Goal: Task Accomplishment & Management: Complete application form

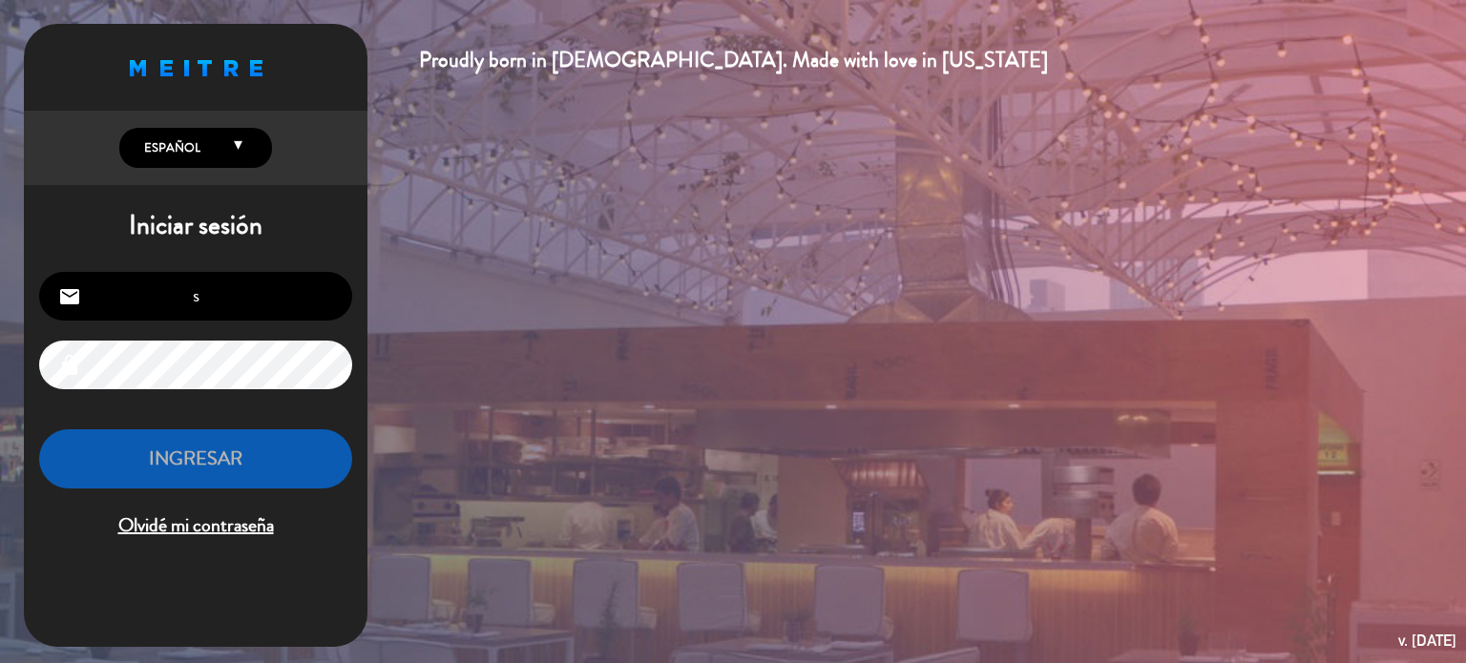
type input "[EMAIL_ADDRESS][DOMAIN_NAME]"
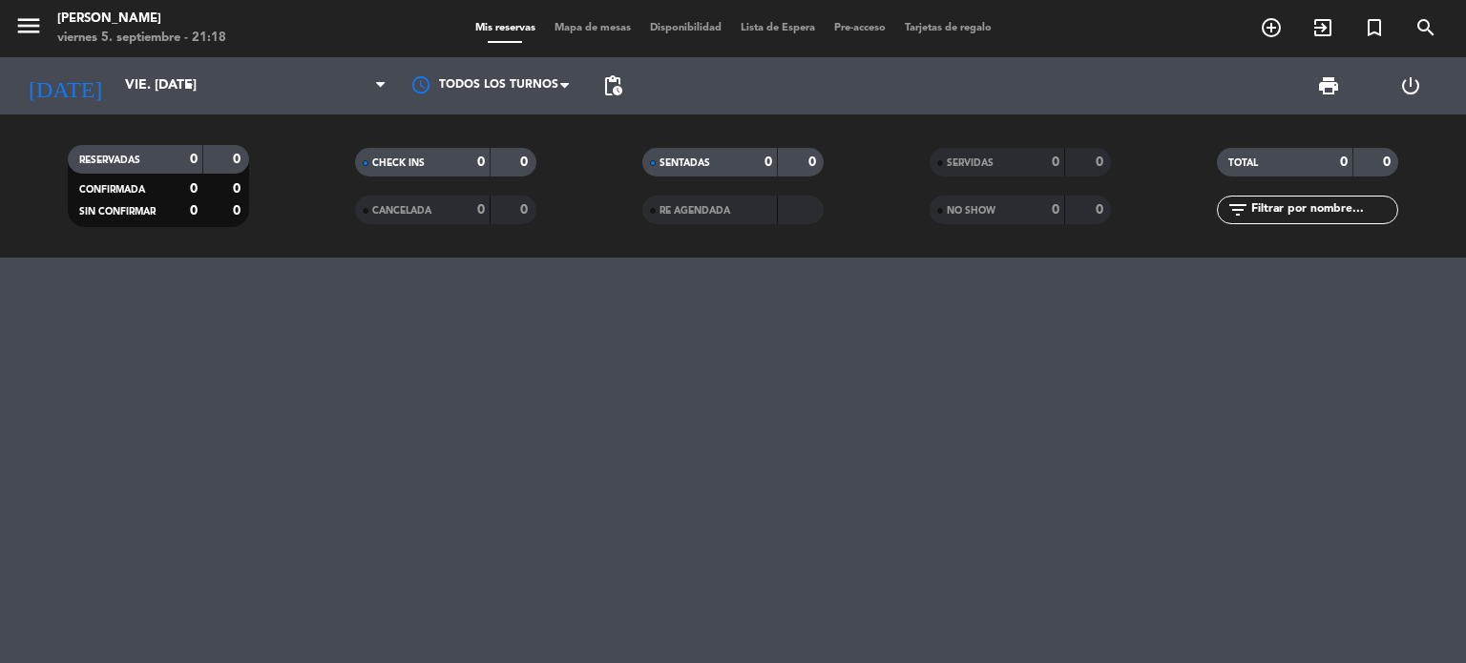
click at [602, 30] on span "Mapa de mesas" at bounding box center [592, 28] width 95 height 10
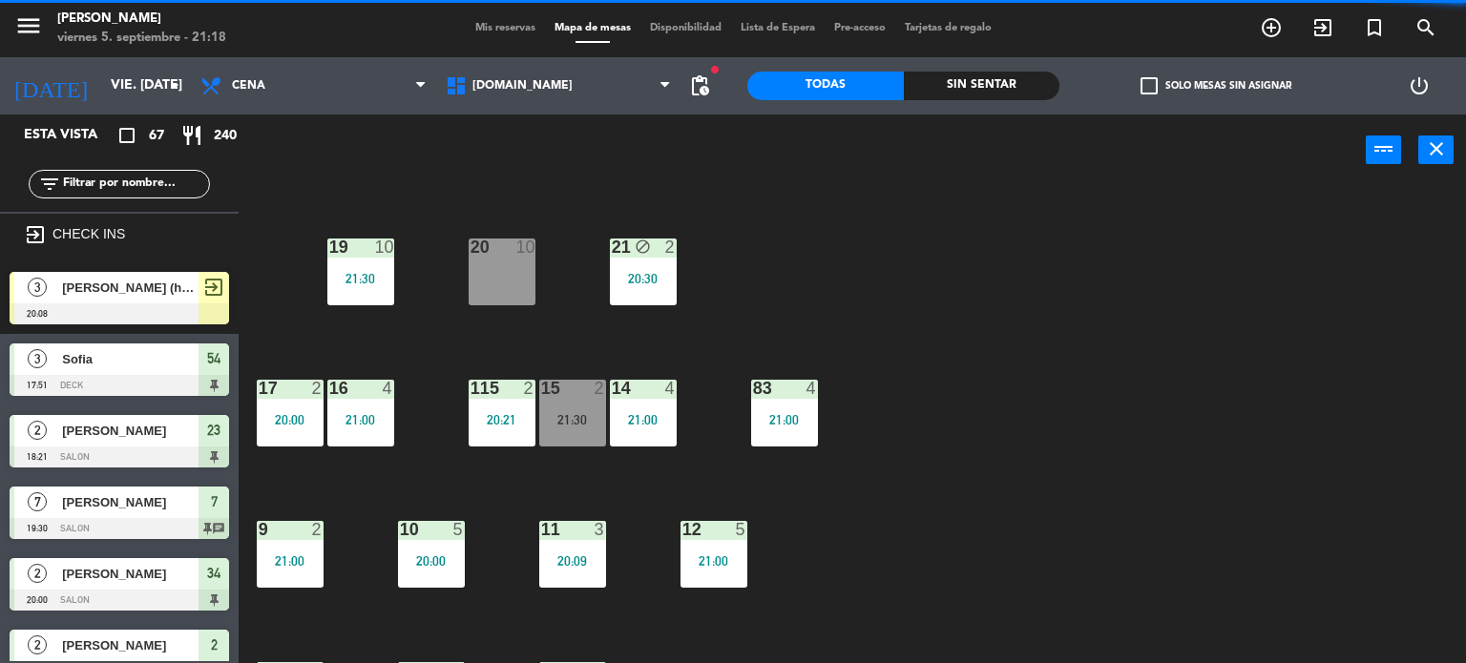
scroll to position [682, 0]
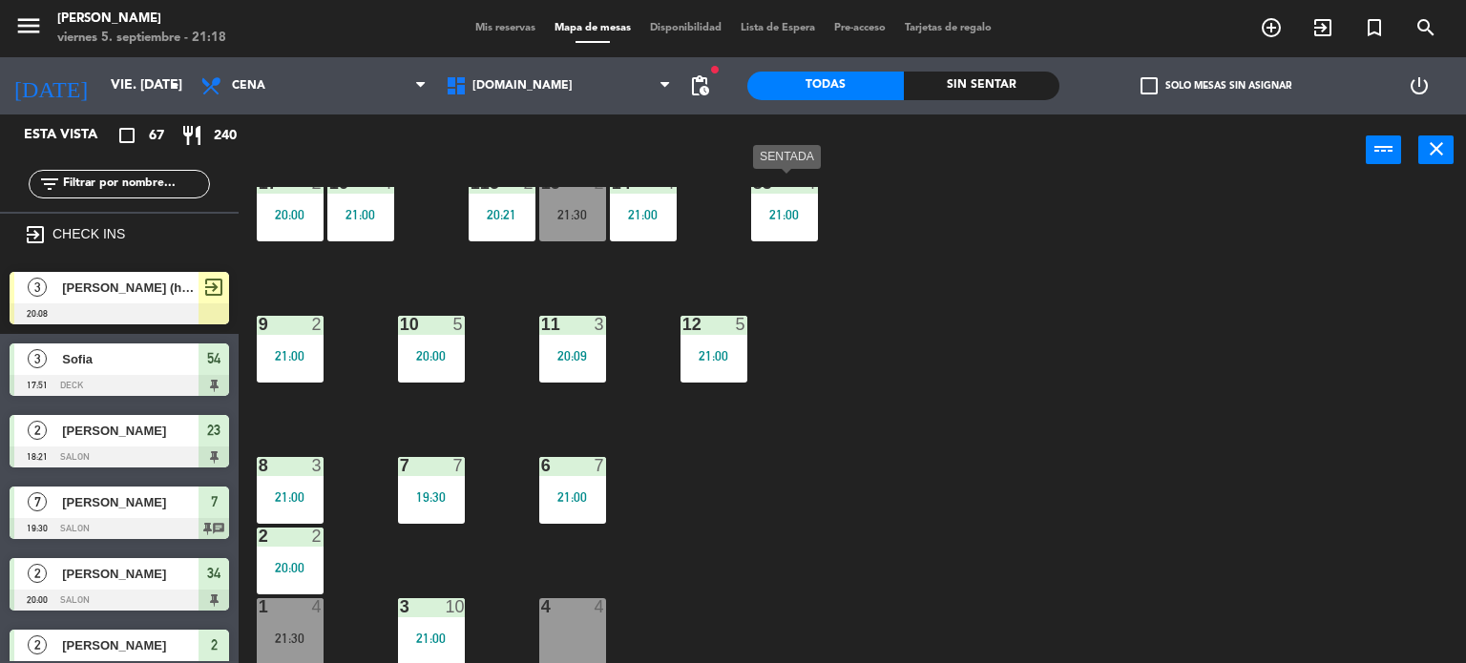
click at [773, 220] on div "21:00" at bounding box center [784, 214] width 67 height 13
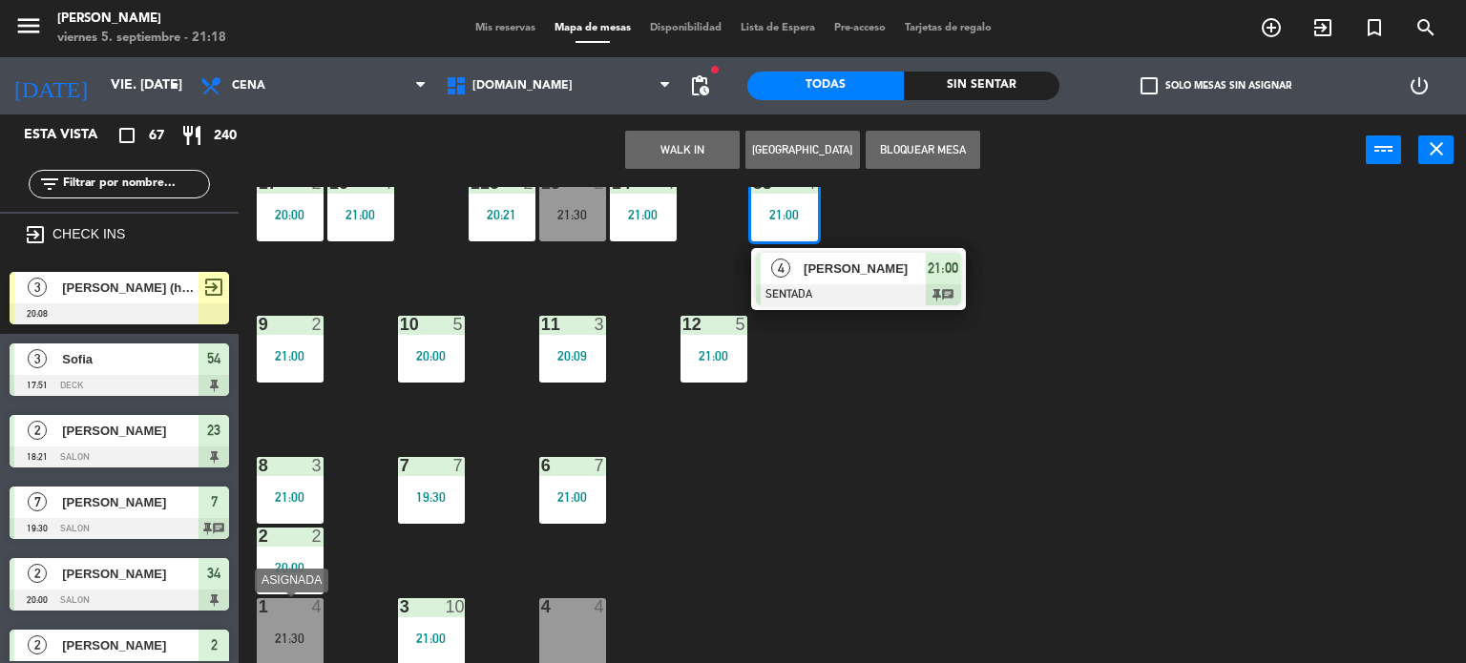
click at [292, 621] on div "1 4 21:30" at bounding box center [290, 631] width 67 height 67
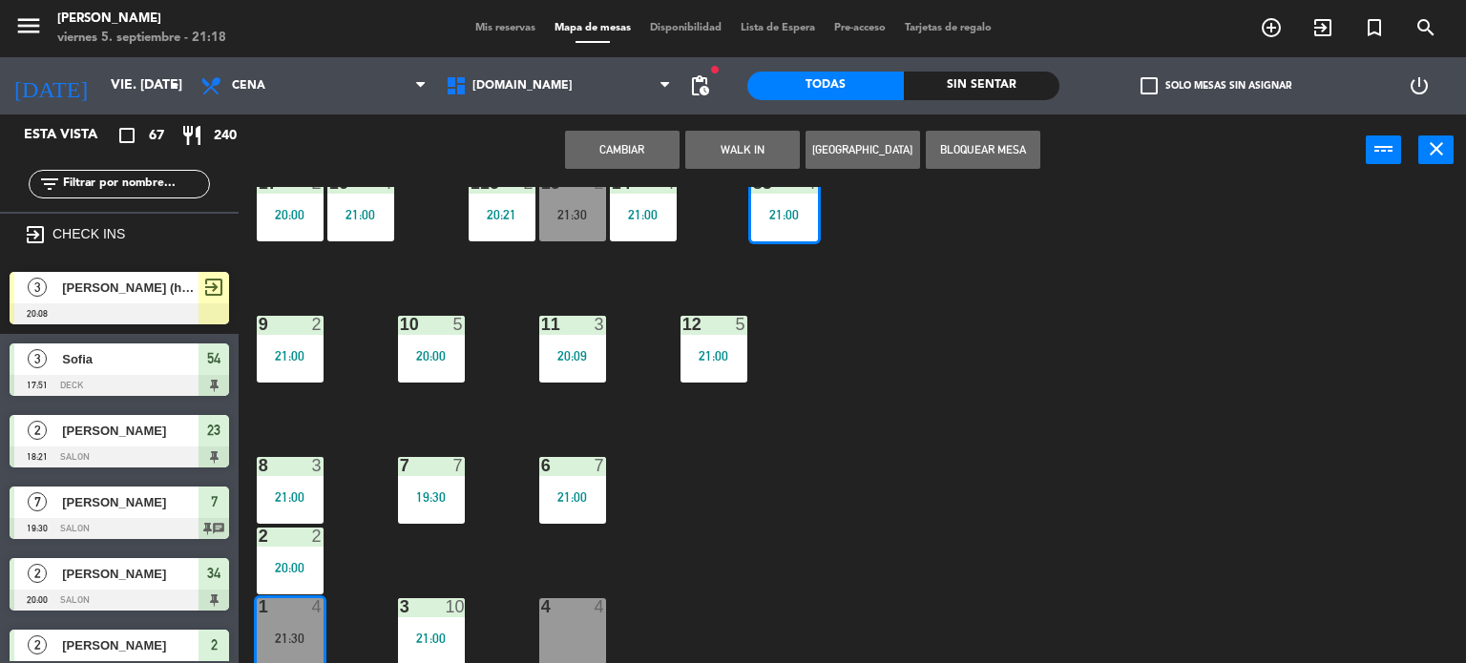
click at [585, 171] on div "Cambiar WALK IN Crear Reserva Bloquear Mesa power_input close" at bounding box center [802, 151] width 1127 height 73
click at [615, 155] on button "Cambiar" at bounding box center [622, 150] width 115 height 38
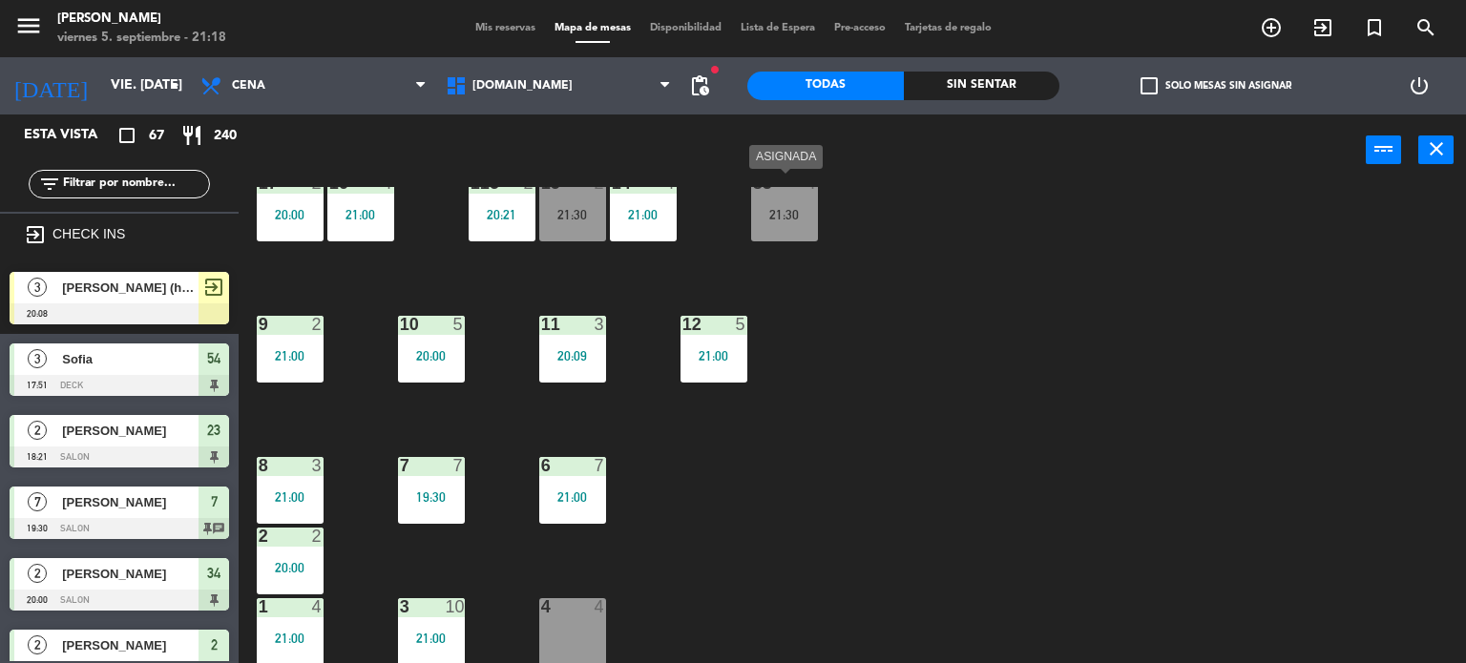
click at [1046, 267] on div "34 block 2 20:00 35 block 6 20:30 36 block 8 21:00 43 2 21:00 37 8 21:00 CAVA 2…" at bounding box center [859, 425] width 1213 height 477
click at [1008, 94] on div "Sin sentar" at bounding box center [982, 86] width 157 height 29
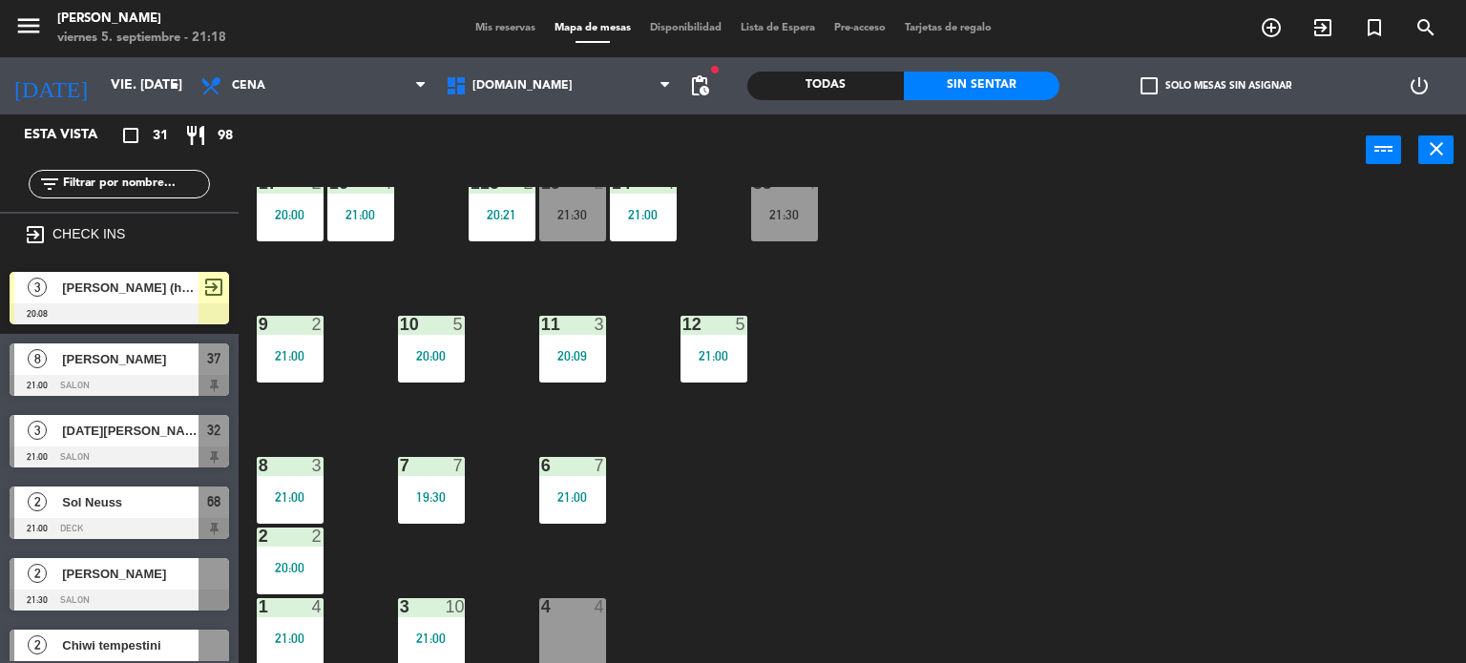
click at [1192, 93] on label "check_box_outline_blank Solo mesas sin asignar" at bounding box center [1215, 85] width 151 height 17
click at [1216, 86] on input "check_box_outline_blank Solo mesas sin asignar" at bounding box center [1216, 86] width 0 height 0
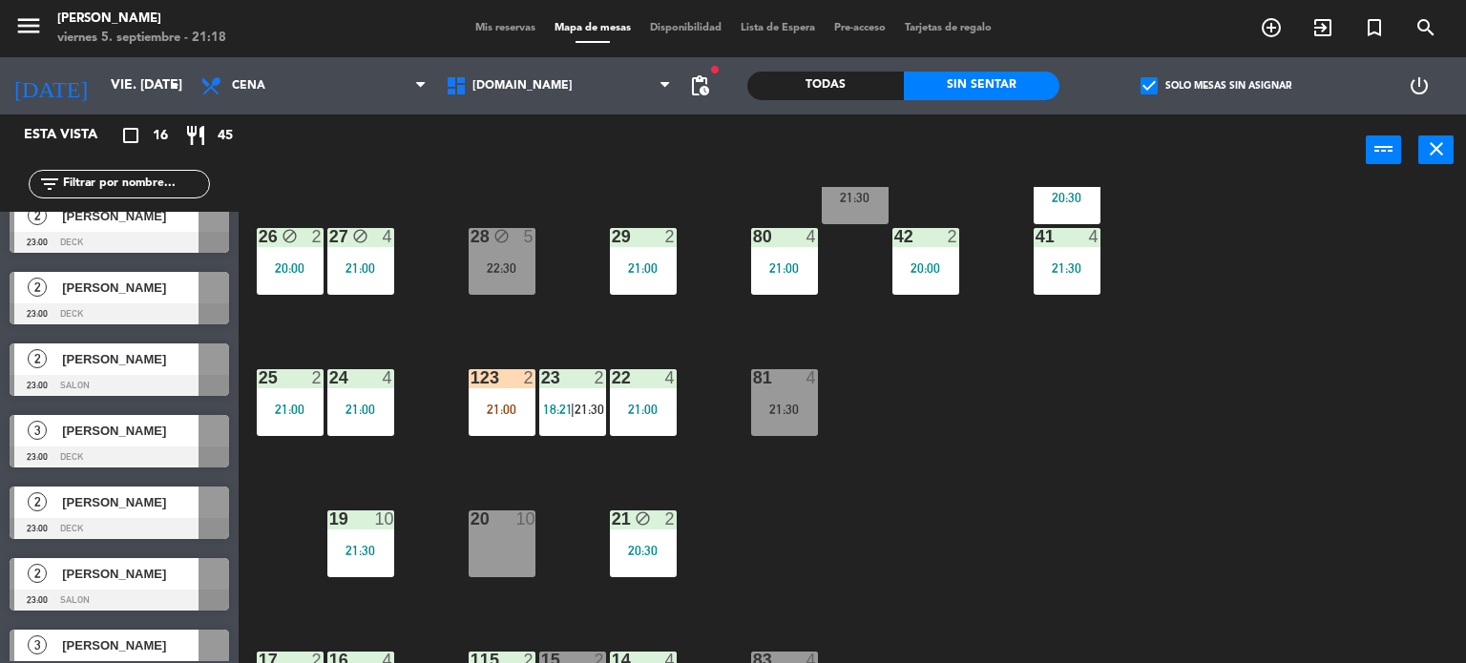
scroll to position [745, 0]
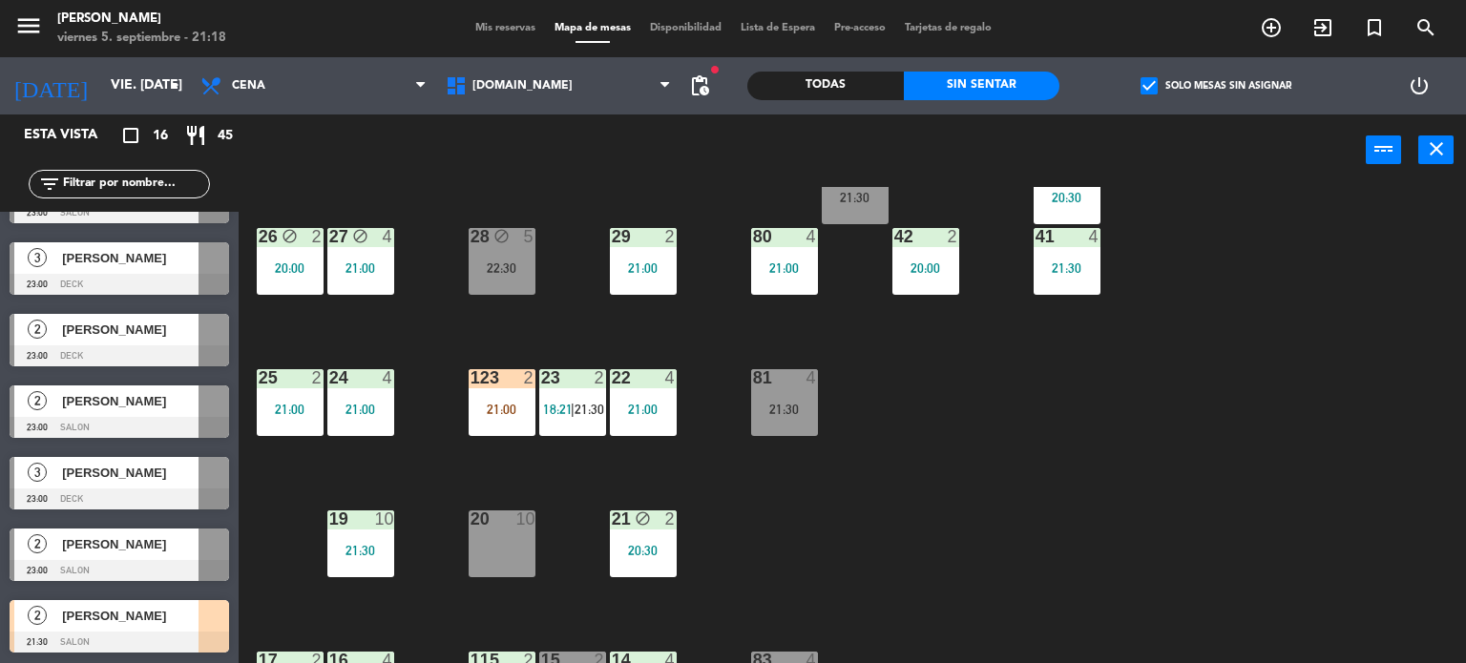
click at [868, 507] on div "34 block 2 20:00 35 block 6 20:30 36 block 8 21:00 43 2 21:00 37 8 21:00 CAVA 2…" at bounding box center [859, 425] width 1213 height 477
click at [481, 410] on div "21:00" at bounding box center [502, 409] width 67 height 13
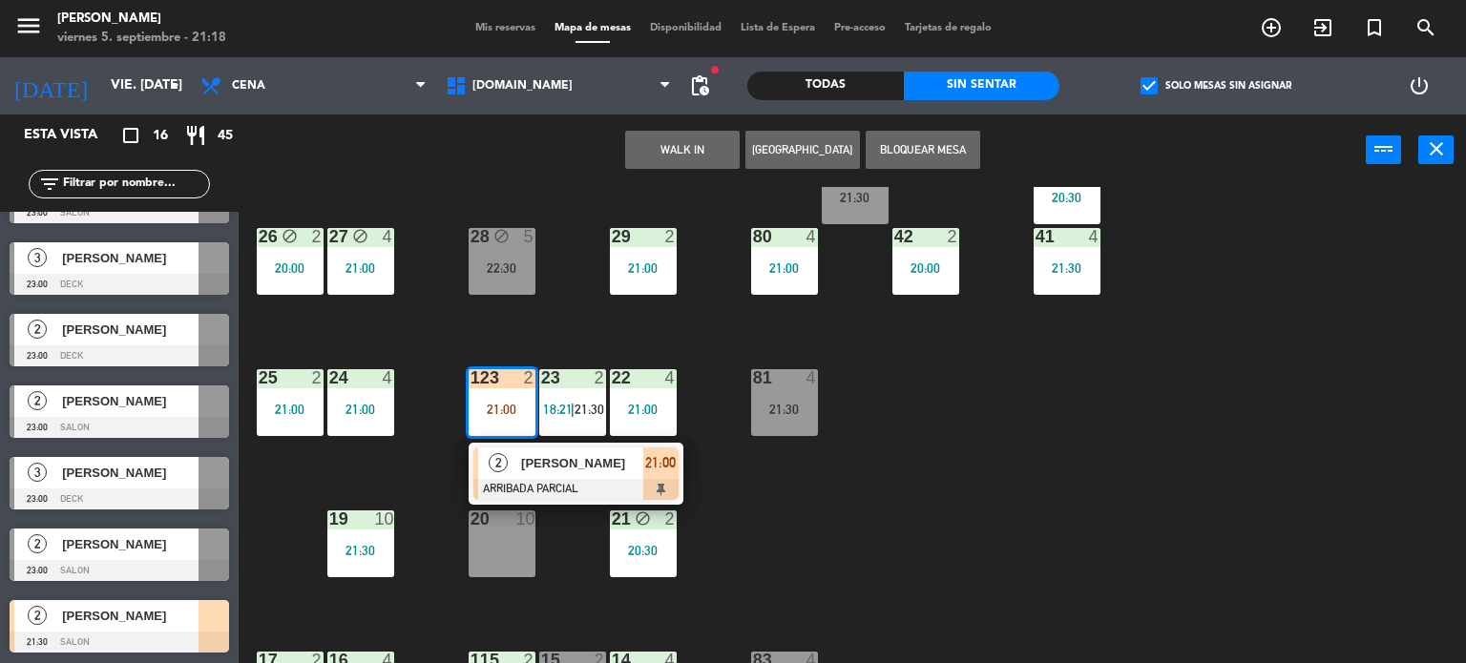
click at [576, 471] on span "[PERSON_NAME]" at bounding box center [582, 463] width 122 height 20
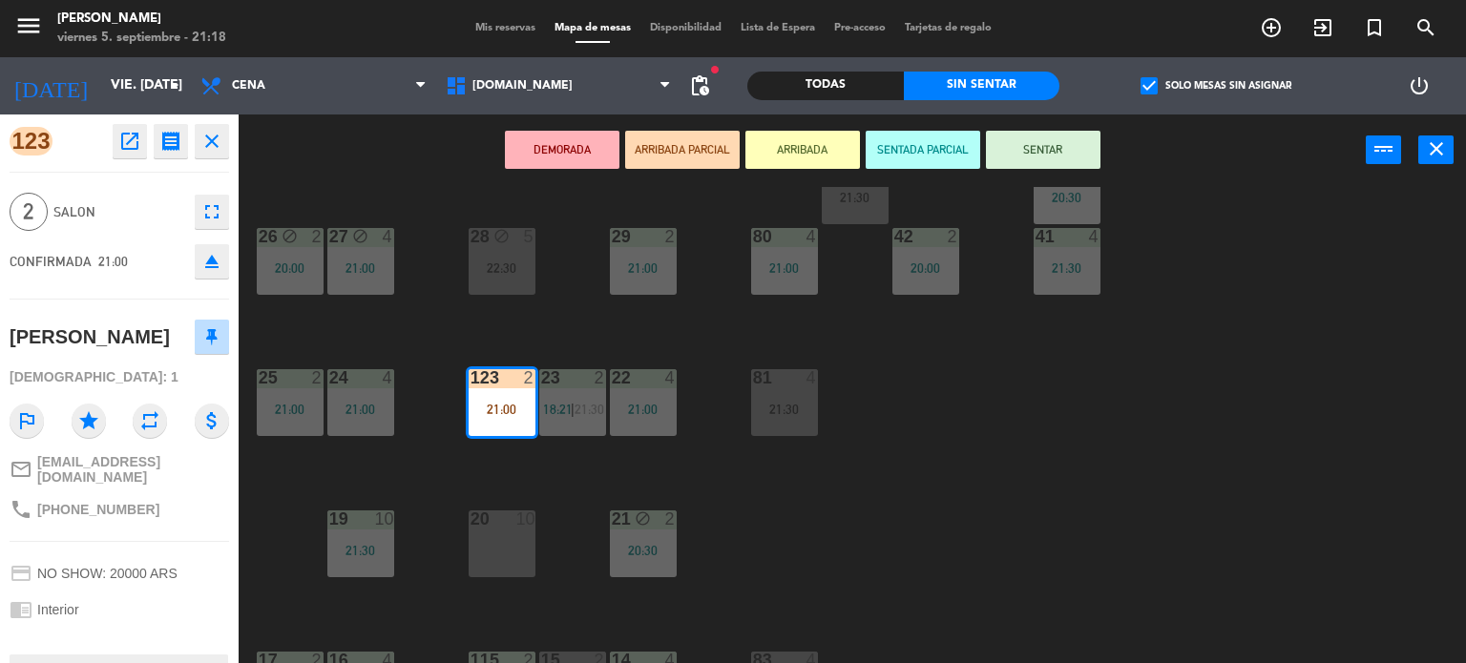
click at [1058, 150] on button "SENTAR" at bounding box center [1043, 150] width 115 height 38
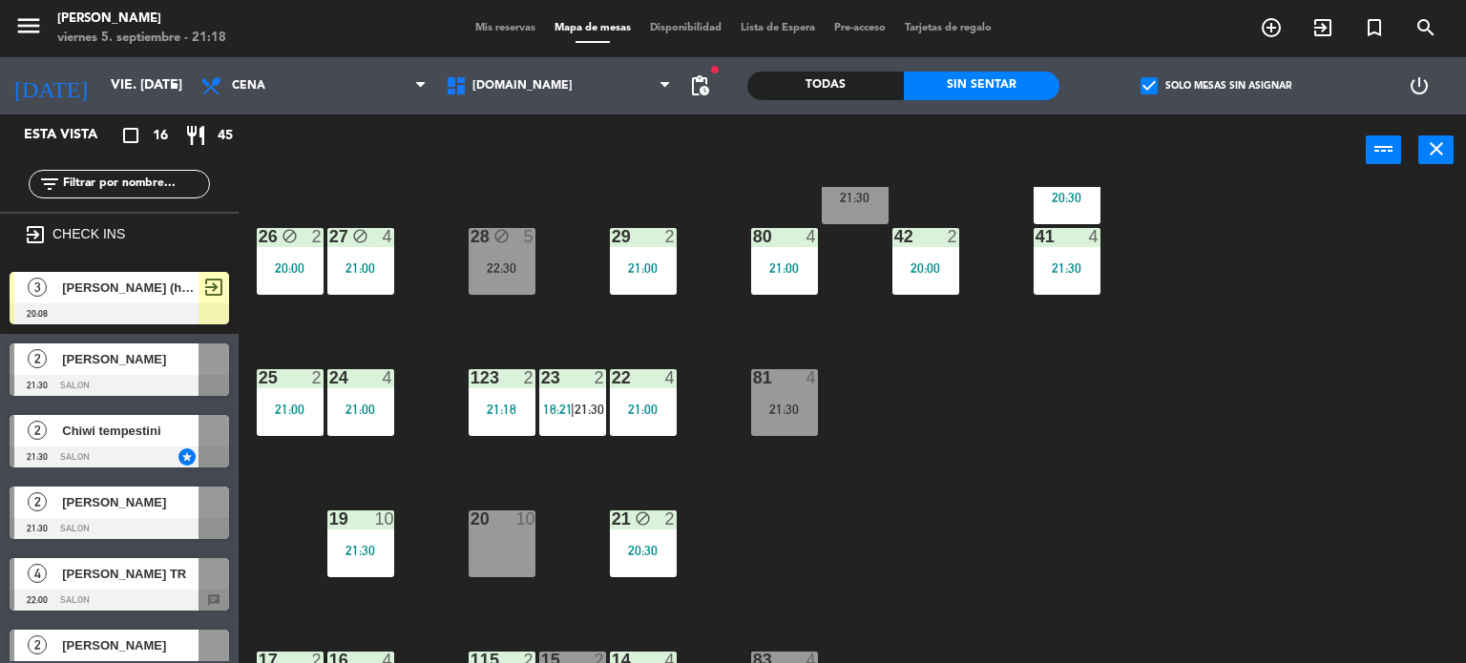
scroll to position [0, 0]
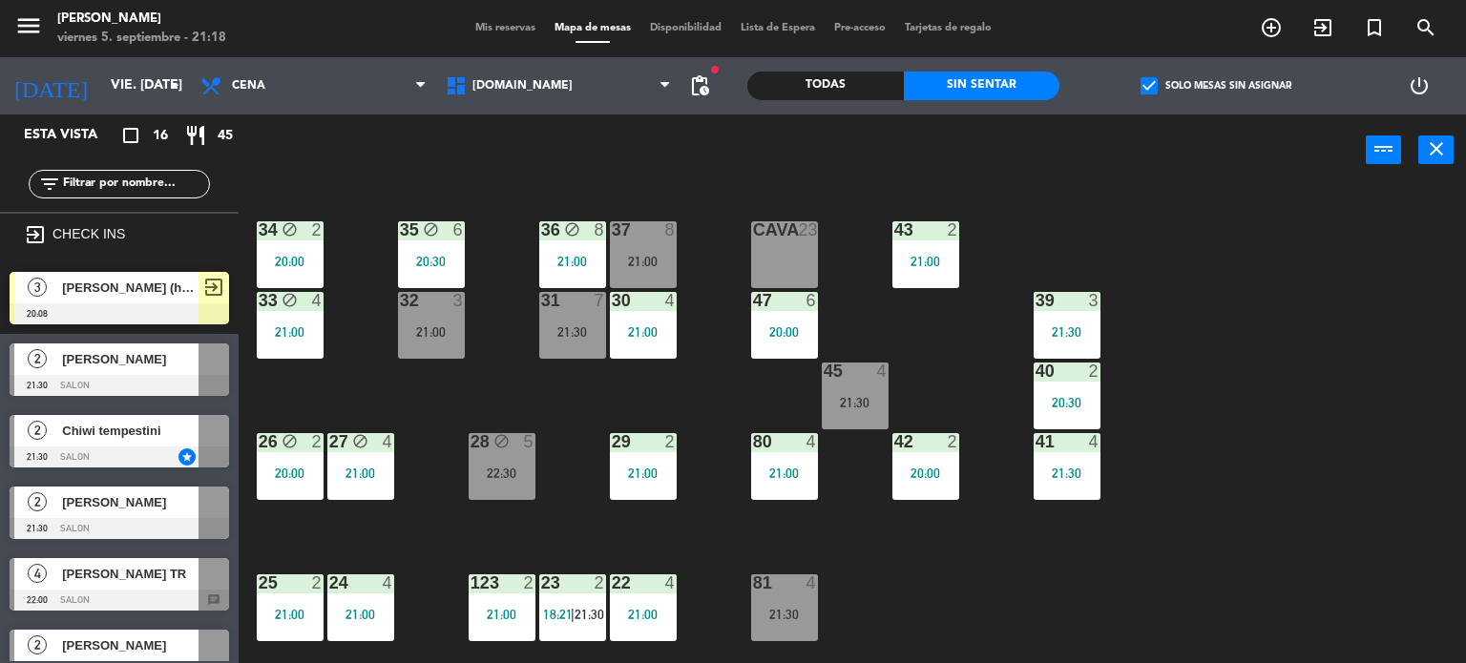
click at [725, 396] on div "34 block 2 20:00 35 block 6 20:30 36 block 8 21:00 43 2 21:00 37 8 21:00 CAVA 2…" at bounding box center [859, 425] width 1213 height 477
click at [428, 346] on div "32 3 21:00" at bounding box center [431, 325] width 67 height 67
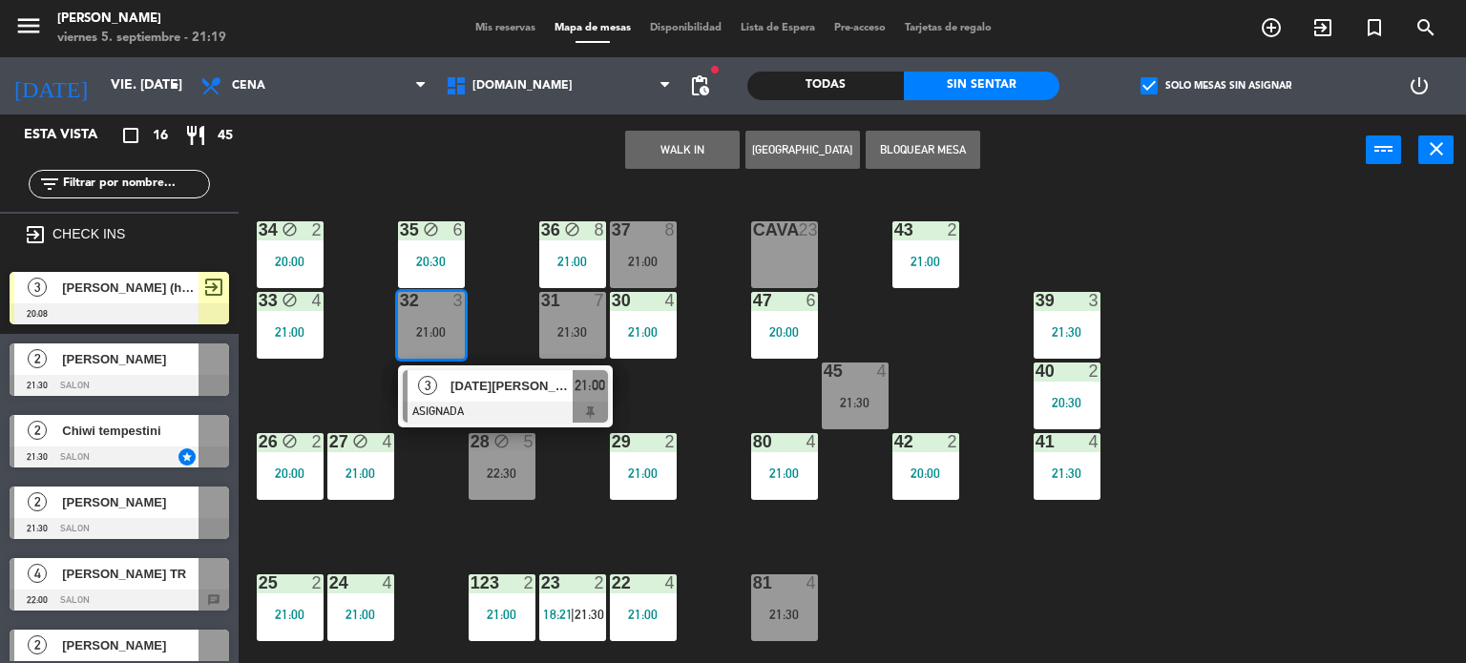
click at [351, 381] on div "34 block 2 20:00 35 block 6 20:30 36 block 8 21:00 43 2 21:00 37 8 21:00 CAVA 2…" at bounding box center [859, 425] width 1213 height 477
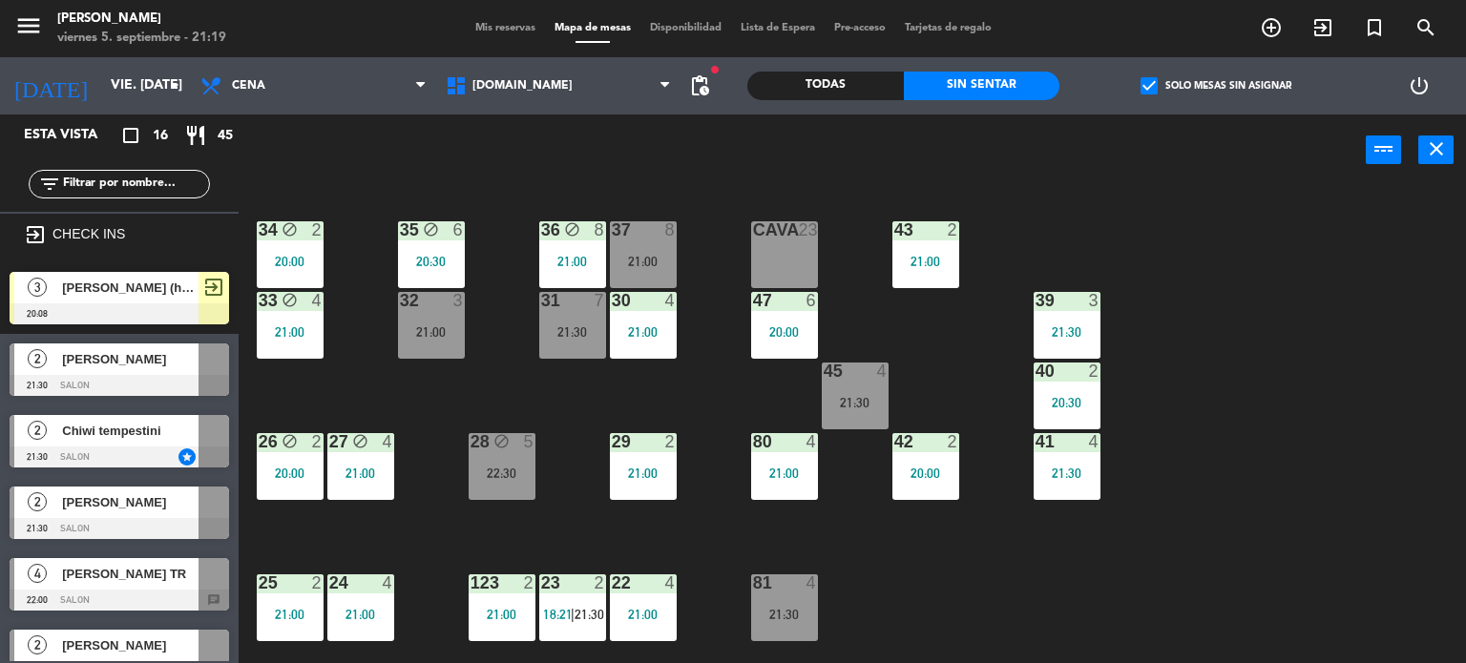
click at [1172, 85] on label "check_box Solo mesas sin asignar" at bounding box center [1215, 85] width 151 height 17
click at [1216, 86] on input "check_box Solo mesas sin asignar" at bounding box center [1216, 86] width 0 height 0
click at [821, 68] on div "Todas Sin sentar" at bounding box center [903, 85] width 312 height 57
click at [163, 168] on div "filter_list" at bounding box center [119, 184] width 239 height 55
click at [832, 94] on div "Todas" at bounding box center [825, 86] width 157 height 29
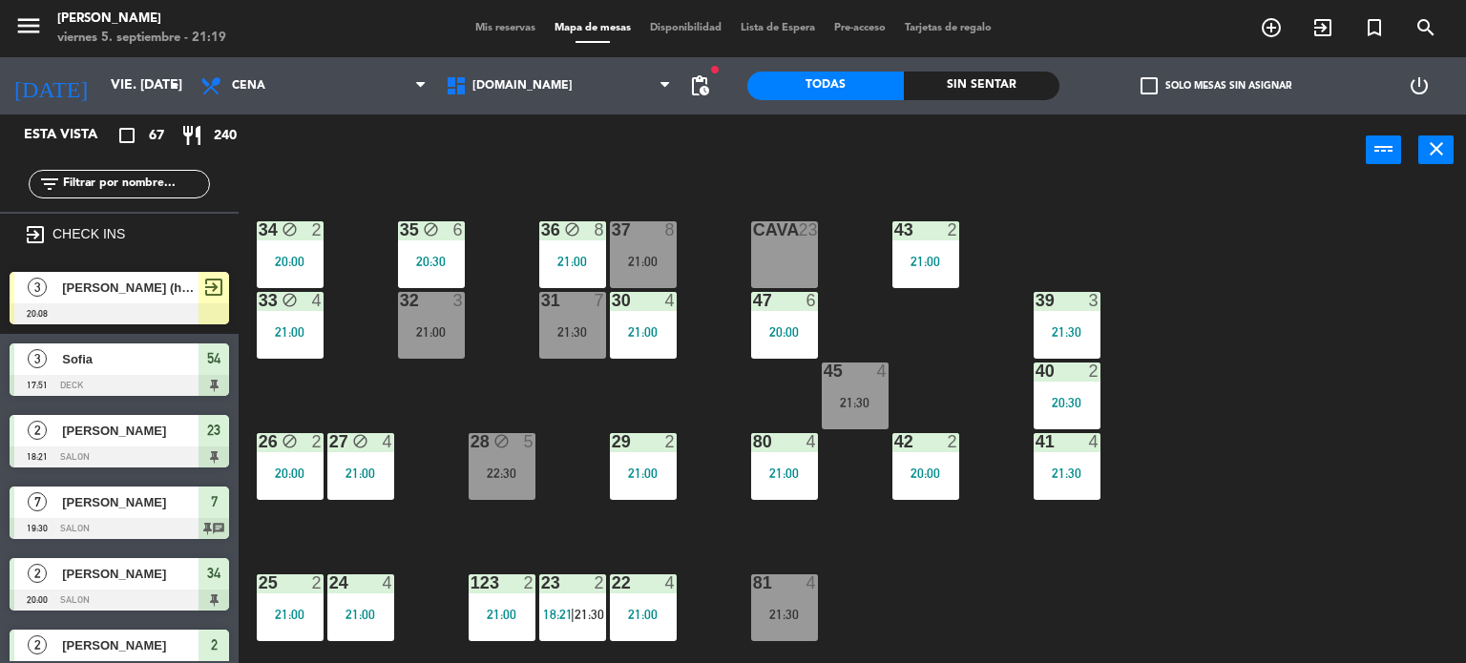
click at [139, 190] on input "text" at bounding box center [135, 184] width 148 height 21
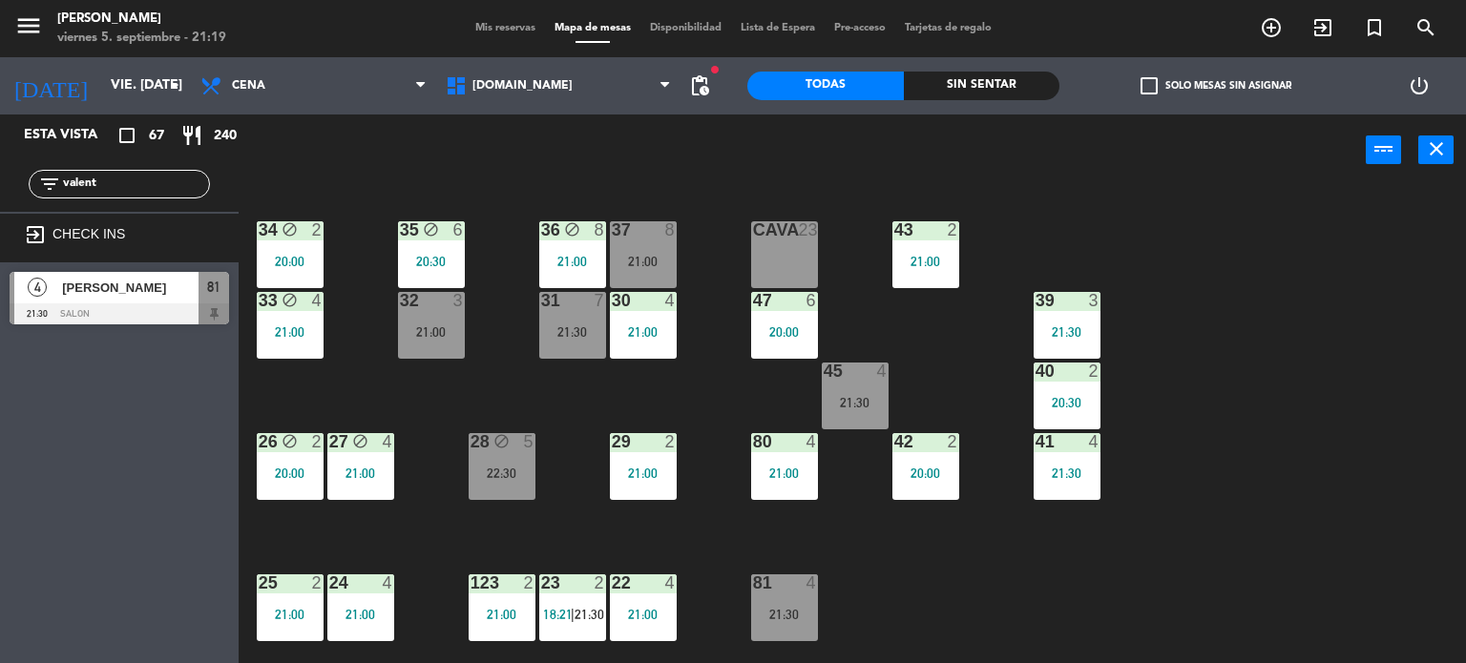
type input "valent"
click at [0, 457] on div "Esta vista crop_square 67 restaurant 240 filter_list valent exit_to_app CHECK I…" at bounding box center [119, 389] width 239 height 549
click at [155, 289] on span "[PERSON_NAME]" at bounding box center [130, 288] width 136 height 20
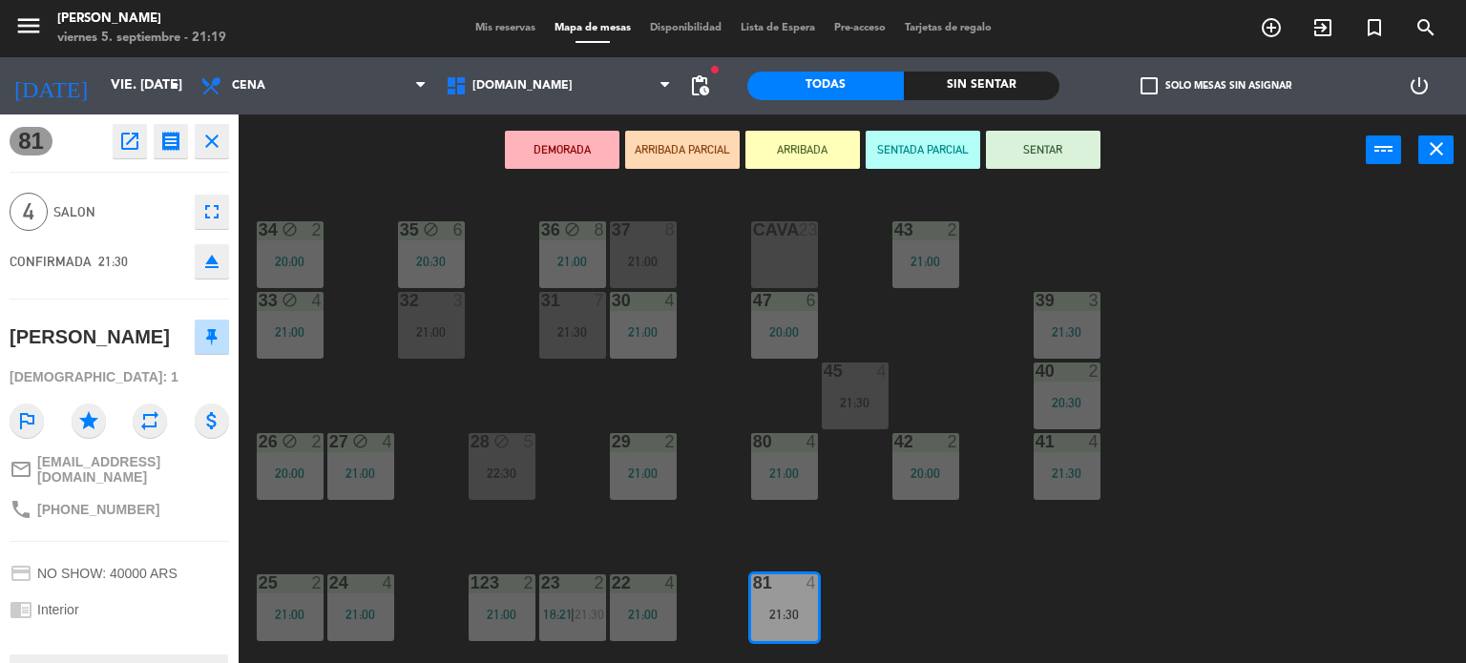
click at [718, 145] on button "ARRIBADA PARCIAL" at bounding box center [682, 150] width 115 height 38
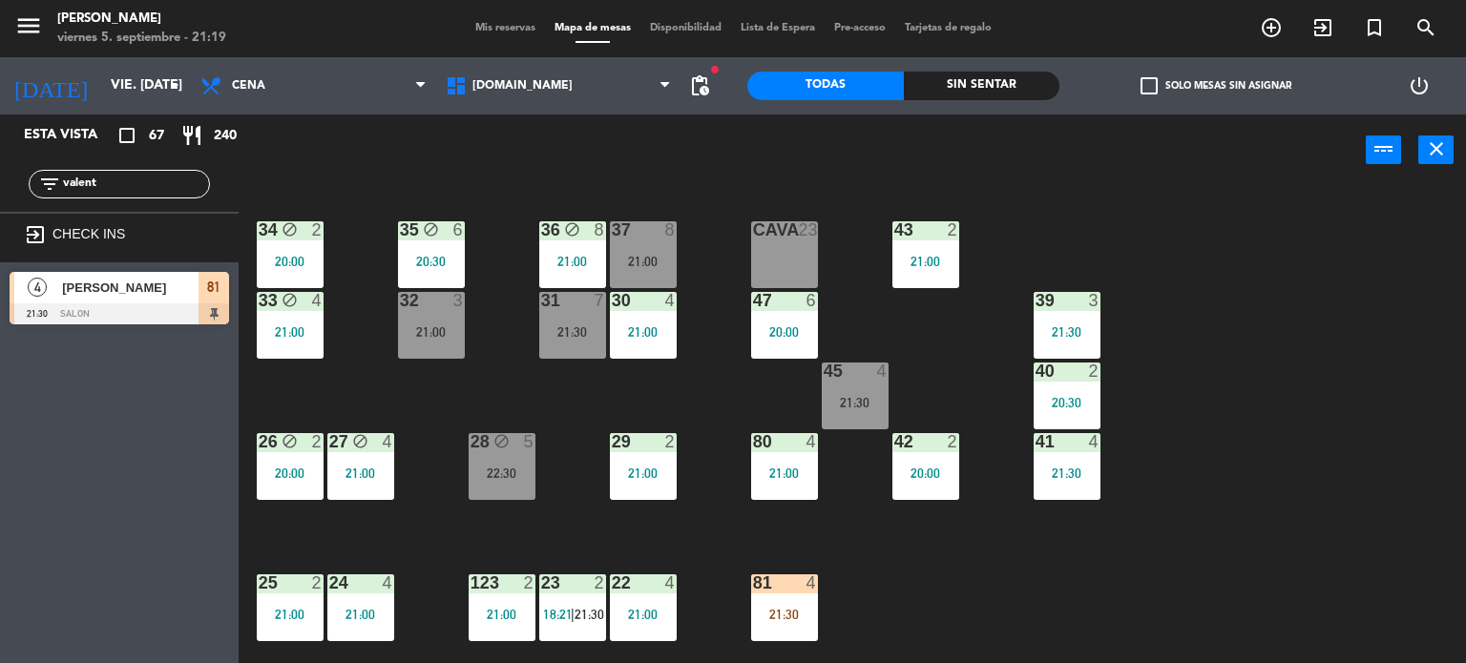
click at [1319, 261] on div "34 block 2 20:00 35 block 6 20:30 36 block 8 21:00 43 2 21:00 37 8 21:00 CAVA 2…" at bounding box center [859, 425] width 1213 height 477
click at [448, 323] on div "32 3 21:00" at bounding box center [431, 325] width 67 height 67
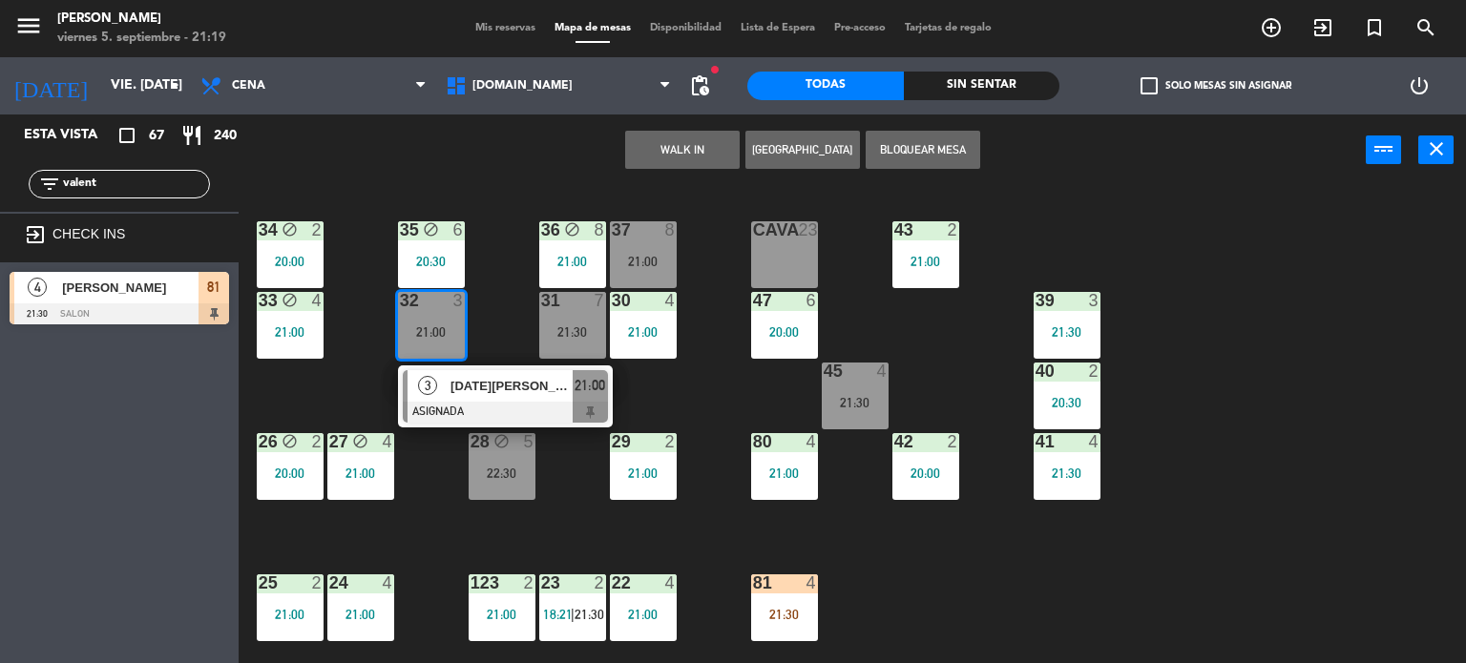
click at [496, 412] on div at bounding box center [505, 412] width 205 height 21
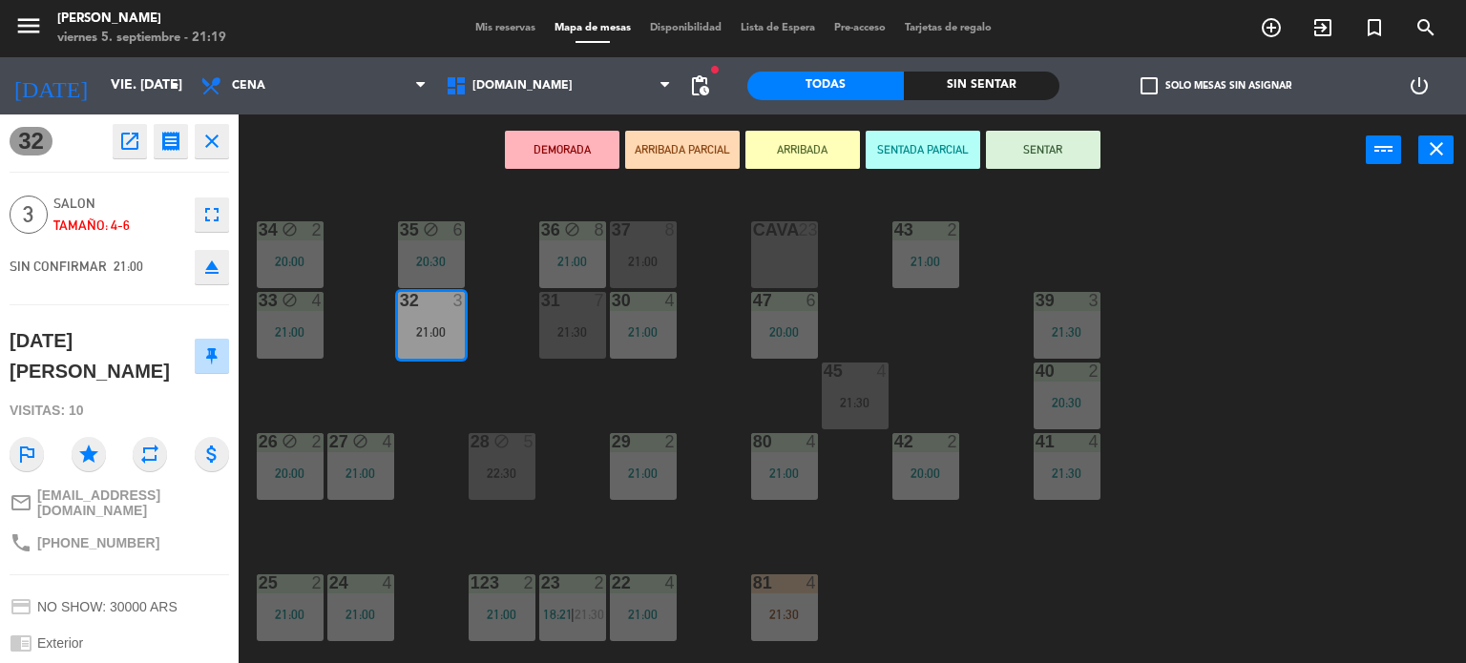
click at [214, 265] on icon "eject" at bounding box center [211, 267] width 23 height 23
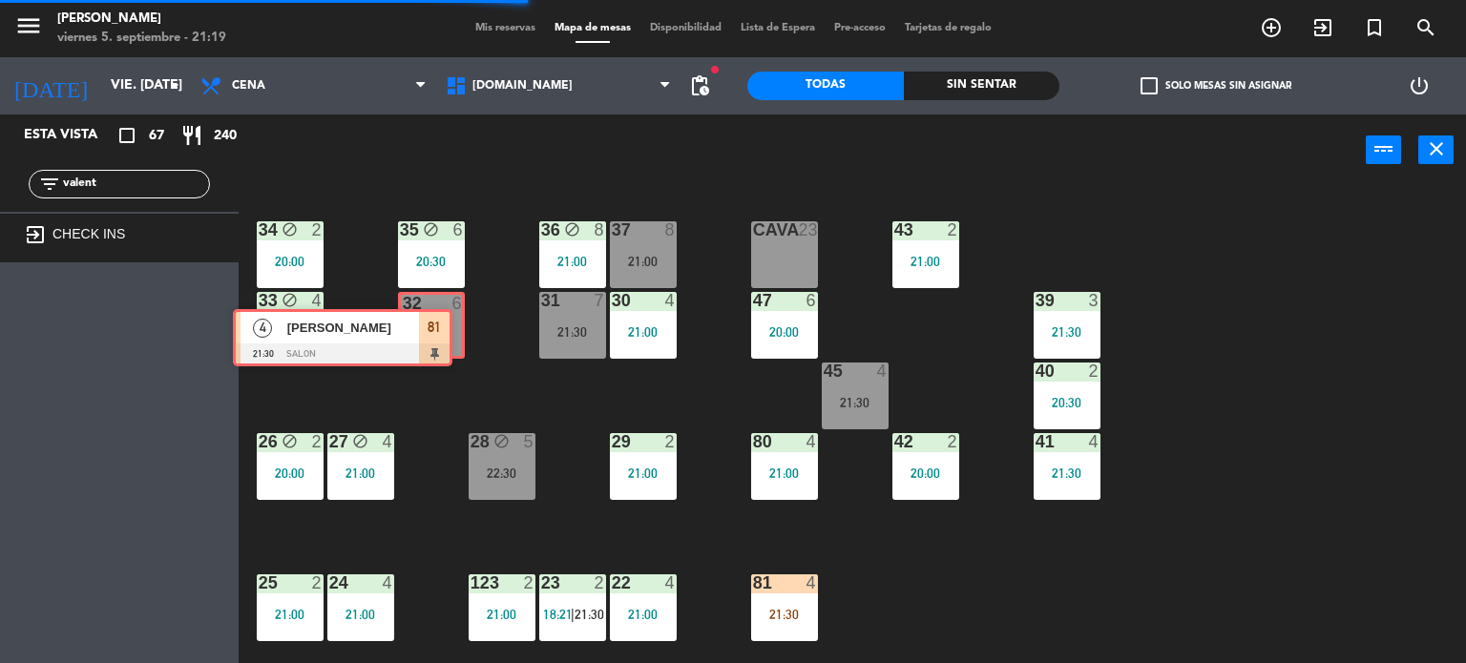
drag, startPoint x: 407, startPoint y: 327, endPoint x: 418, endPoint y: 329, distance: 11.6
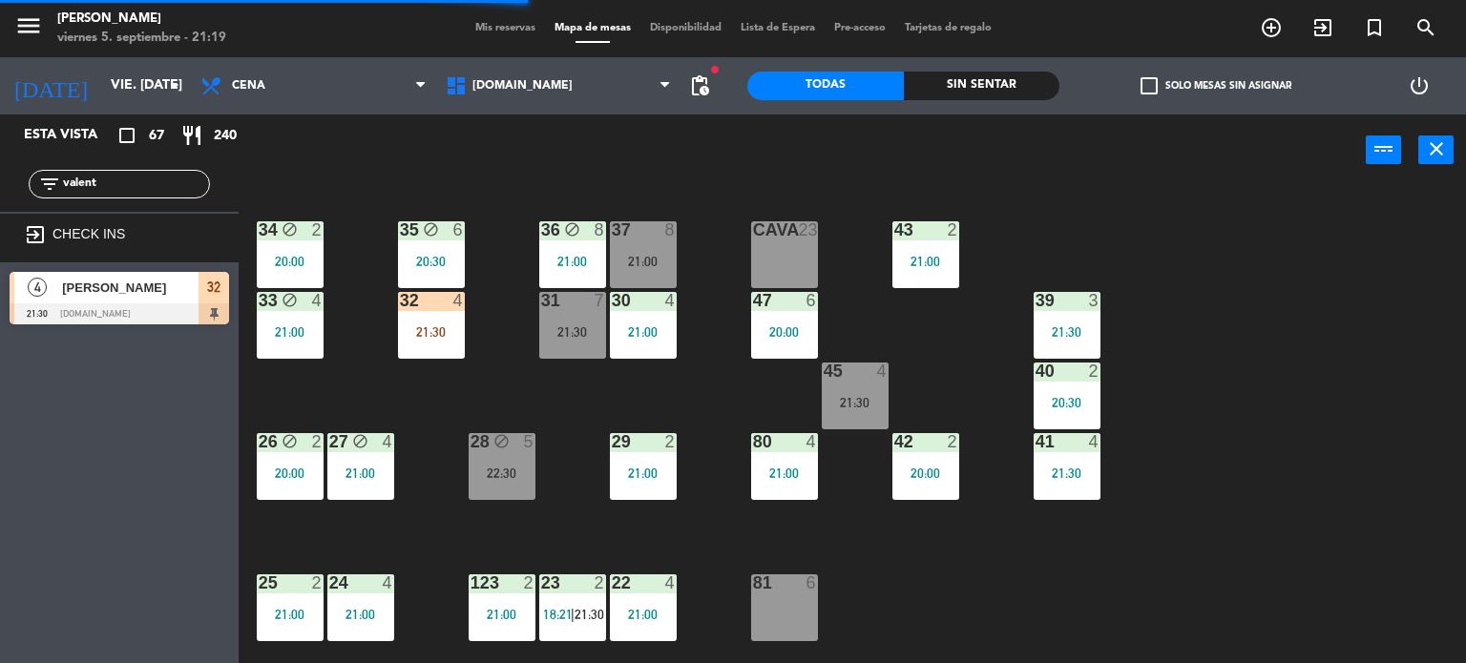
click at [430, 335] on div "21:30" at bounding box center [431, 331] width 67 height 13
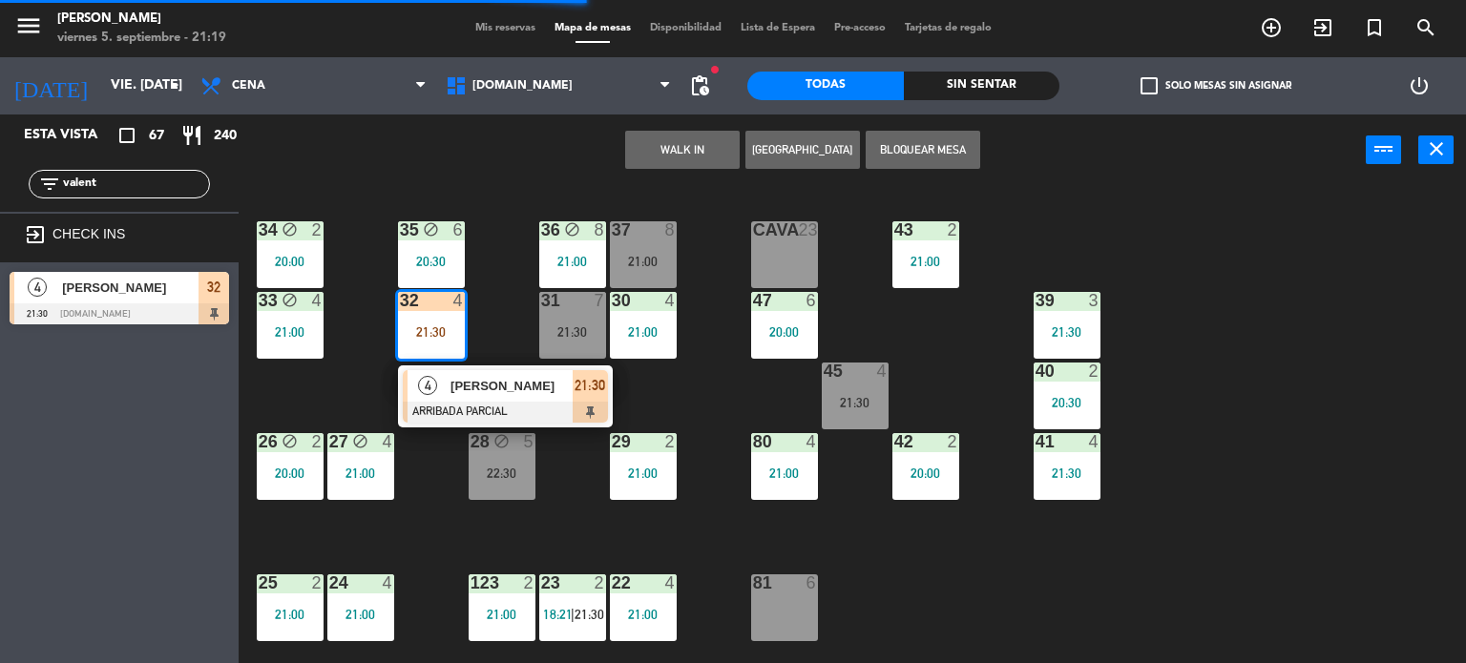
click at [496, 393] on span "[PERSON_NAME]" at bounding box center [511, 386] width 122 height 20
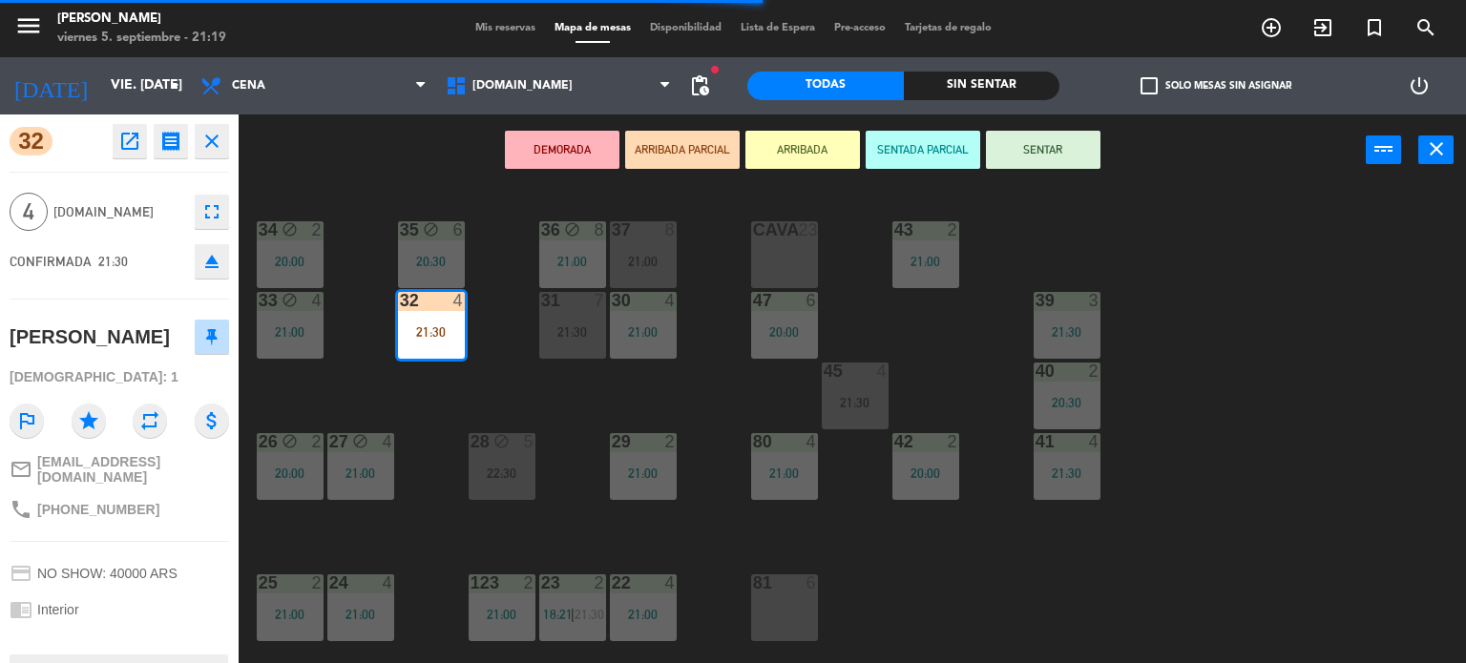
click at [1045, 149] on button "SENTAR" at bounding box center [1043, 150] width 115 height 38
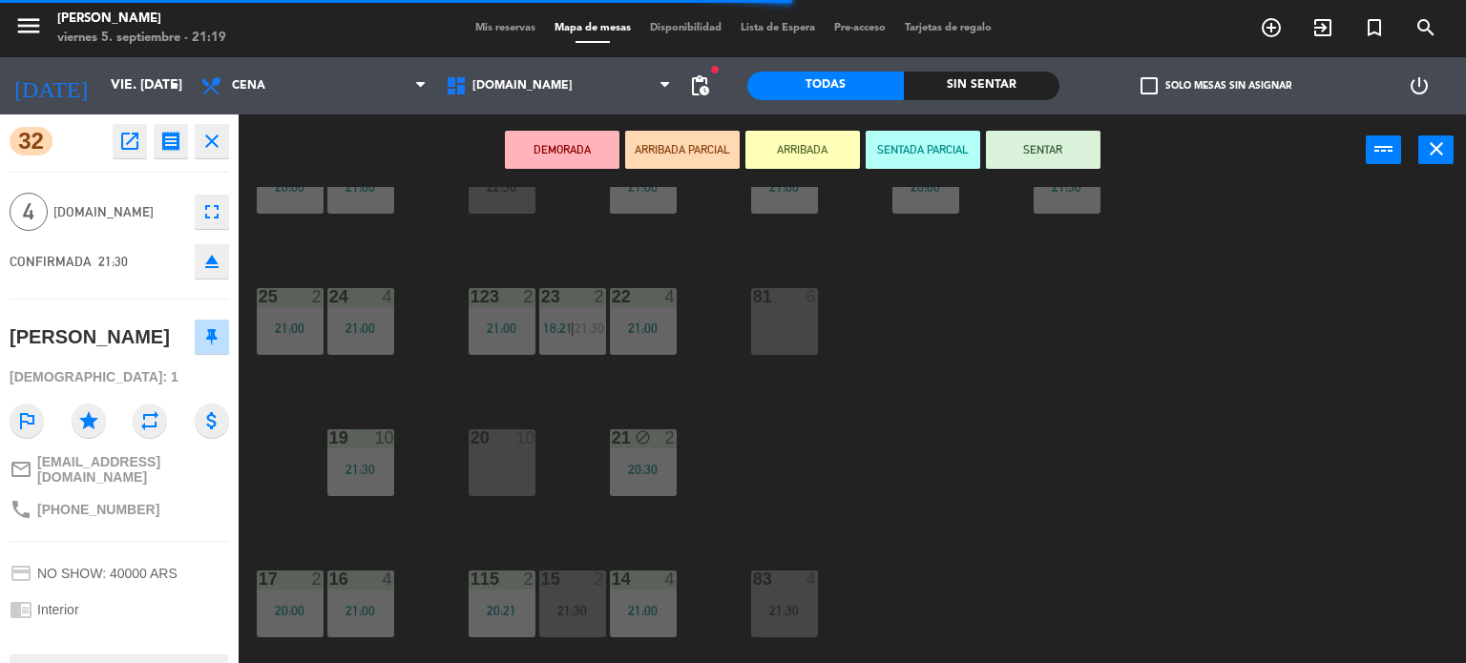
scroll to position [382, 0]
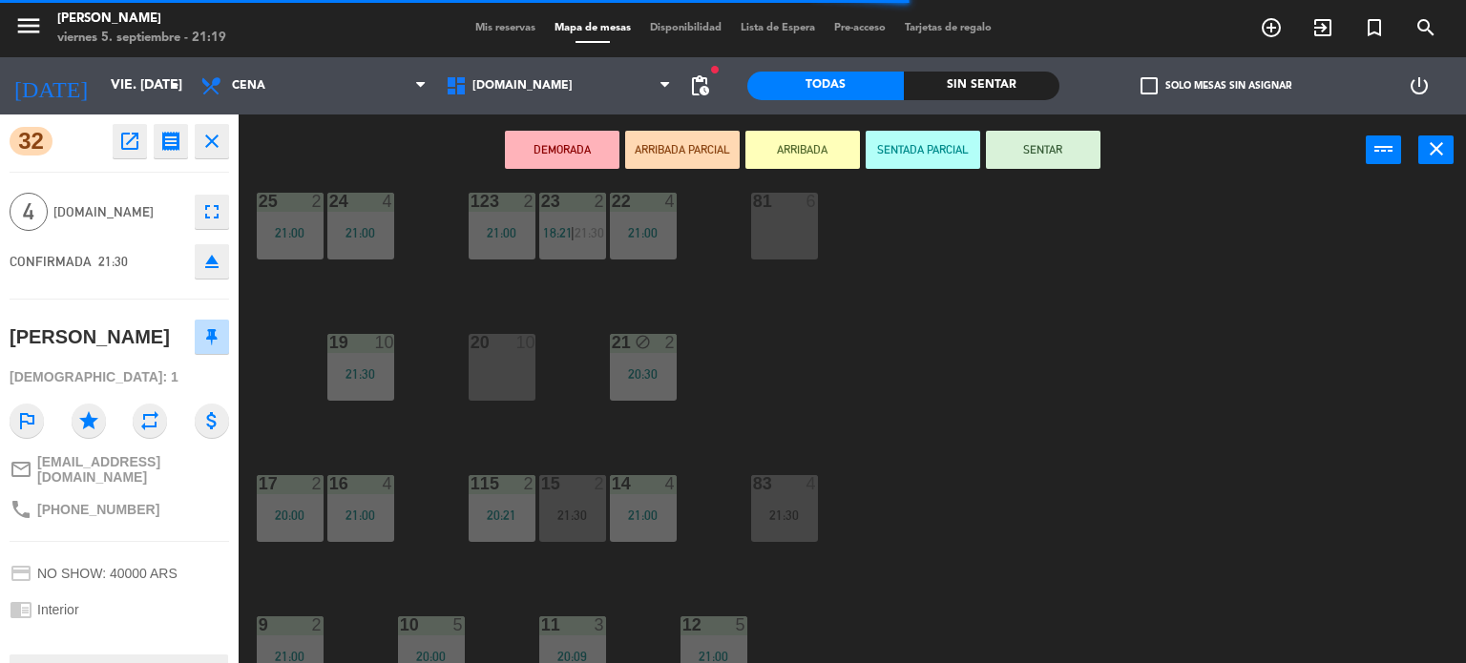
click at [1042, 144] on button "SENTAR" at bounding box center [1043, 150] width 115 height 38
click at [1077, 166] on button "SENTAR" at bounding box center [1043, 150] width 115 height 38
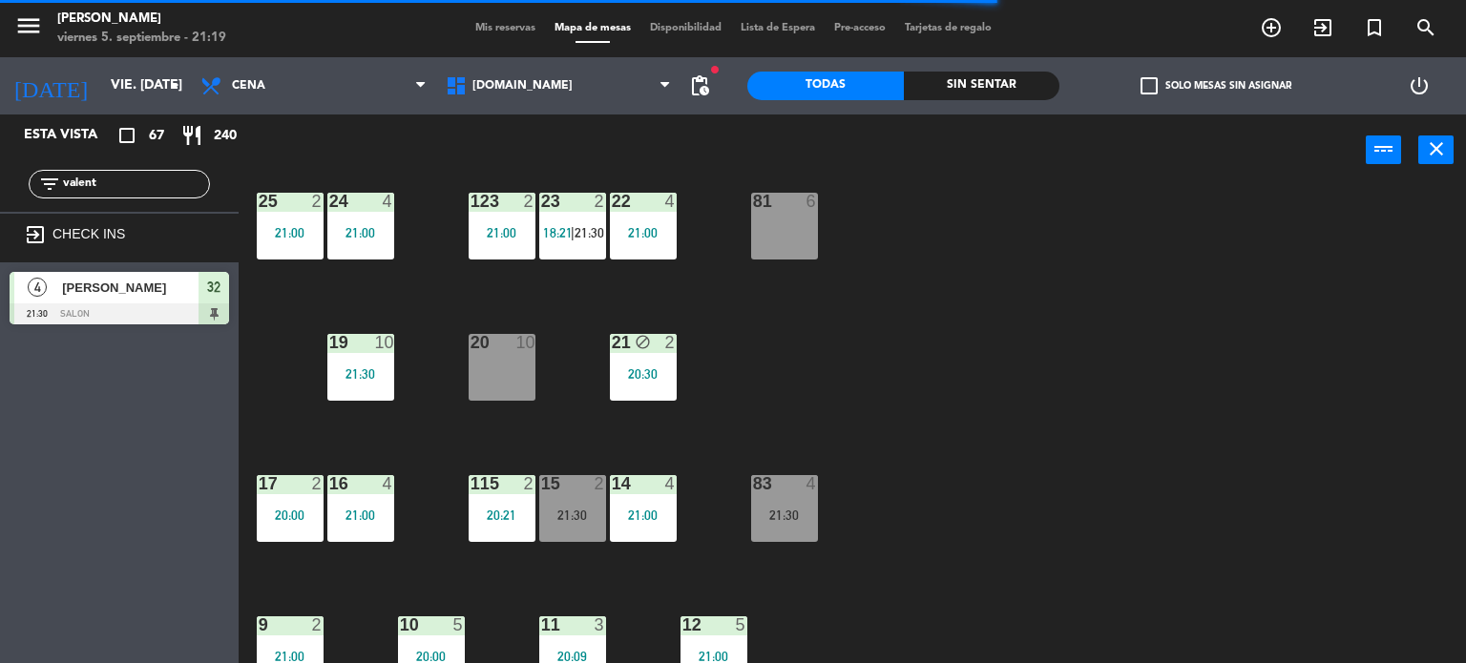
click at [1076, 160] on div "power_input close" at bounding box center [802, 151] width 1127 height 73
drag, startPoint x: 152, startPoint y: 178, endPoint x: 0, endPoint y: 178, distance: 151.7
click at [0, 178] on div "filter_list valent" at bounding box center [119, 184] width 239 height 55
type input "adri"
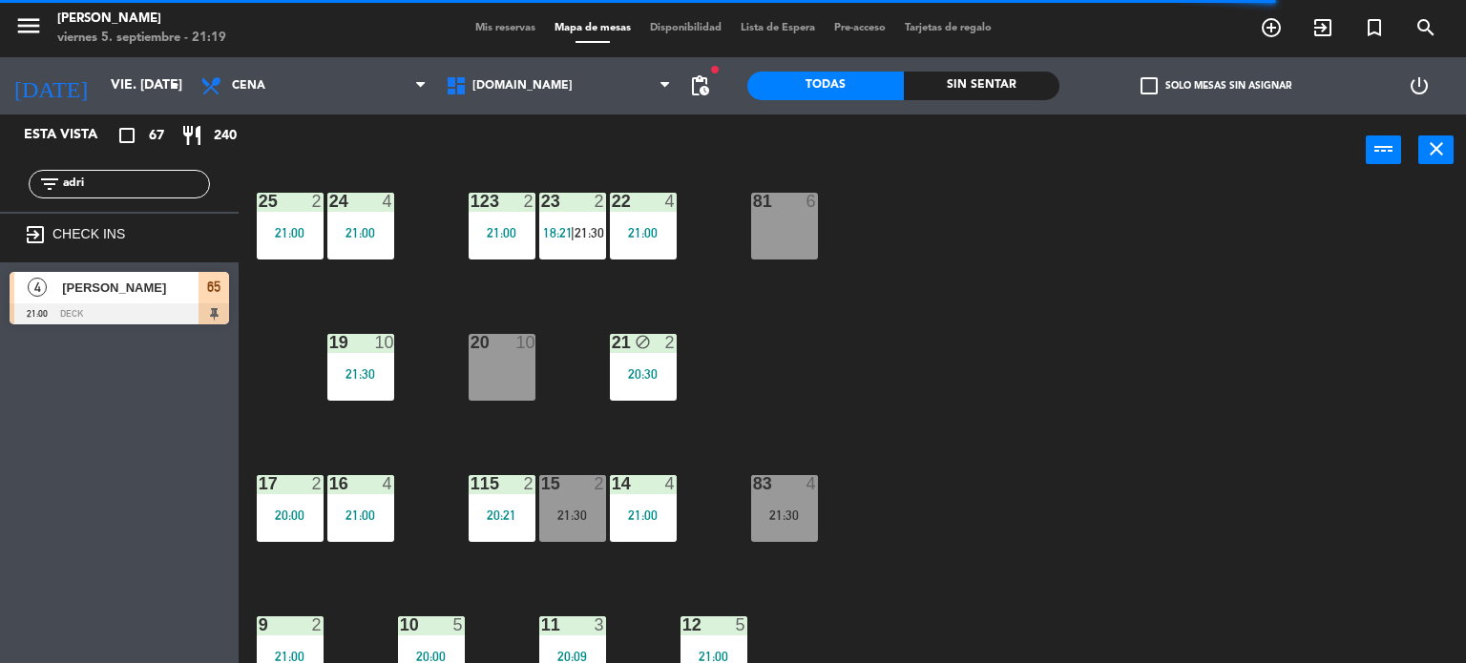
click at [64, 411] on div "Esta vista crop_square 67 restaurant 240 filter_list adri exit_to_app CHECK INS…" at bounding box center [119, 389] width 239 height 549
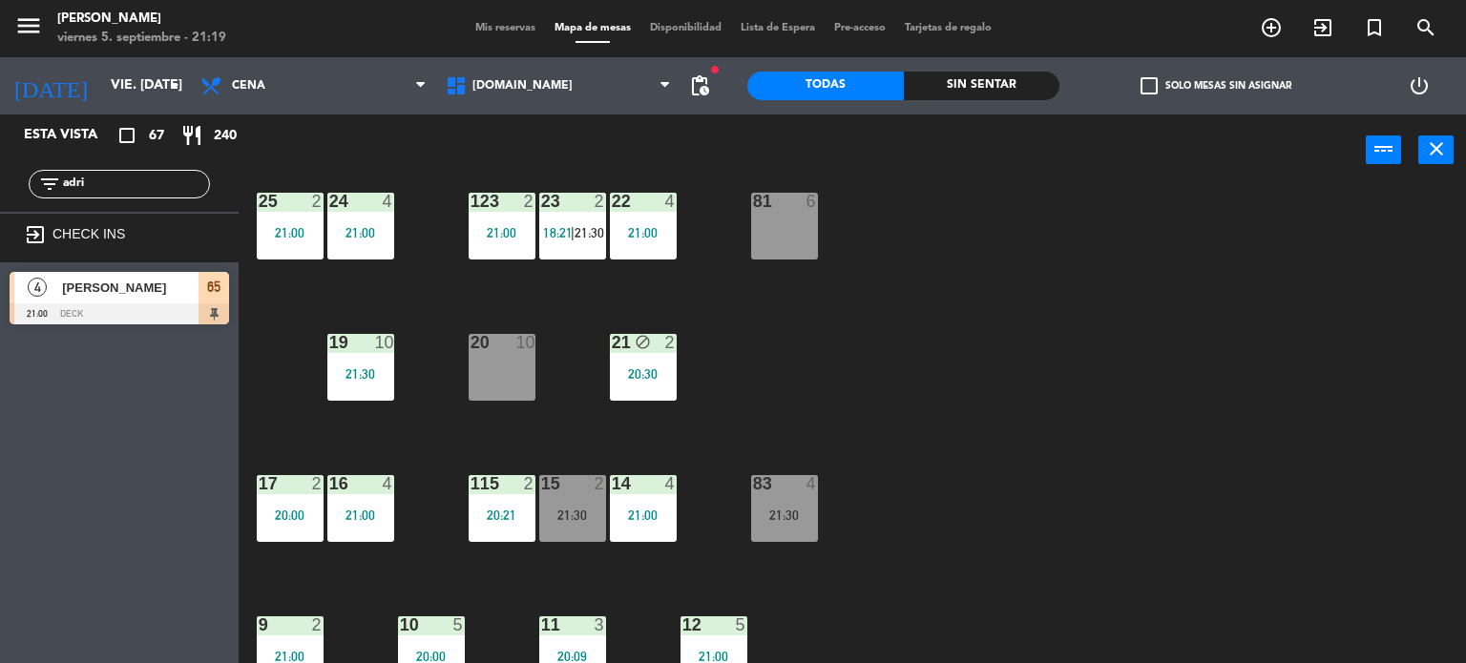
drag, startPoint x: 112, startPoint y: 191, endPoint x: 0, endPoint y: 182, distance: 112.0
click at [0, 182] on div "filter_list adri" at bounding box center [119, 184] width 239 height 55
type input "anto"
click at [15, 338] on div "Esta vista crop_square 67 restaurant 240 filter_list anto exit_to_app CHECK INS…" at bounding box center [119, 389] width 239 height 549
click at [169, 305] on div at bounding box center [120, 313] width 220 height 21
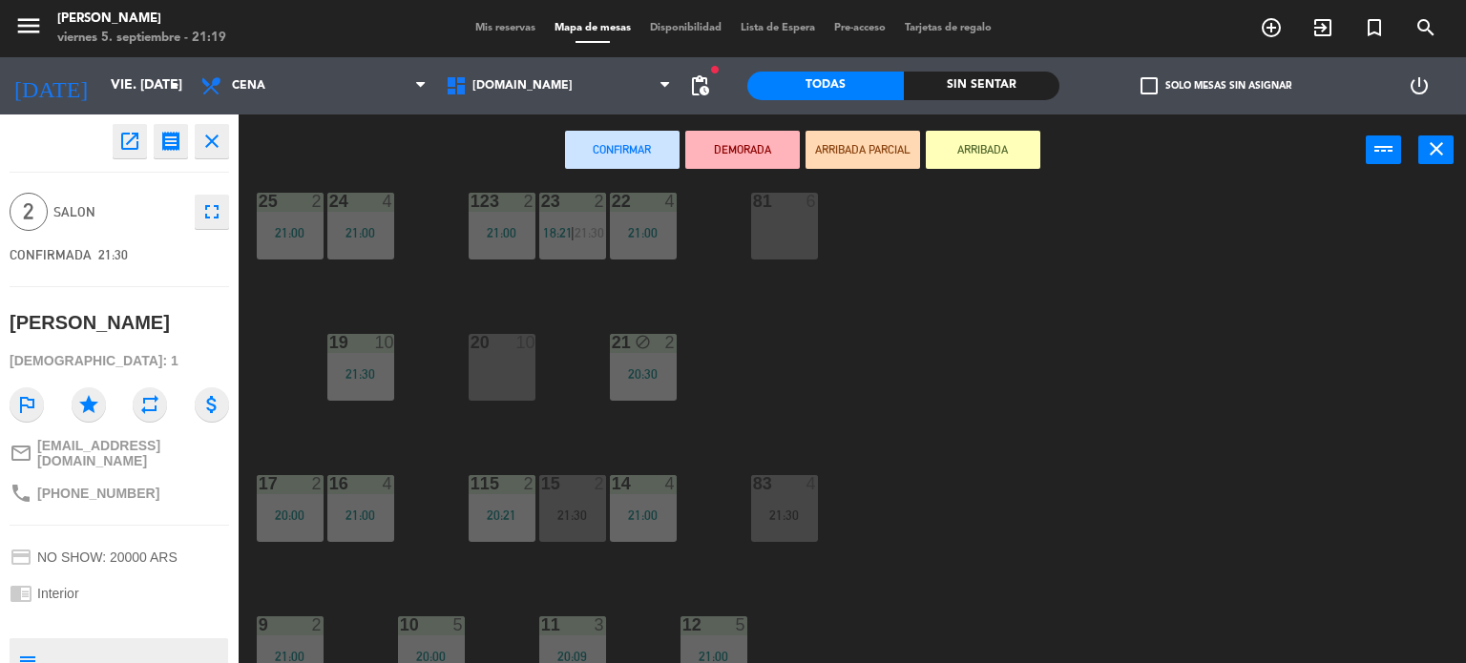
click at [859, 133] on button "ARRIBADA PARCIAL" at bounding box center [862, 150] width 115 height 38
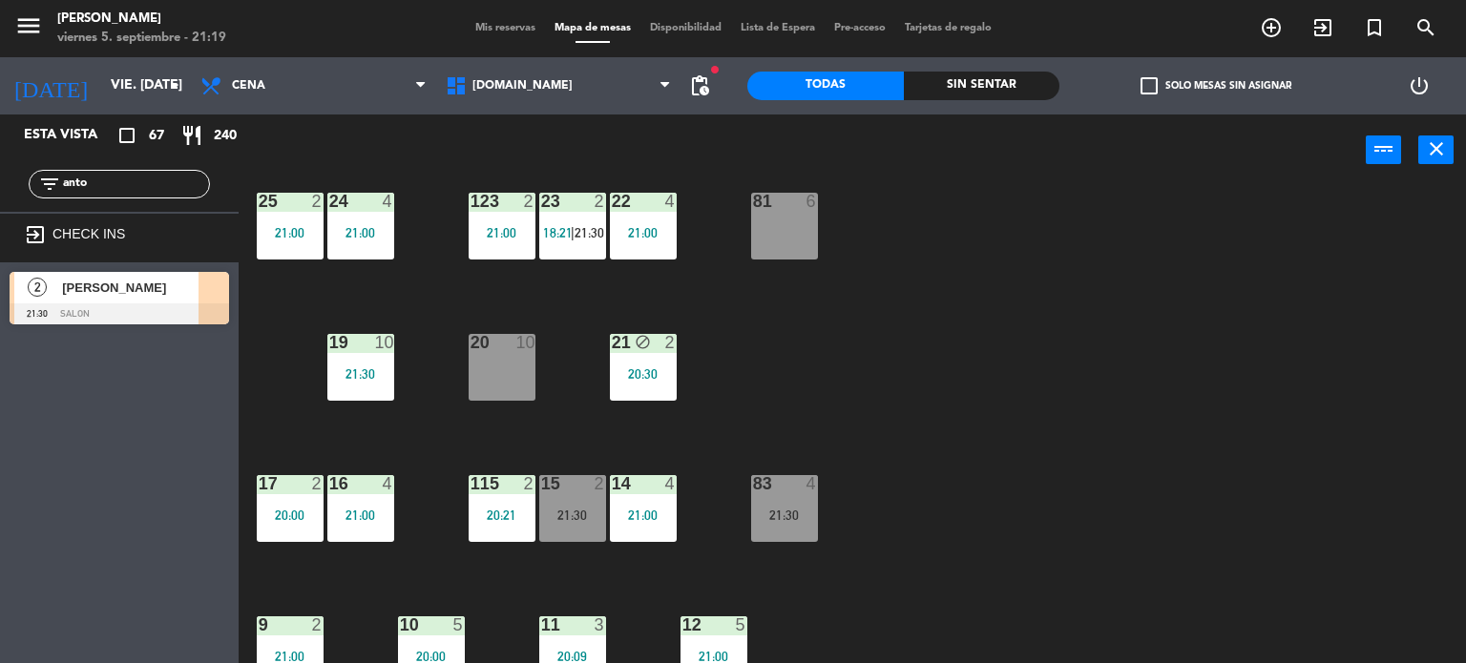
drag, startPoint x: 153, startPoint y: 191, endPoint x: 0, endPoint y: 203, distance: 153.2
click at [0, 195] on div "filter_list anto" at bounding box center [119, 184] width 239 height 55
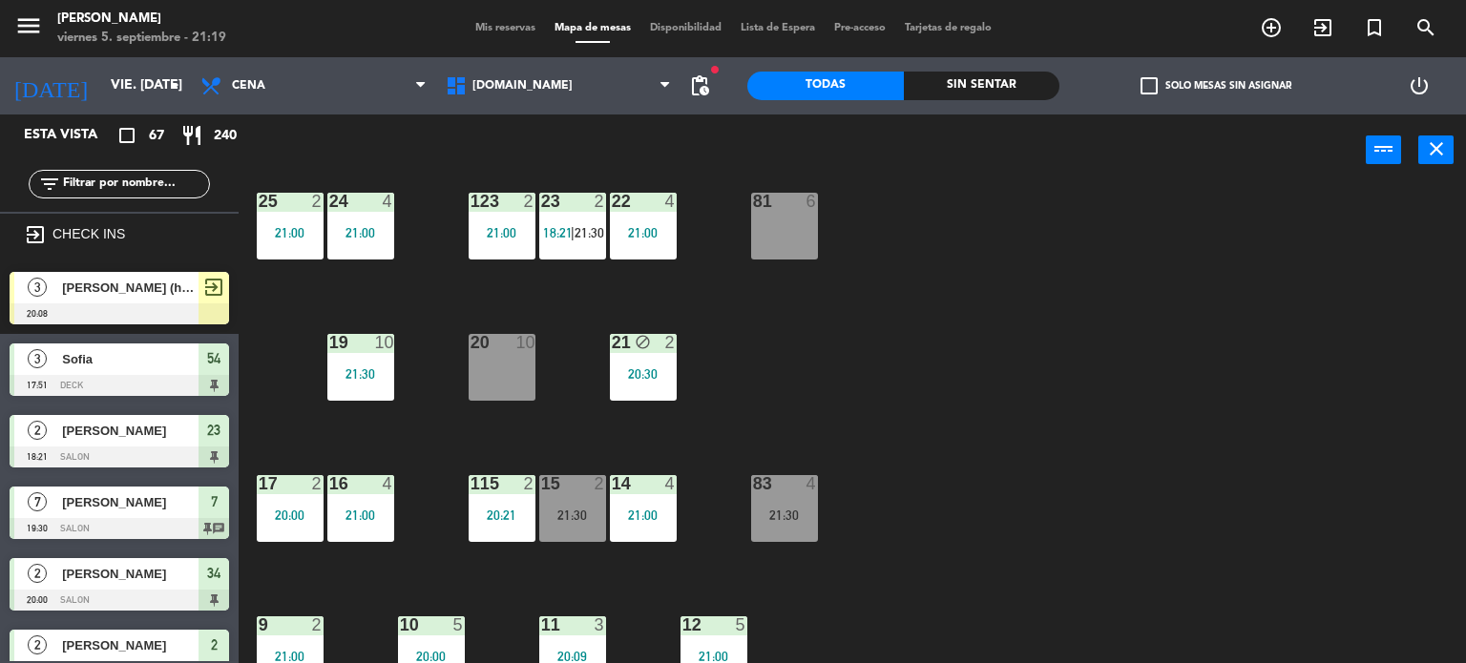
scroll to position [0, 0]
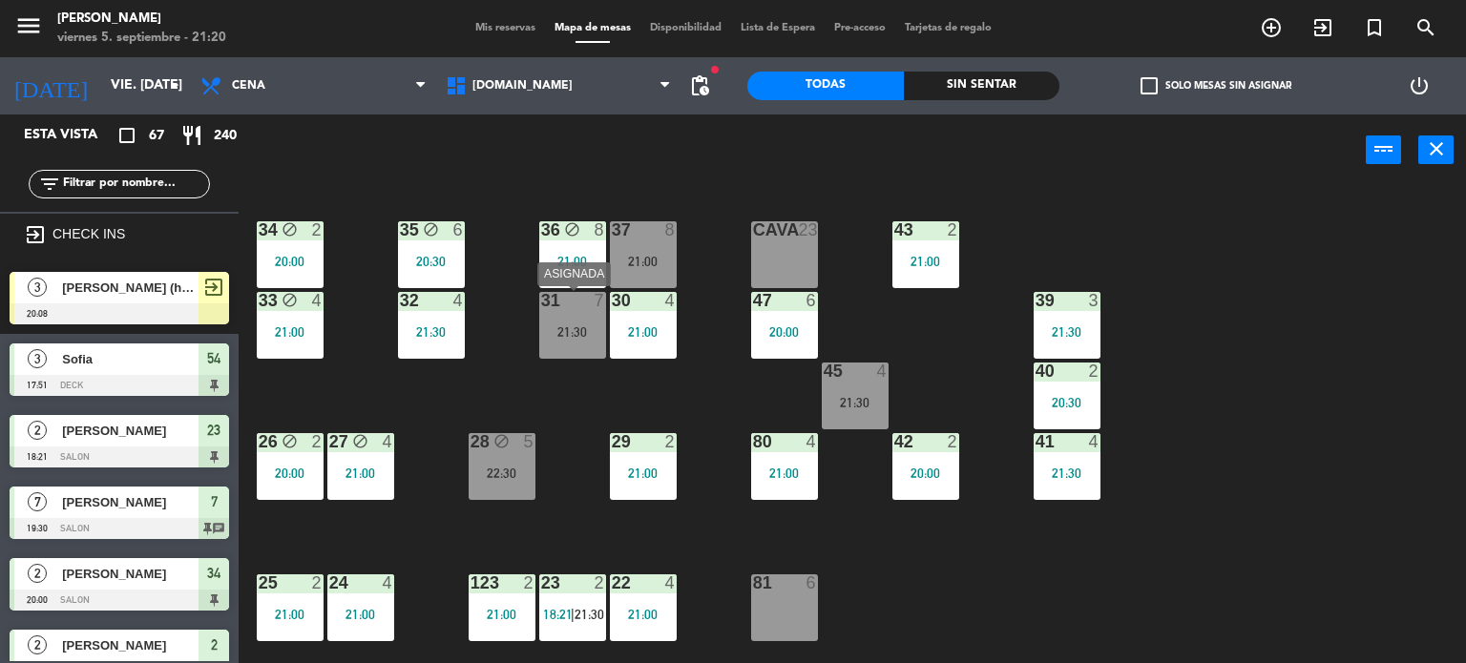
click at [596, 320] on div "31 7 21:30" at bounding box center [572, 325] width 67 height 67
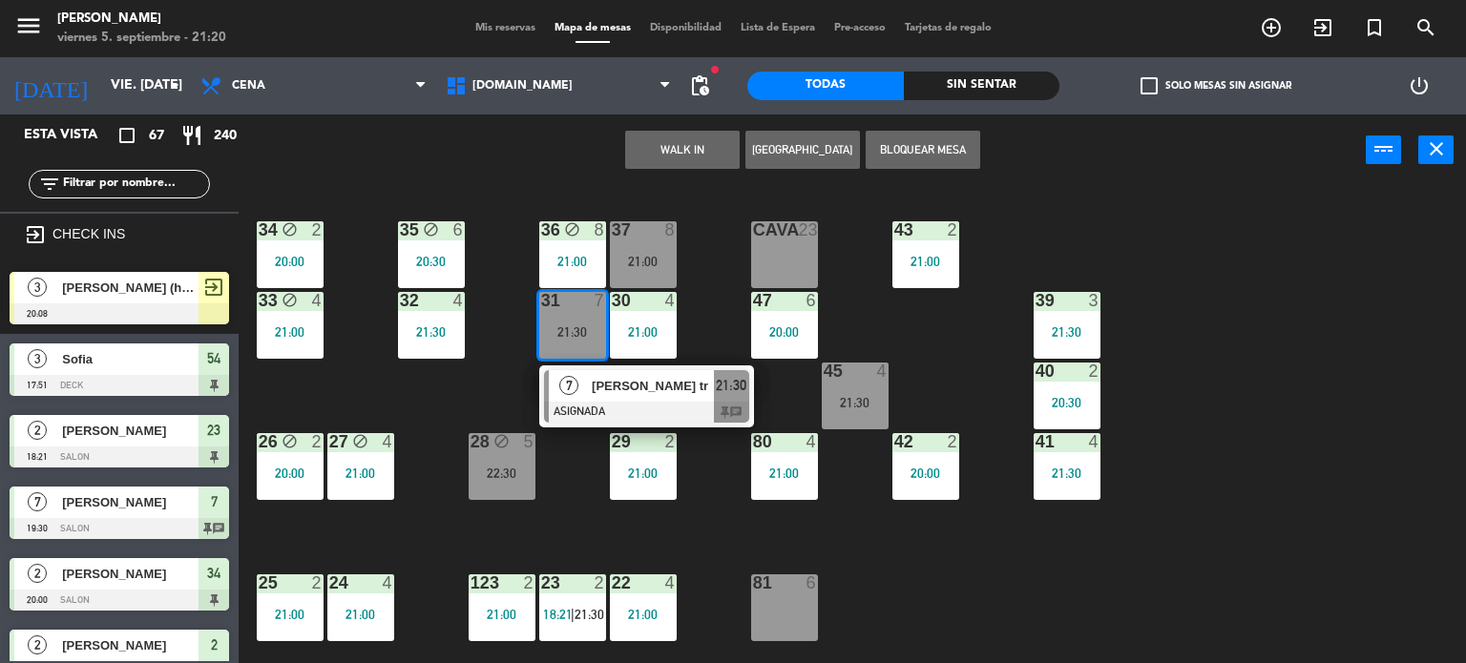
click at [453, 406] on div "34 block 2 20:00 35 block 6 20:30 36 block 8 21:00 43 2 21:00 37 8 21:00 CAVA 2…" at bounding box center [859, 425] width 1213 height 477
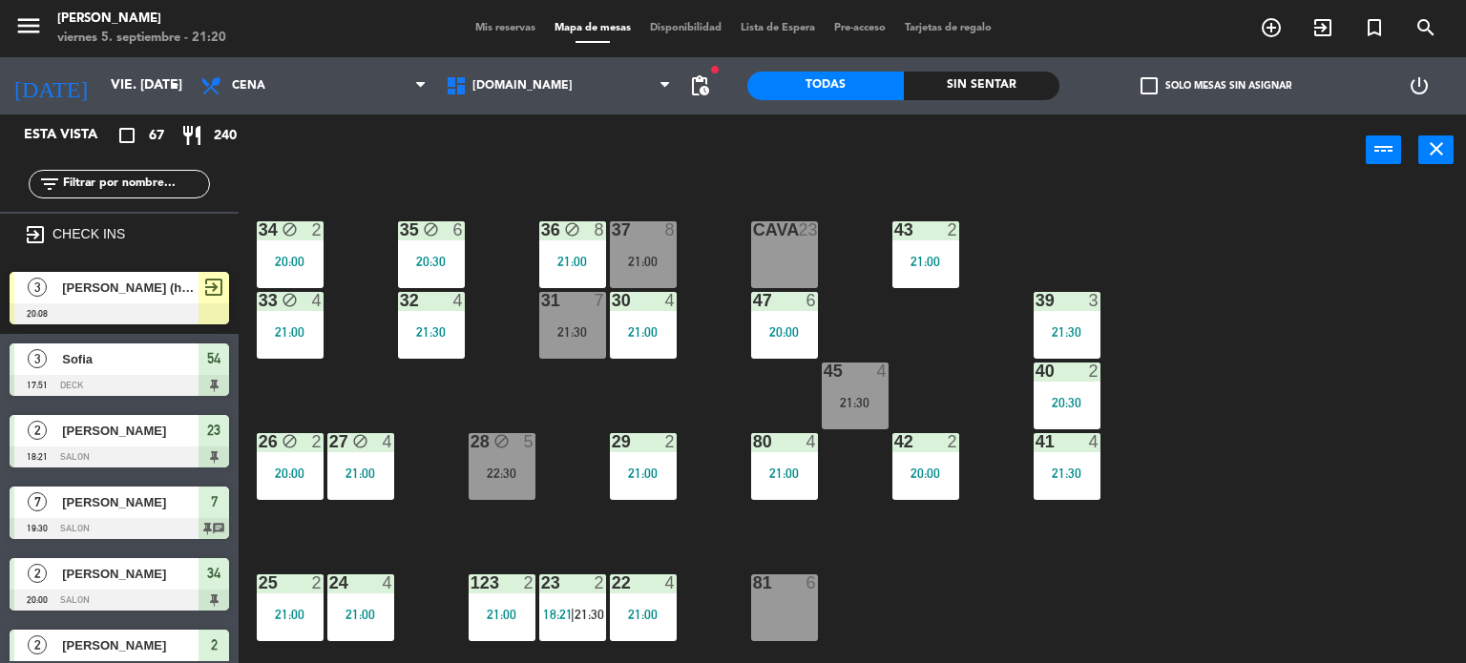
click at [491, 469] on div "22:30" at bounding box center [502, 473] width 67 height 13
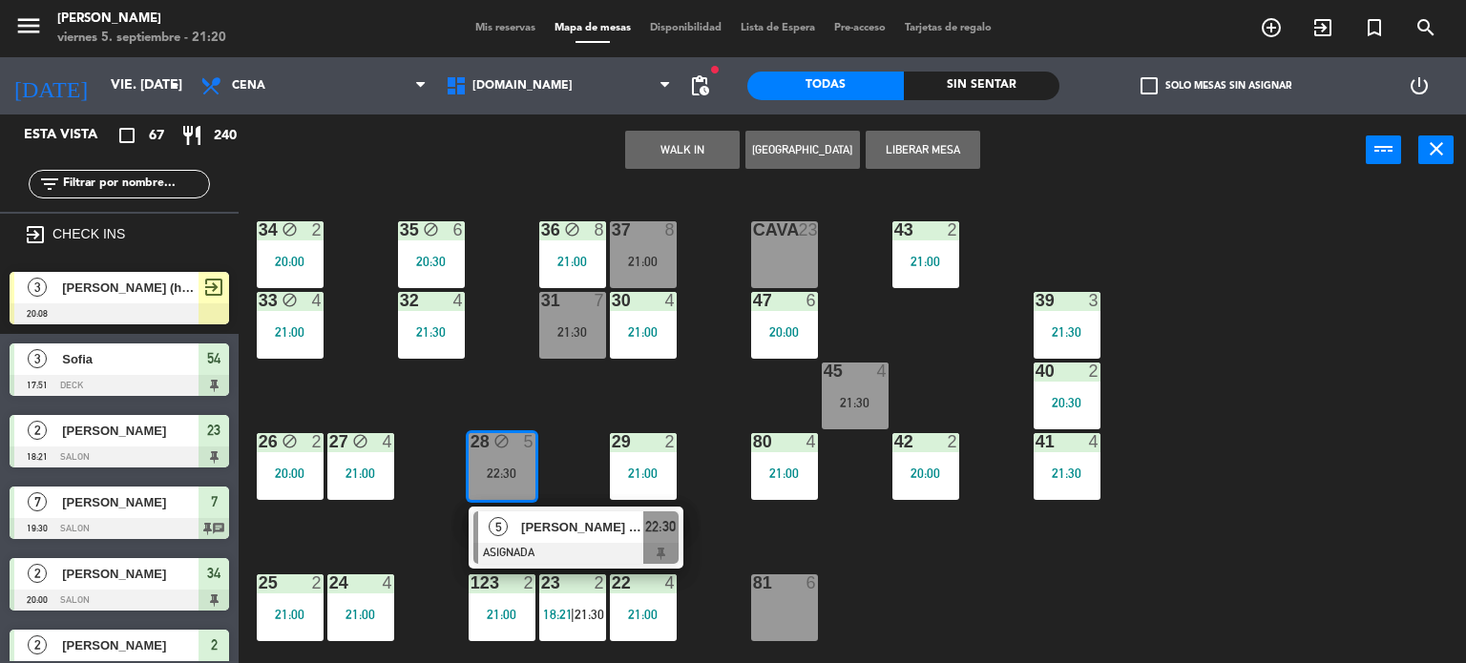
click at [556, 392] on div "34 block 2 20:00 35 block 6 20:30 36 block 8 21:00 43 2 21:00 37 8 21:00 CAVA 2…" at bounding box center [859, 425] width 1213 height 477
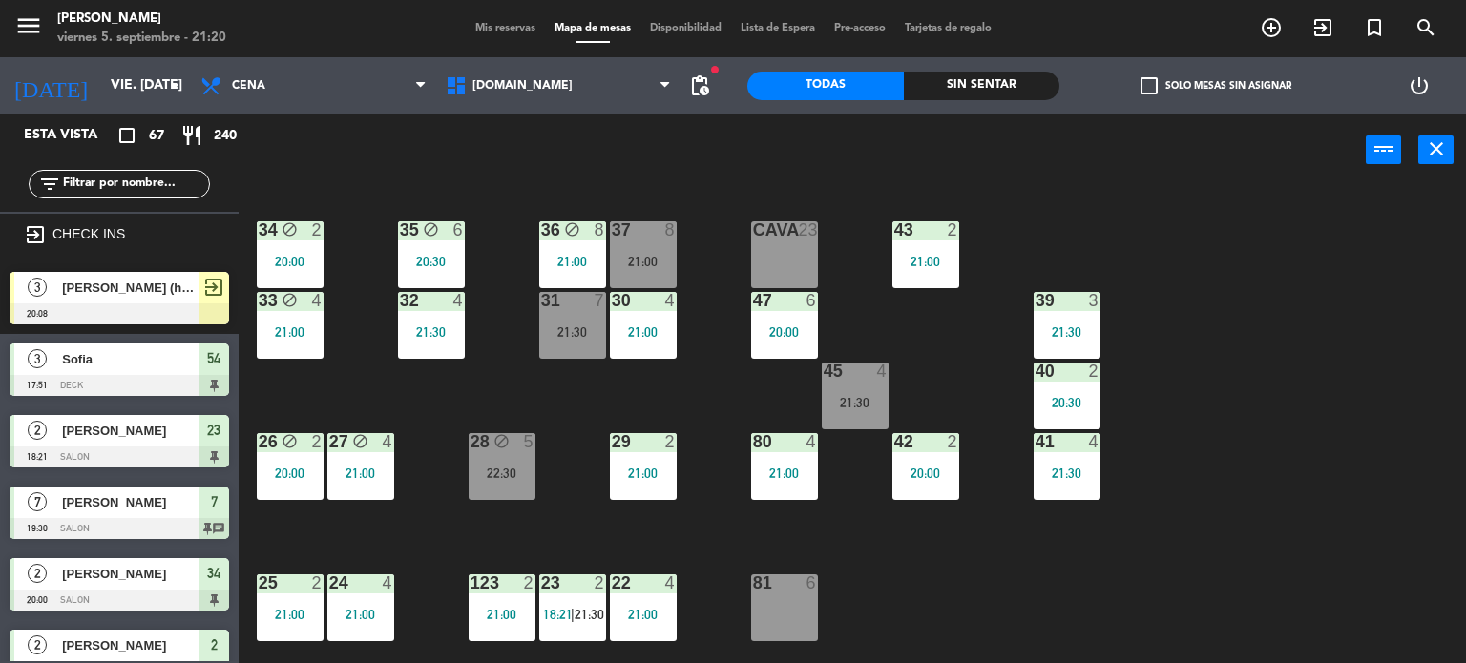
click at [440, 341] on div "32 4 21:30" at bounding box center [431, 325] width 67 height 67
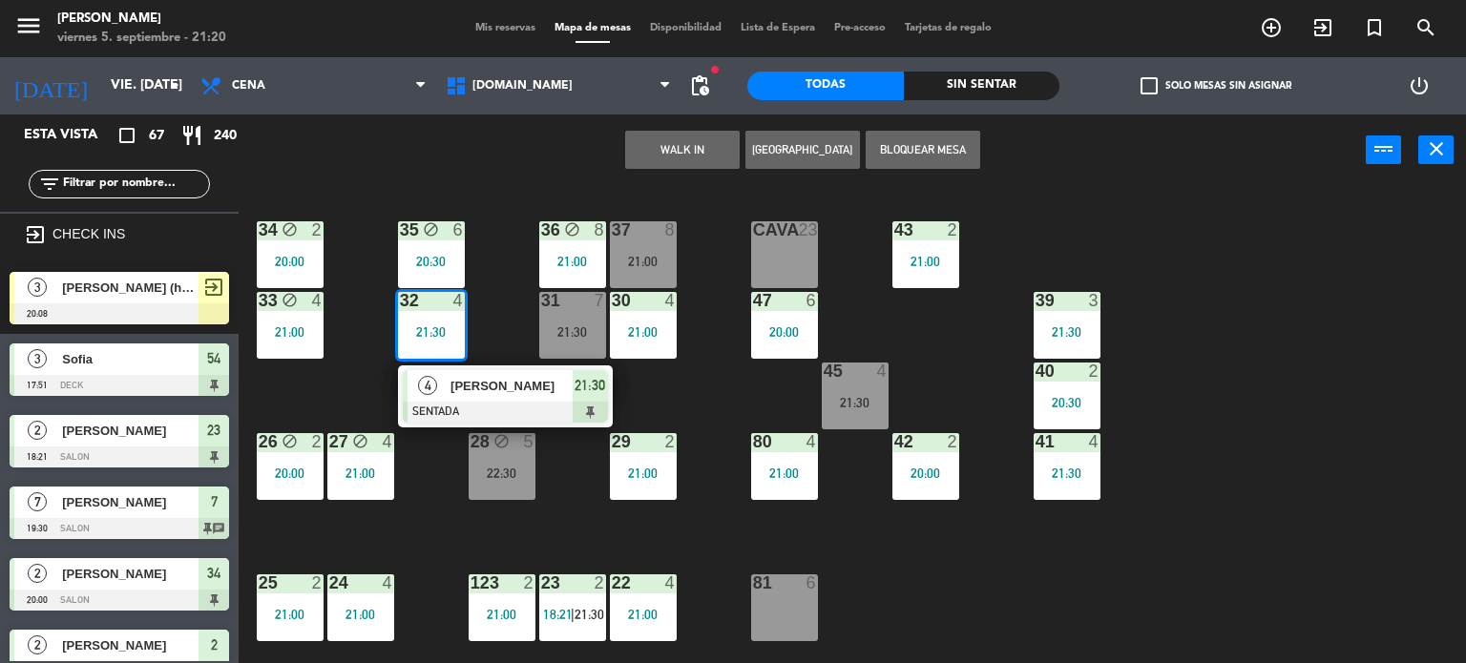
click at [288, 388] on div "34 block 2 20:00 35 block 6 20:30 36 block 8 21:00 43 2 21:00 37 8 21:00 CAVA 2…" at bounding box center [859, 425] width 1213 height 477
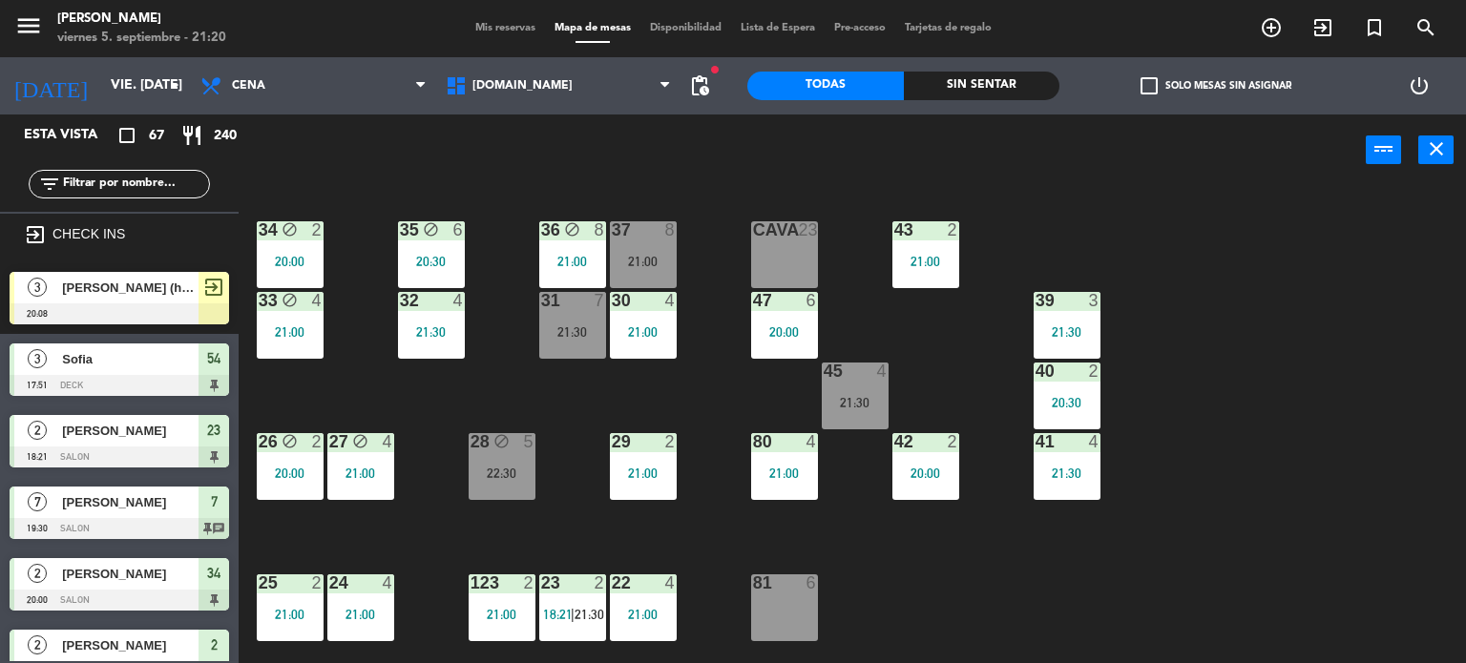
click at [1030, 76] on div "Sin sentar" at bounding box center [982, 86] width 157 height 29
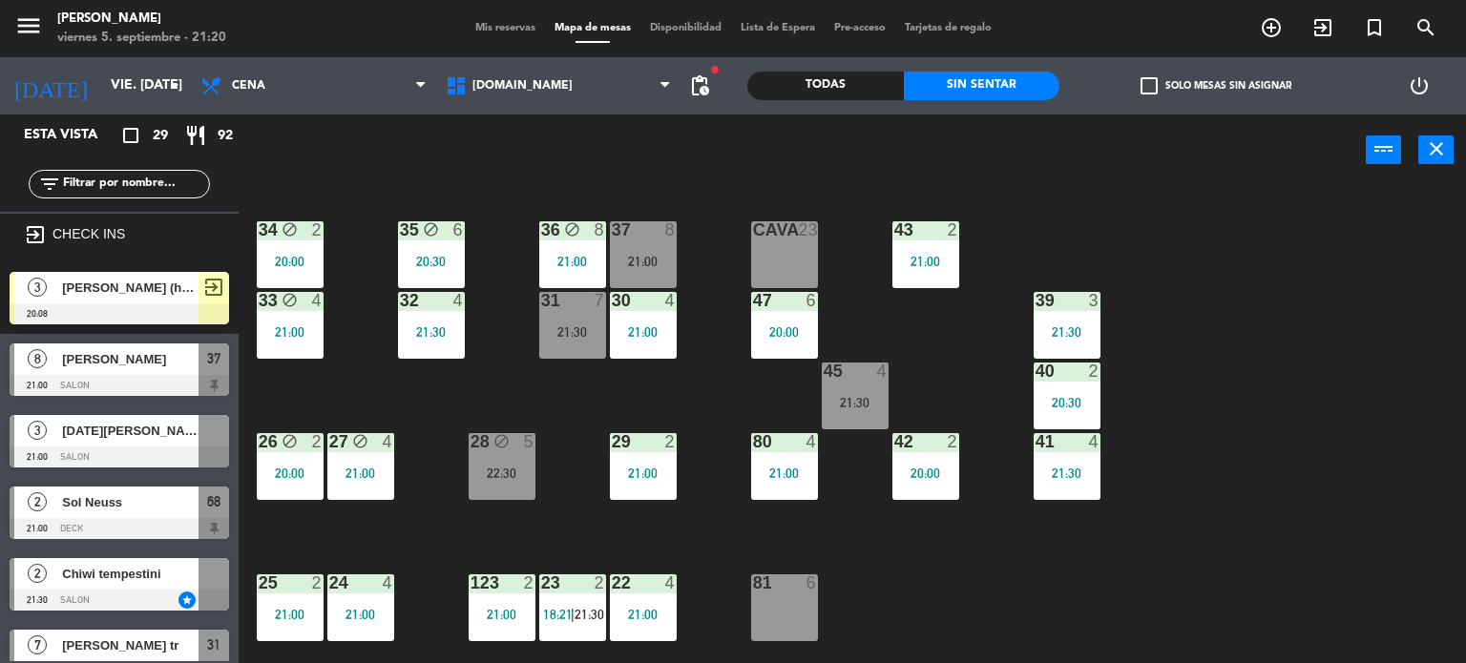
click at [1207, 77] on label "check_box_outline_blank Solo mesas sin asignar" at bounding box center [1215, 85] width 151 height 17
click at [1216, 86] on input "check_box_outline_blank Solo mesas sin asignar" at bounding box center [1216, 86] width 0 height 0
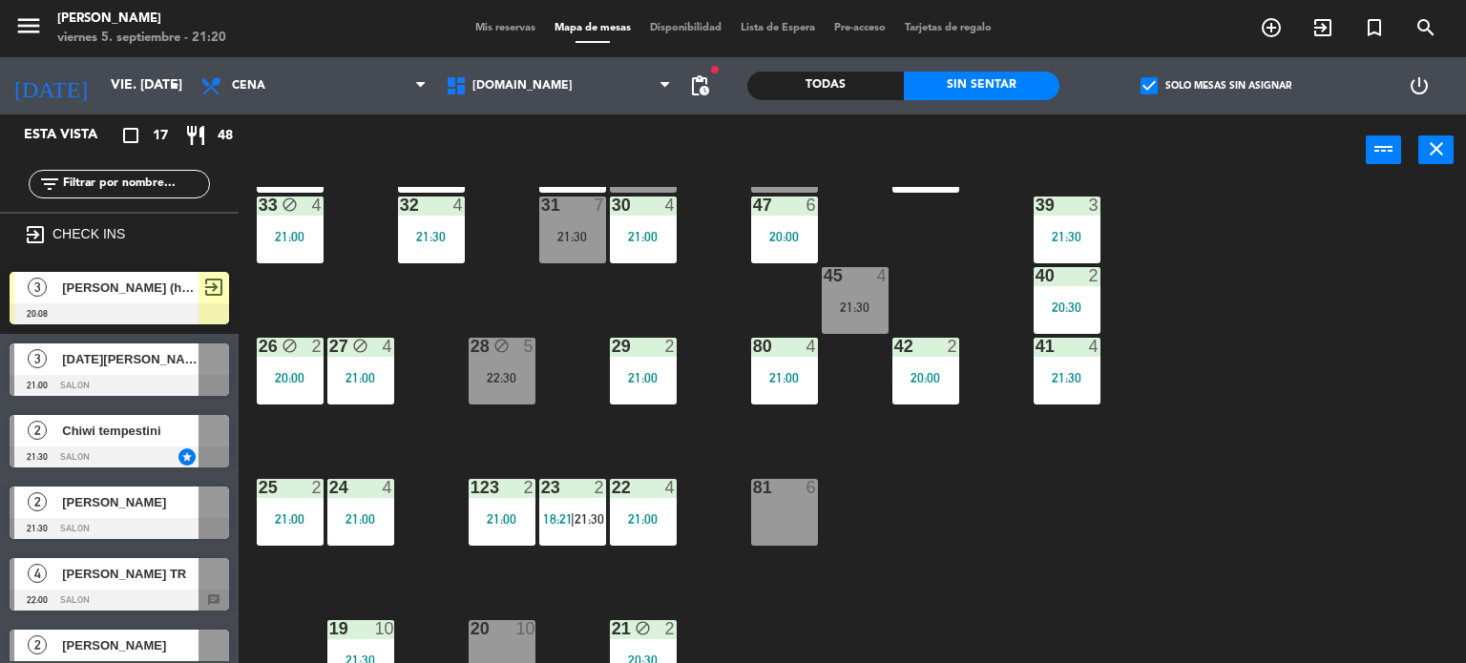
scroll to position [286, 0]
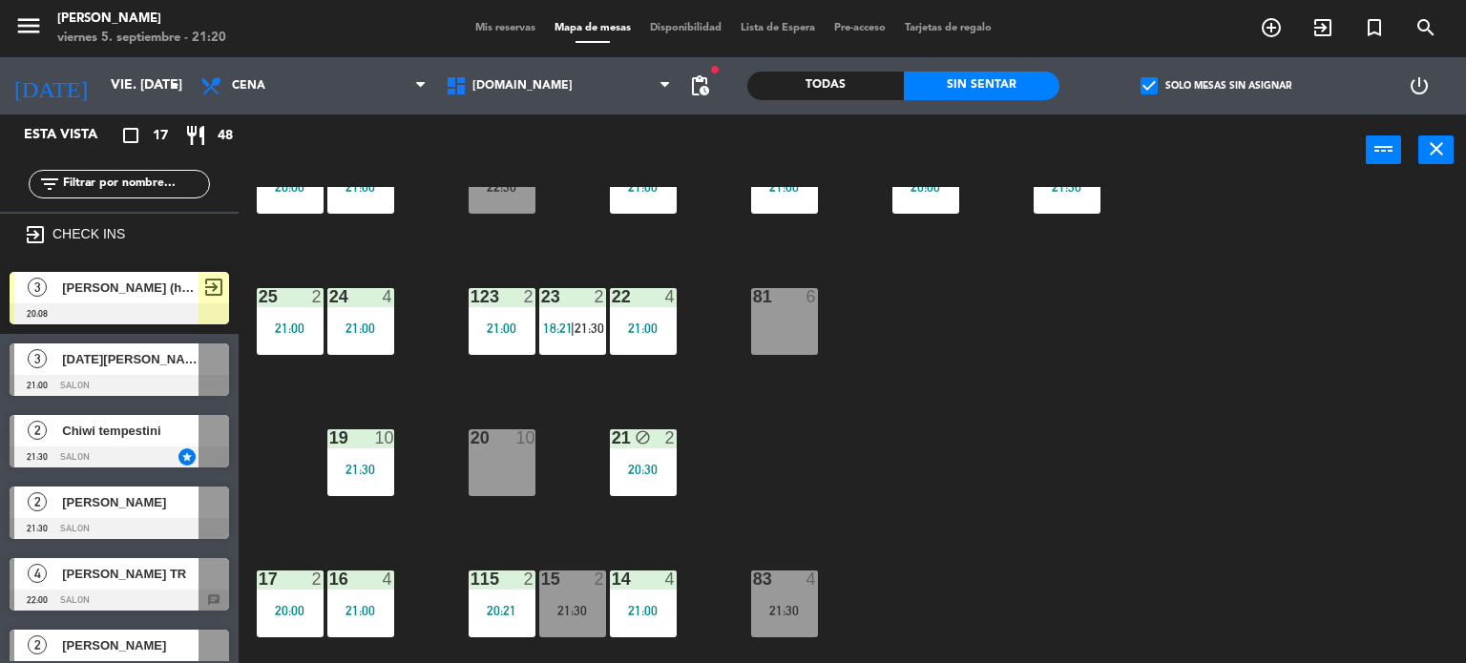
click at [578, 600] on div "15 2 21:30" at bounding box center [572, 604] width 67 height 67
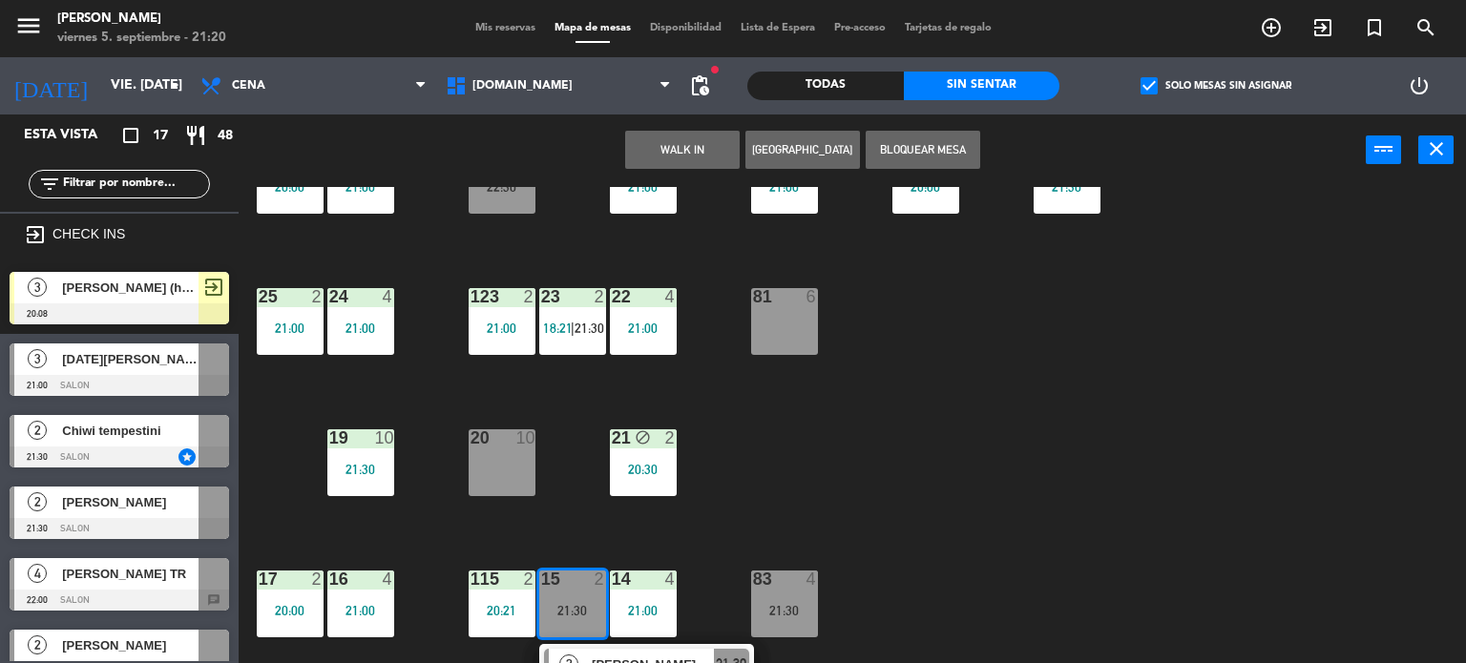
click at [1010, 504] on div "34 block 2 20:00 35 block 6 20:30 36 block 8 21:00 43 2 21:00 37 8 21:00 CAVA 2…" at bounding box center [859, 425] width 1213 height 477
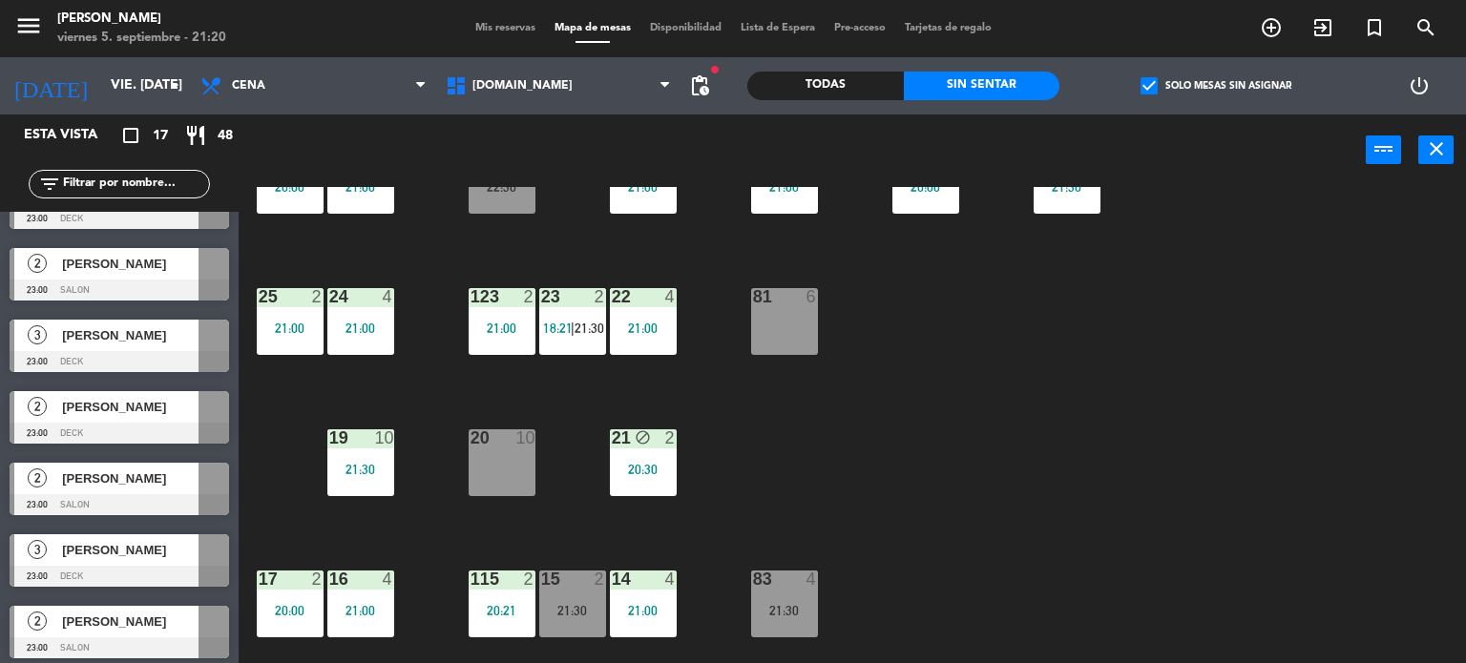
scroll to position [817, 0]
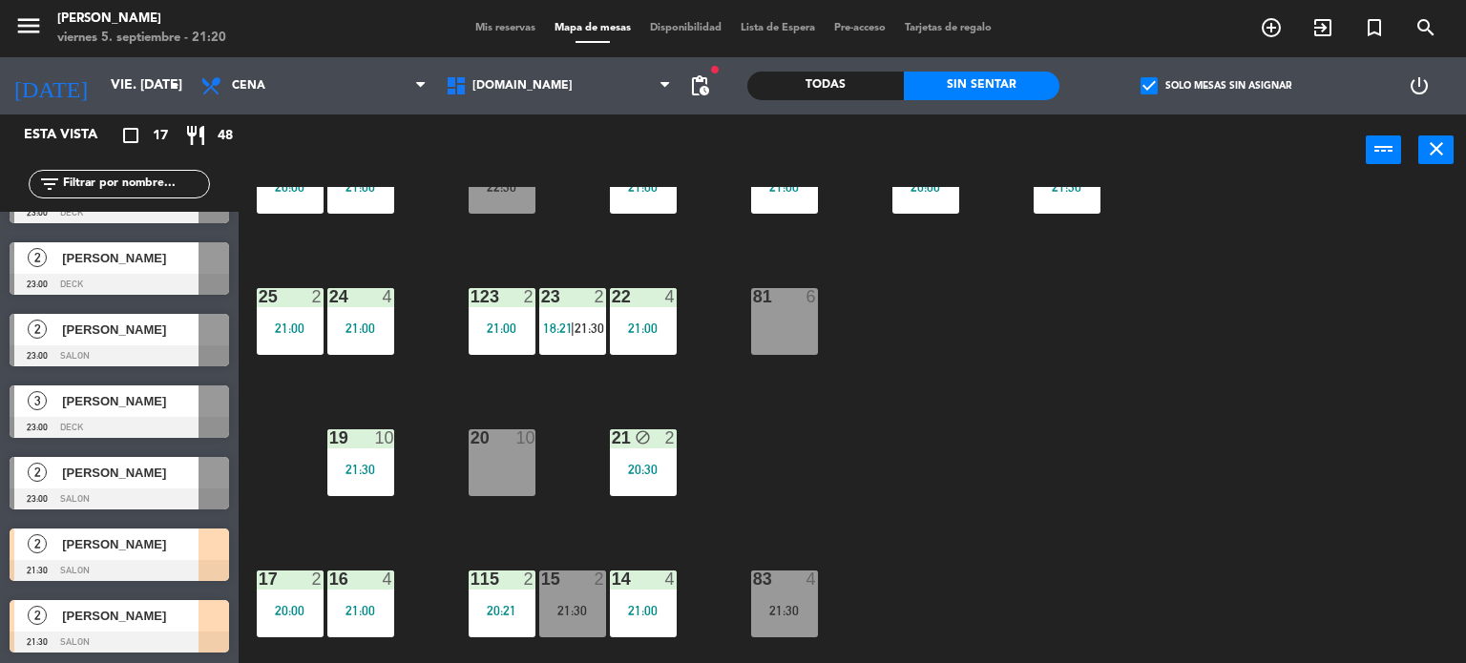
click at [1159, 455] on div "34 block 2 20:00 35 block 6 20:30 36 block 8 21:00 43 2 21:00 37 8 21:00 CAVA 2…" at bounding box center [859, 425] width 1213 height 477
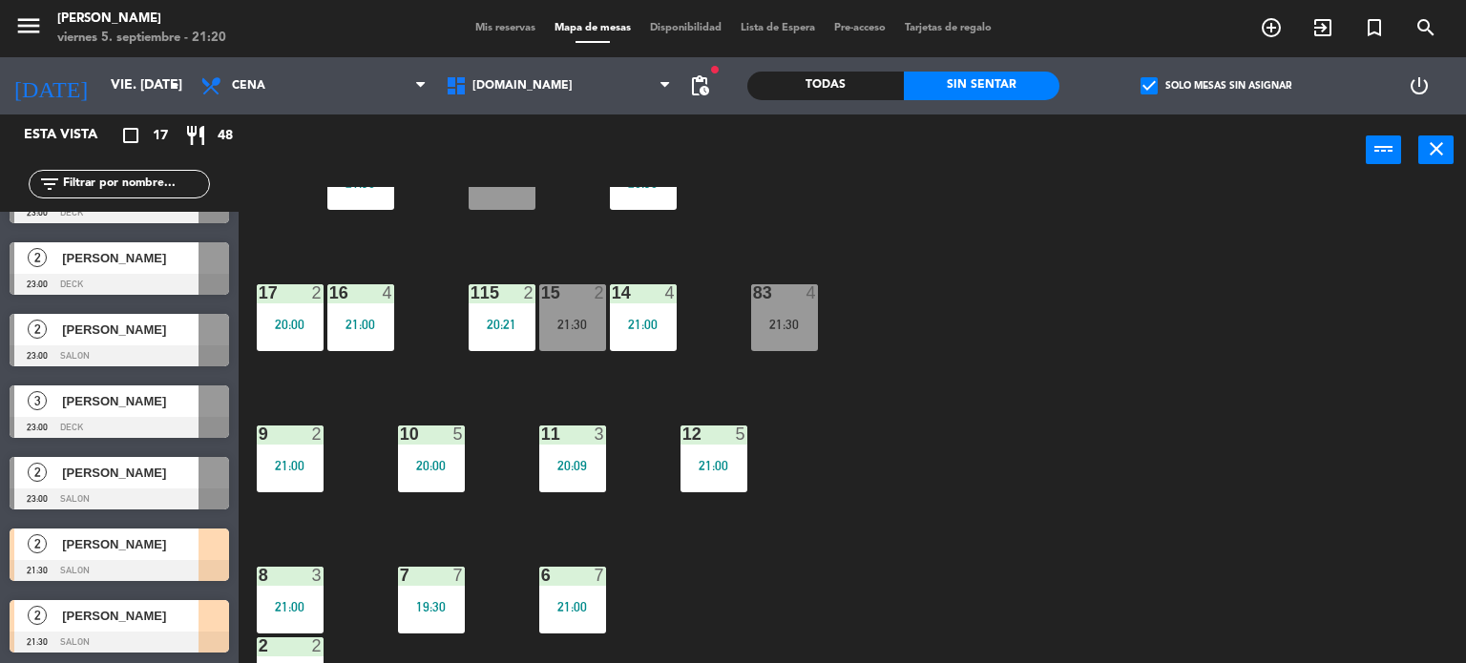
scroll to position [682, 0]
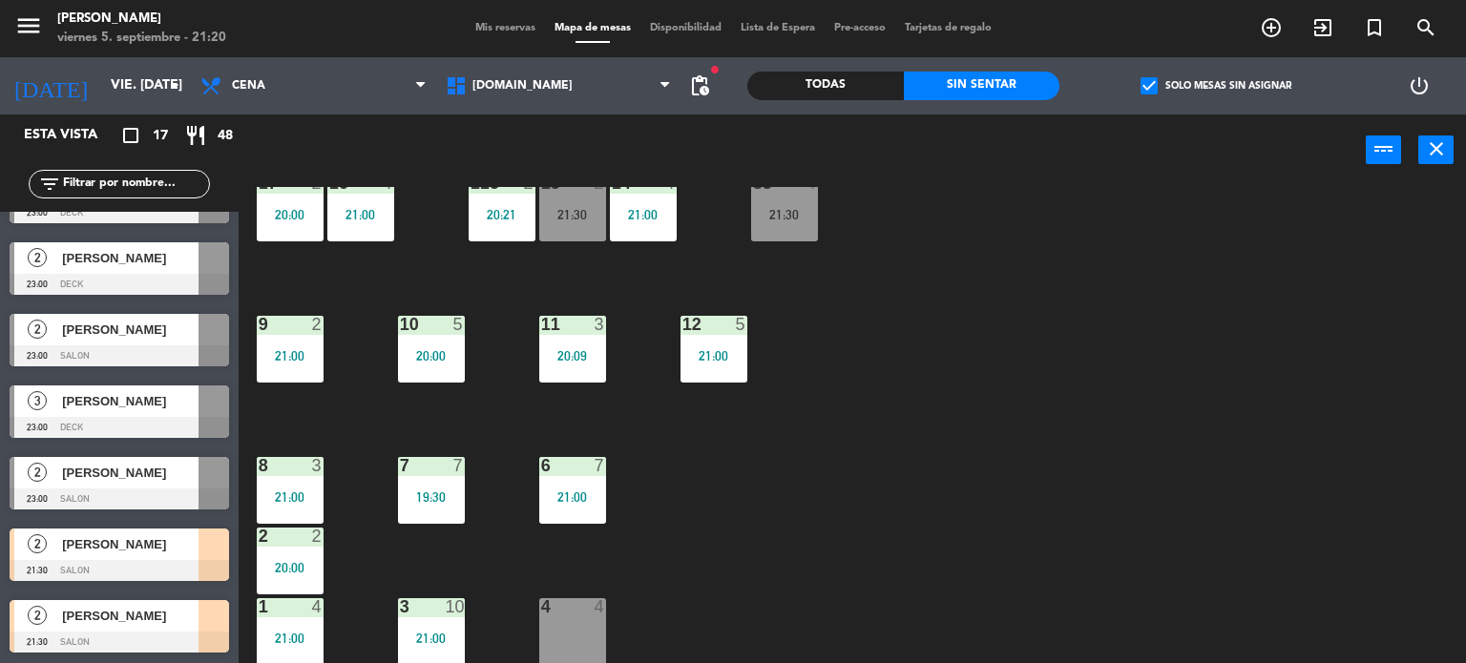
click at [584, 224] on div "15 2 21:30" at bounding box center [572, 208] width 67 height 67
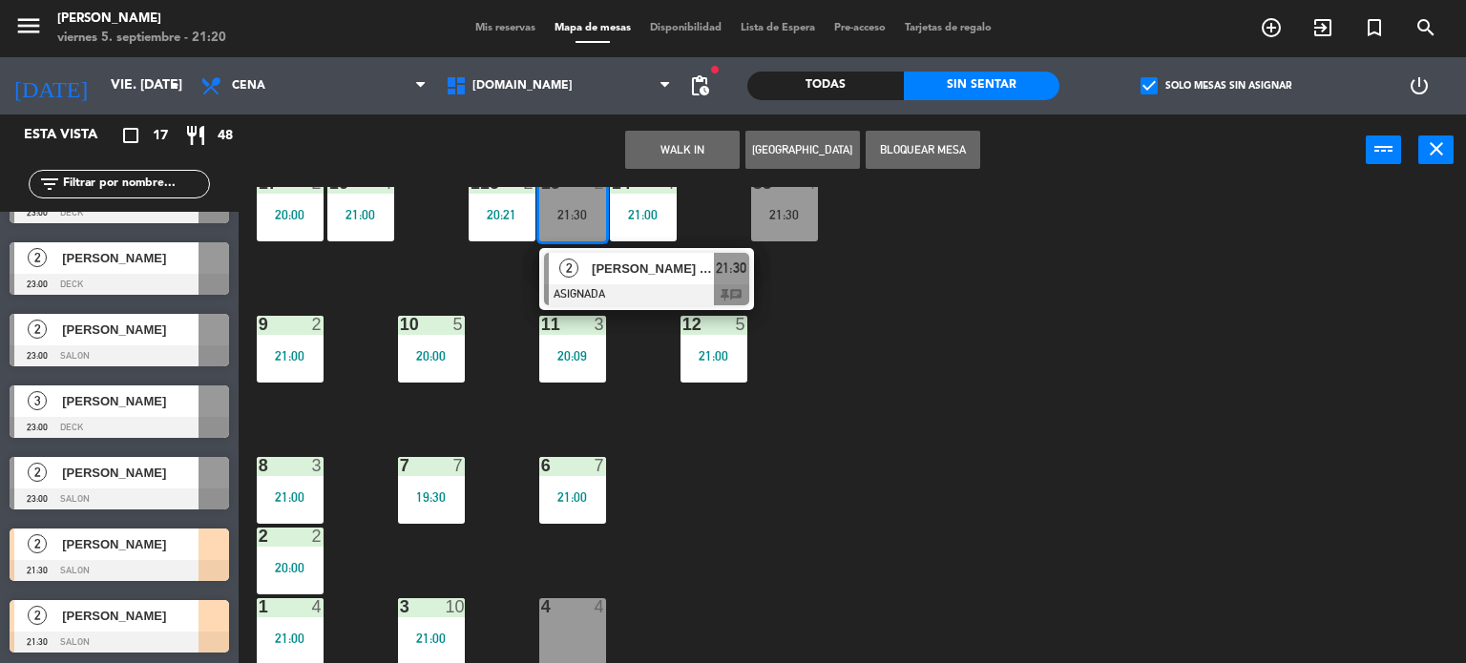
click at [958, 553] on div "34 block 2 20:00 35 block 6 20:30 36 block 8 21:00 43 2 21:00 37 8 21:00 CAVA 2…" at bounding box center [859, 425] width 1213 height 477
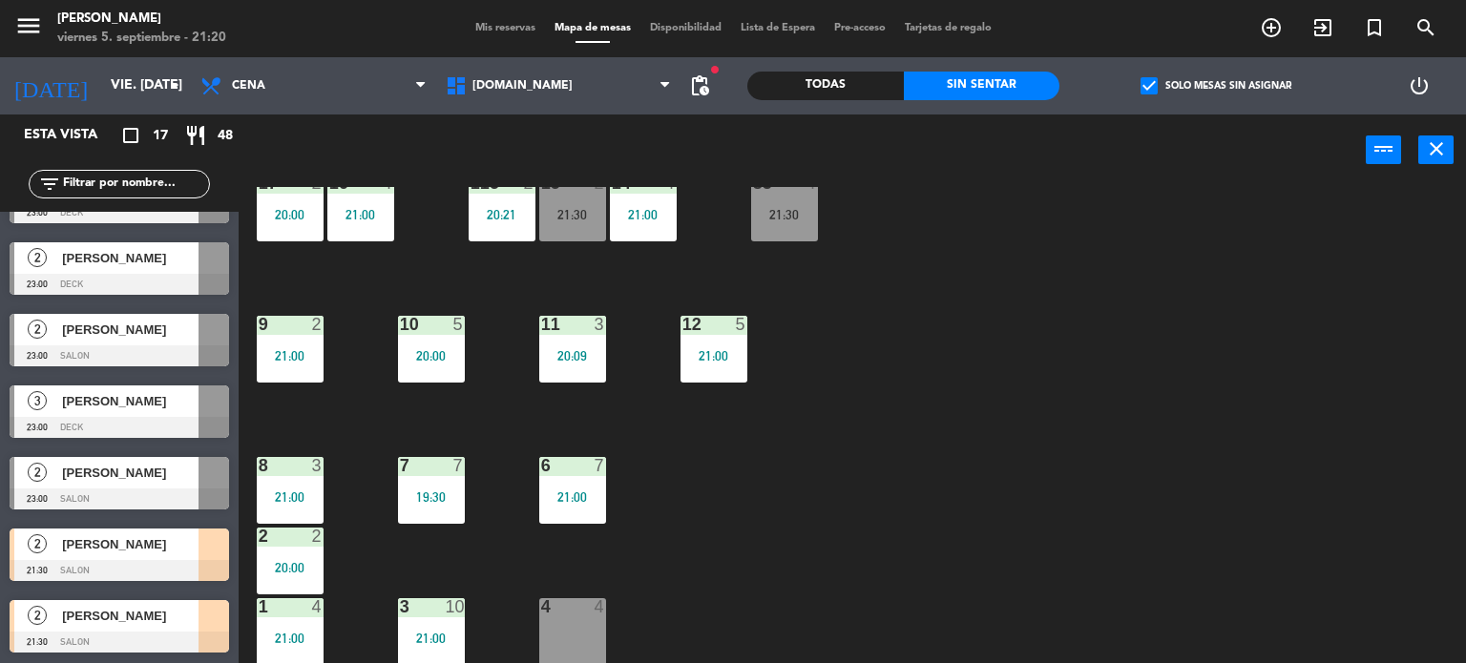
click at [581, 369] on div "11 3 20:09" at bounding box center [572, 349] width 67 height 67
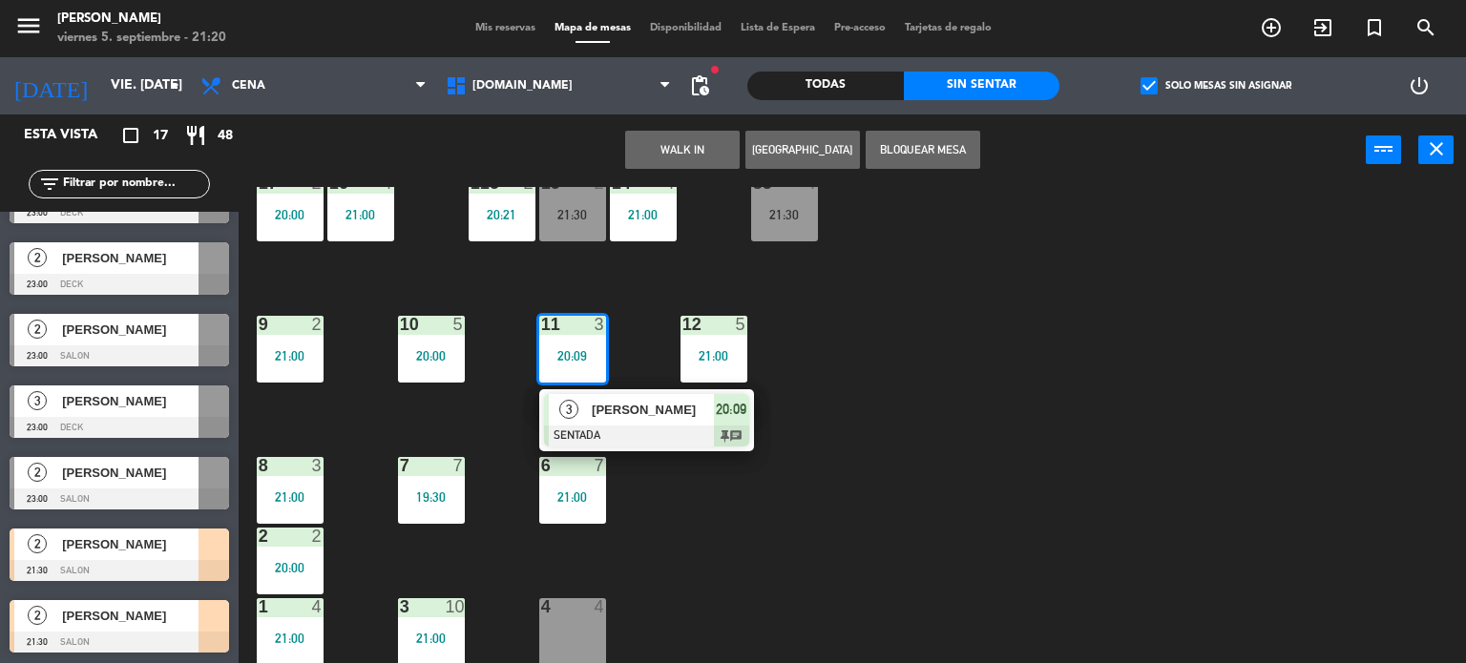
click at [618, 422] on div "[PERSON_NAME]" at bounding box center [652, 409] width 124 height 31
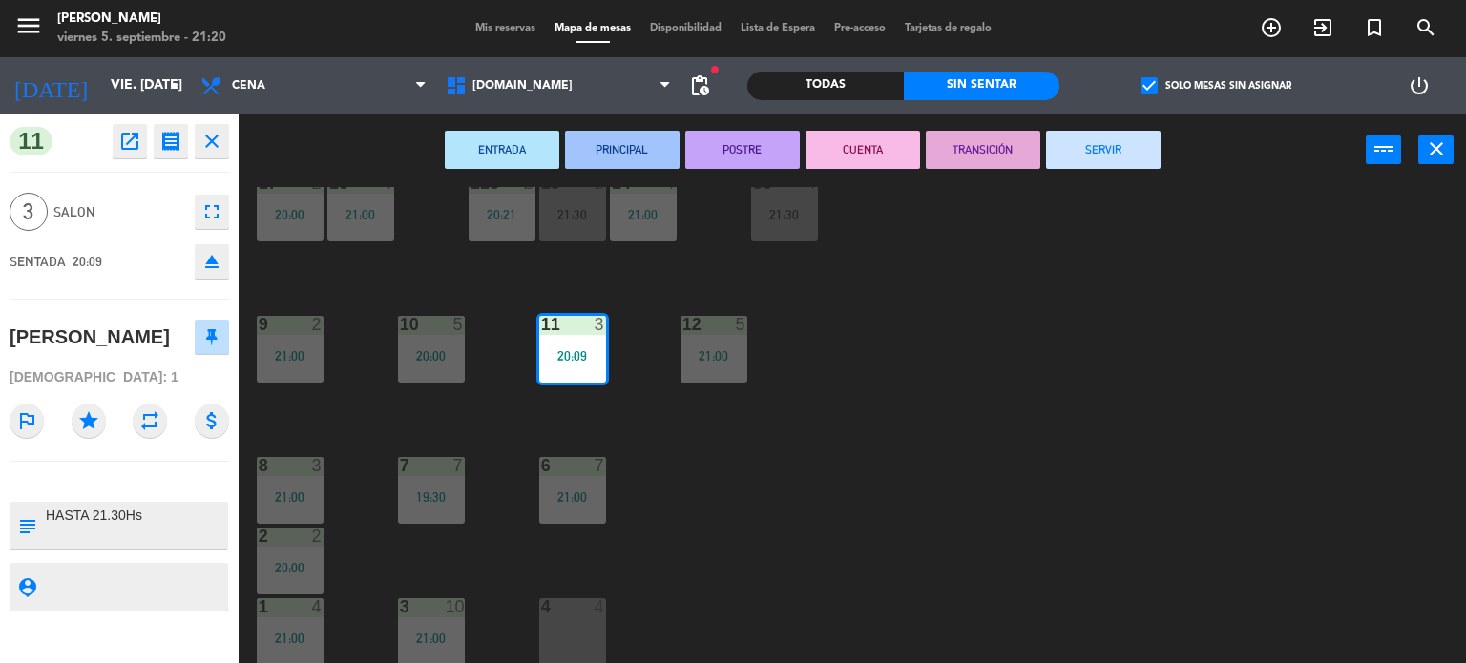
click at [1124, 147] on button "SERVIR" at bounding box center [1103, 150] width 115 height 38
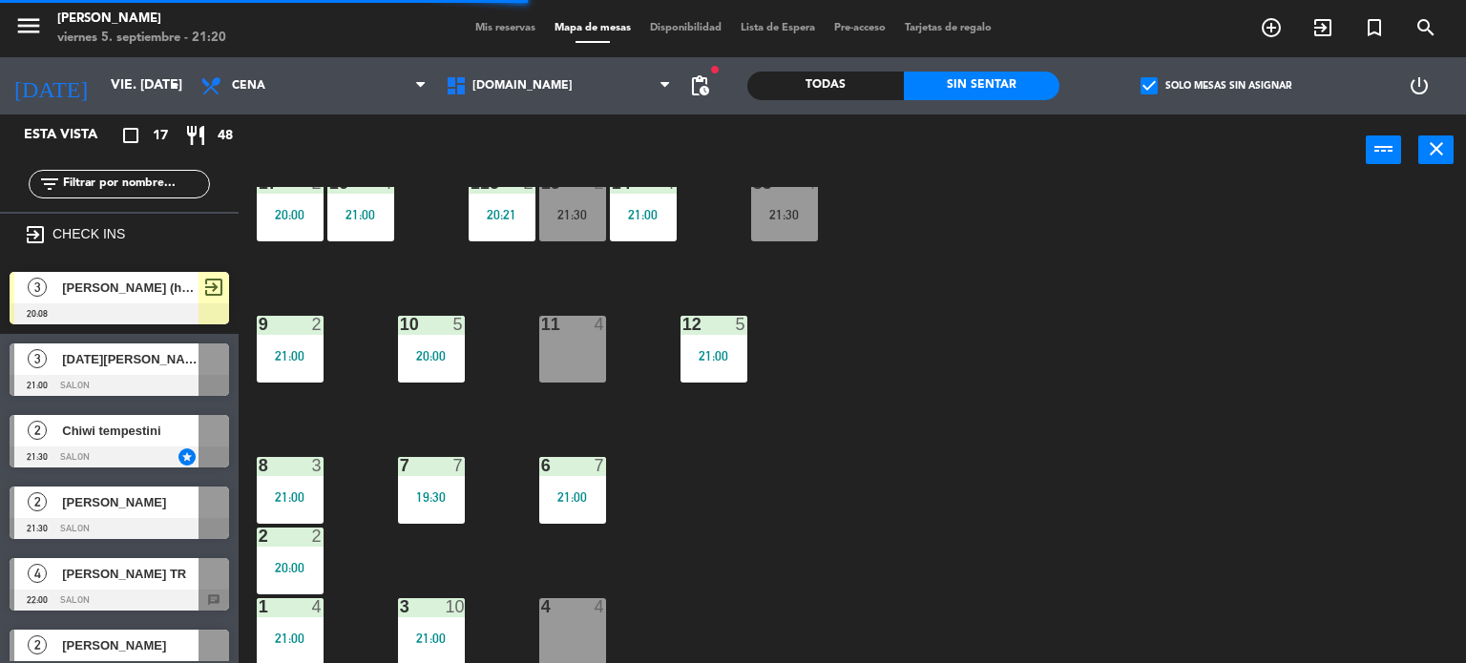
click at [162, 183] on input "text" at bounding box center [135, 184] width 148 height 21
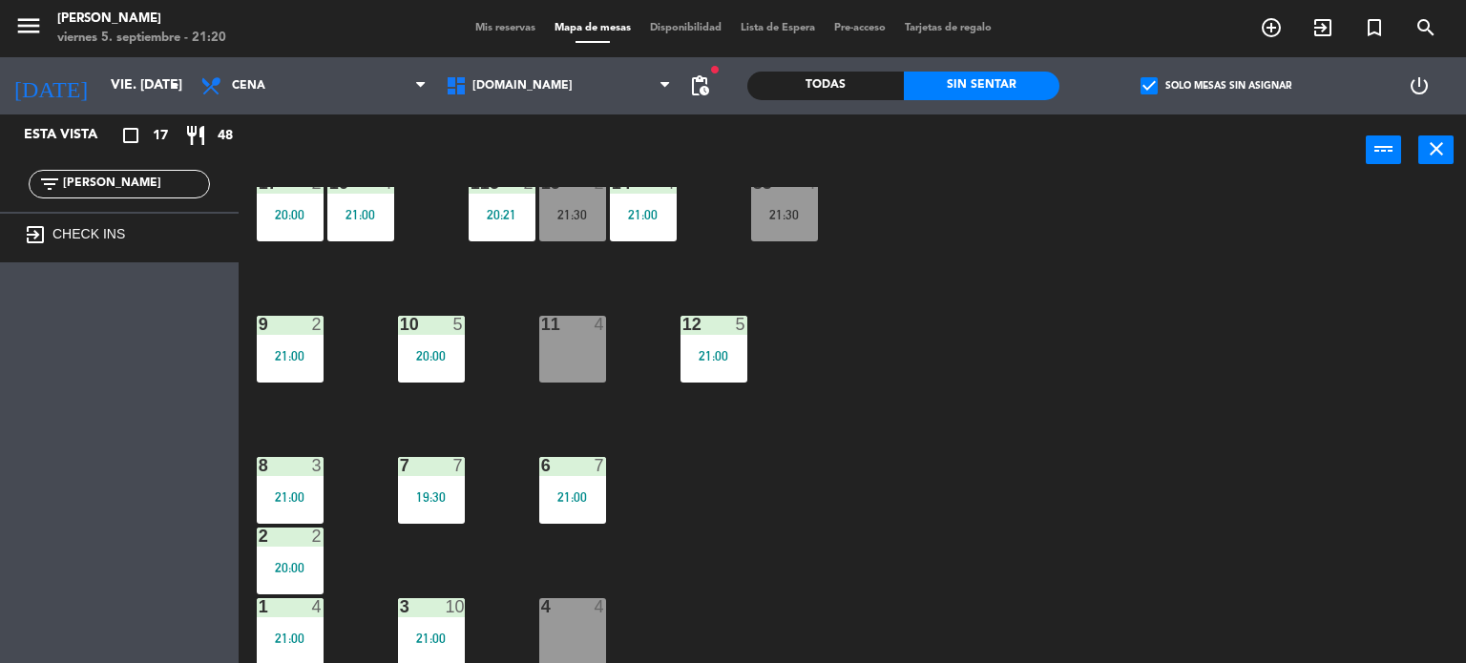
type input "[PERSON_NAME]"
drag, startPoint x: 162, startPoint y: 183, endPoint x: 0, endPoint y: 213, distance: 164.9
click at [0, 213] on div "Esta vista crop_square 17 restaurant 48 filter_list [PERSON_NAME] exit_to_app C…" at bounding box center [119, 189] width 239 height 148
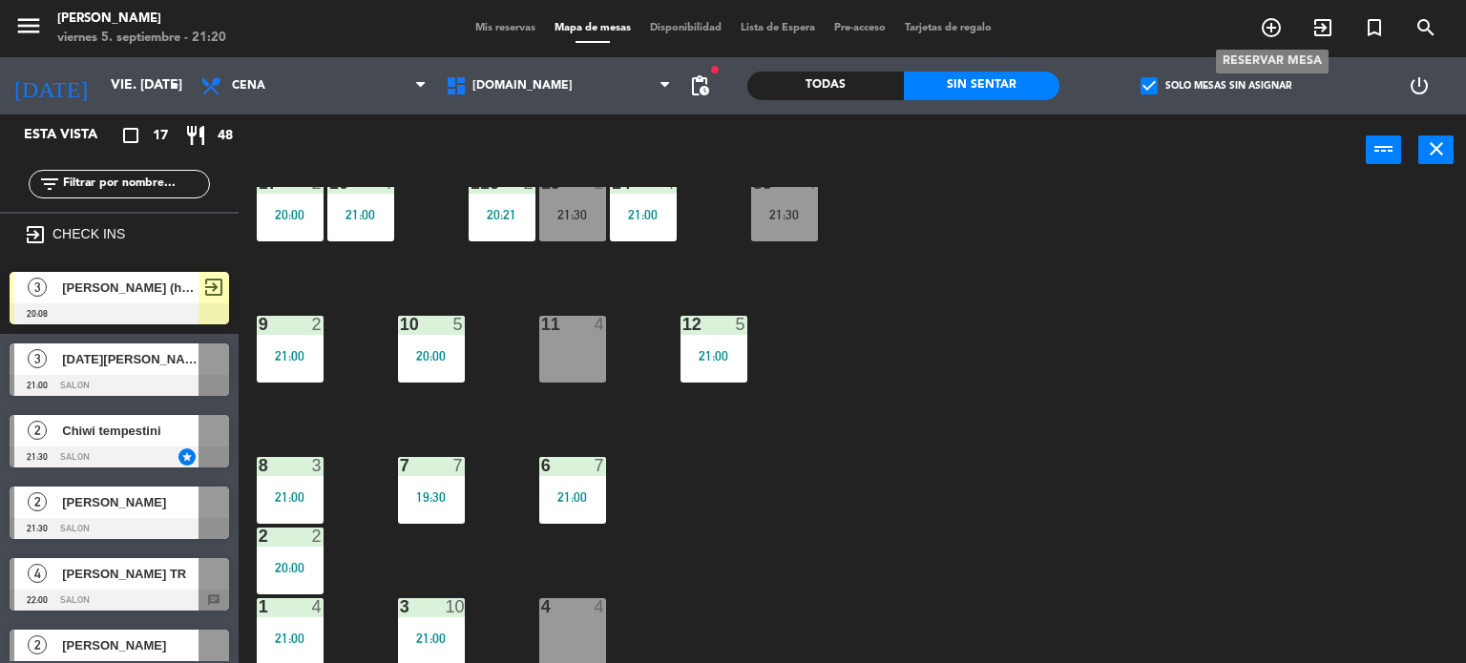
click at [1272, 19] on icon "add_circle_outline" at bounding box center [1271, 27] width 23 height 23
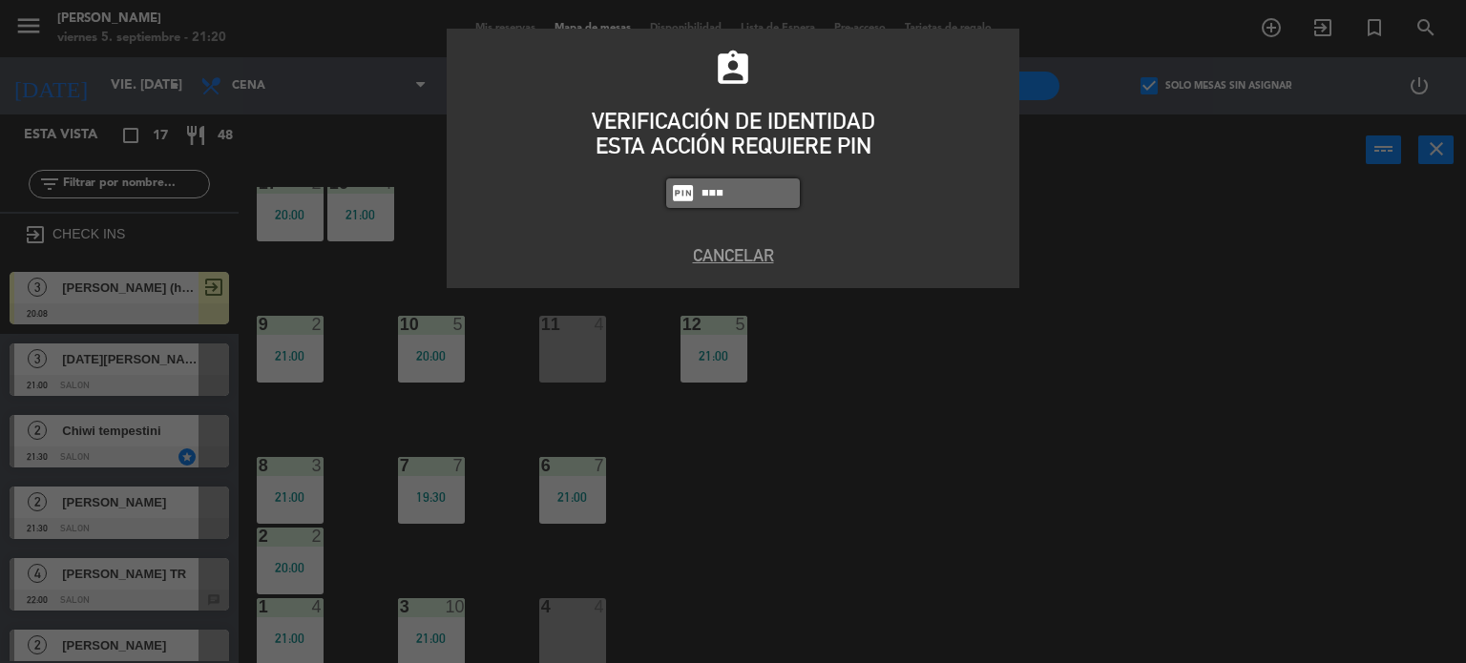
type input "3871"
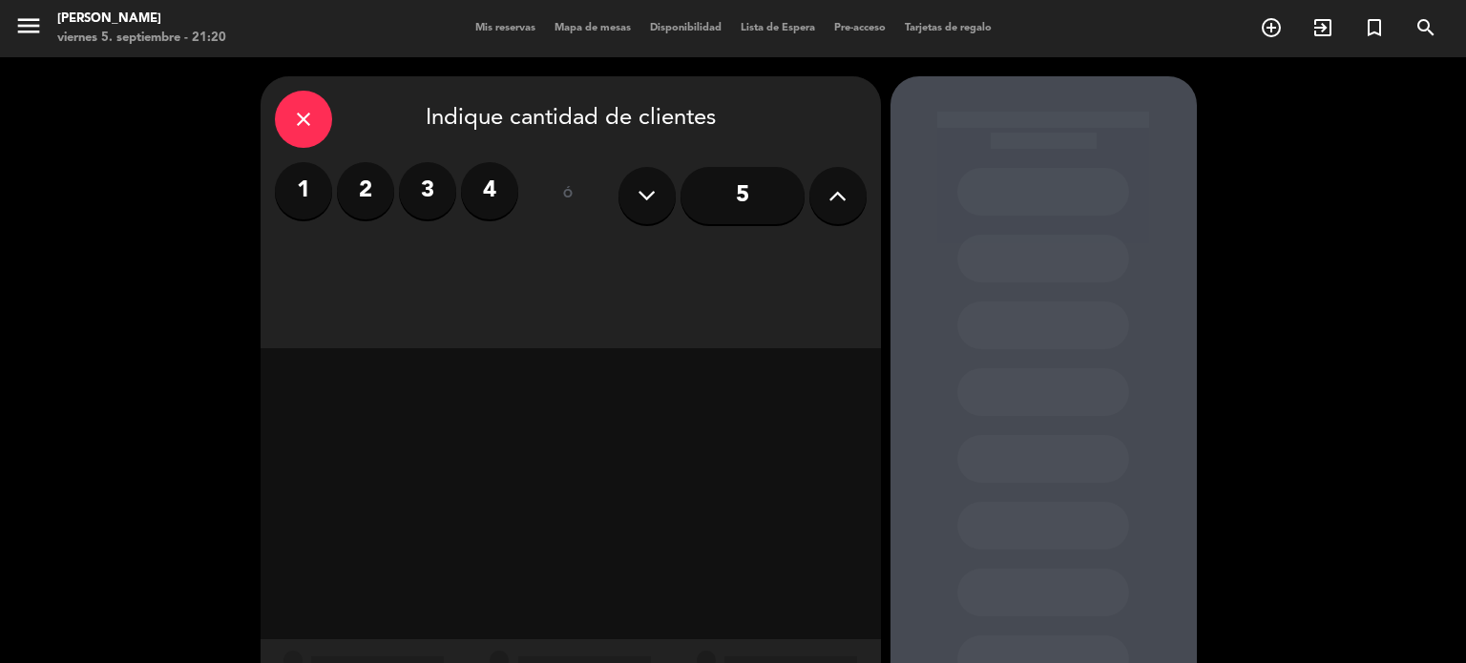
click at [338, 195] on label "2" at bounding box center [365, 190] width 57 height 57
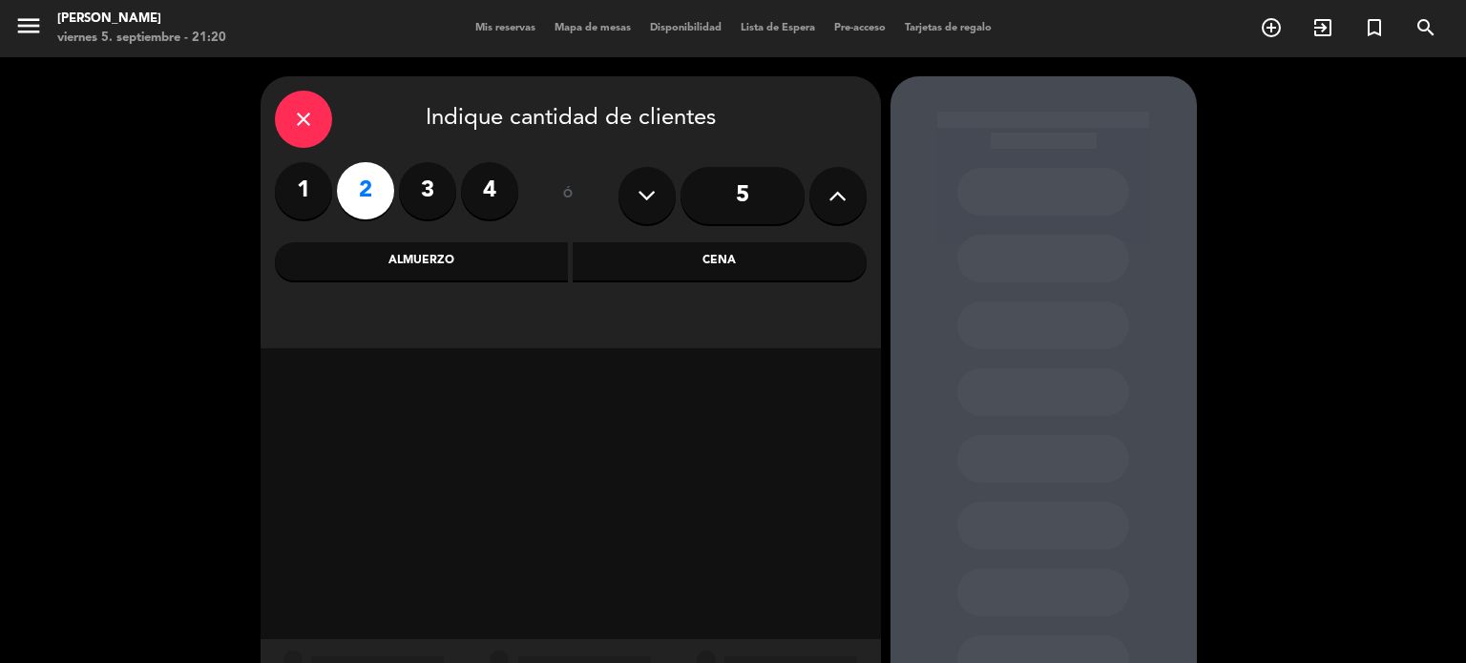
click at [728, 267] on div "Cena" at bounding box center [720, 261] width 294 height 38
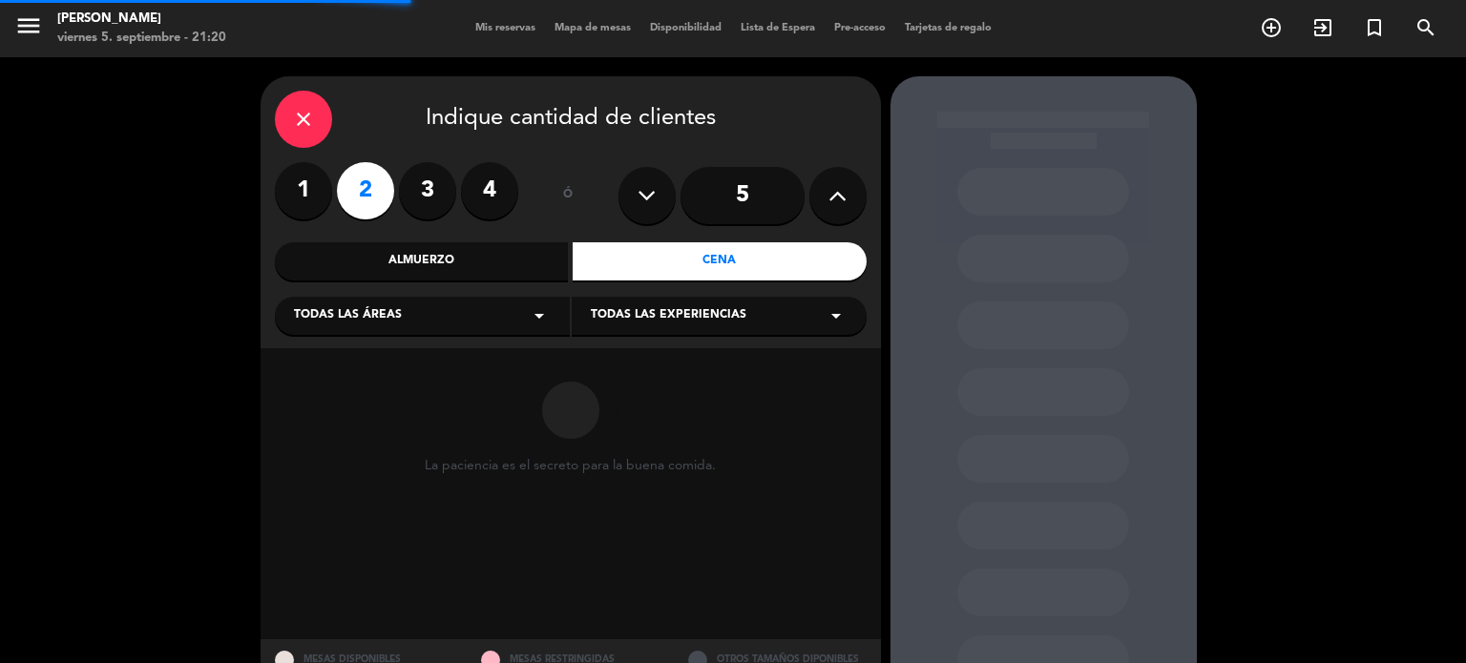
click at [433, 311] on div "Todas las áreas arrow_drop_down" at bounding box center [422, 316] width 295 height 38
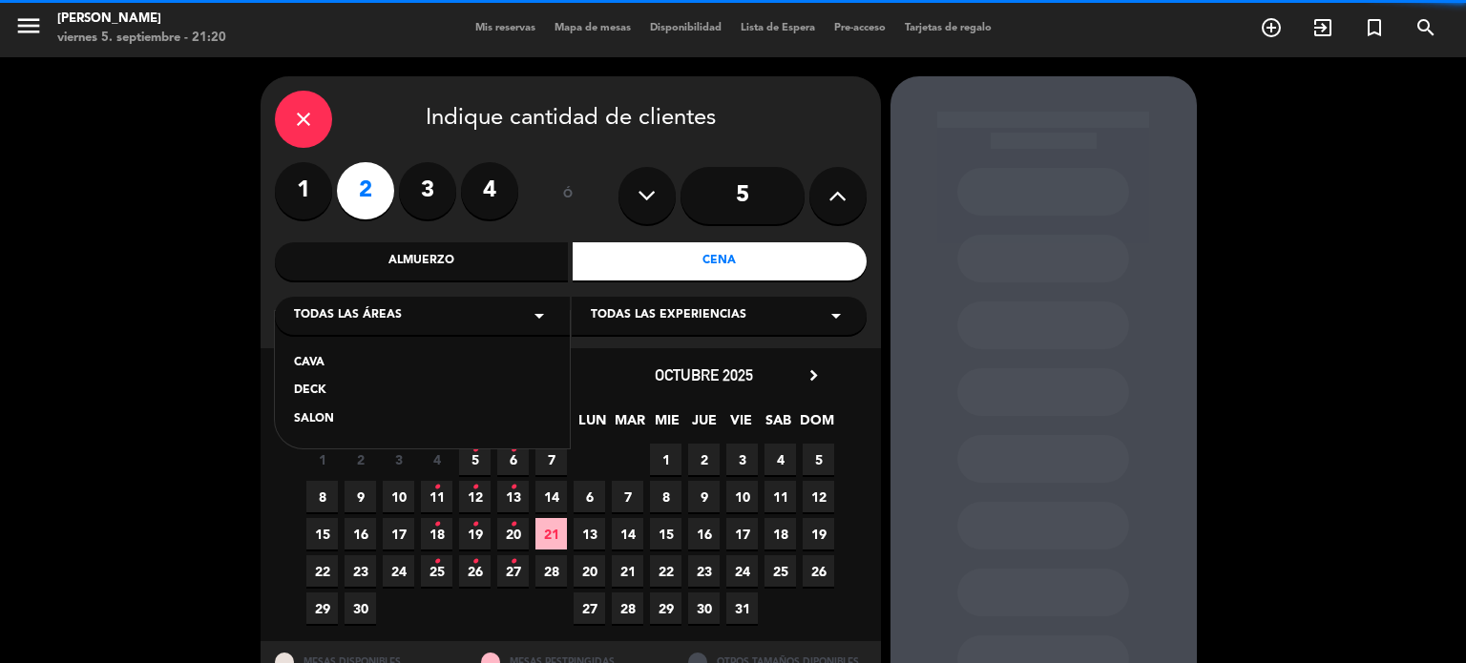
click at [346, 416] on div "SALON" at bounding box center [422, 419] width 257 height 19
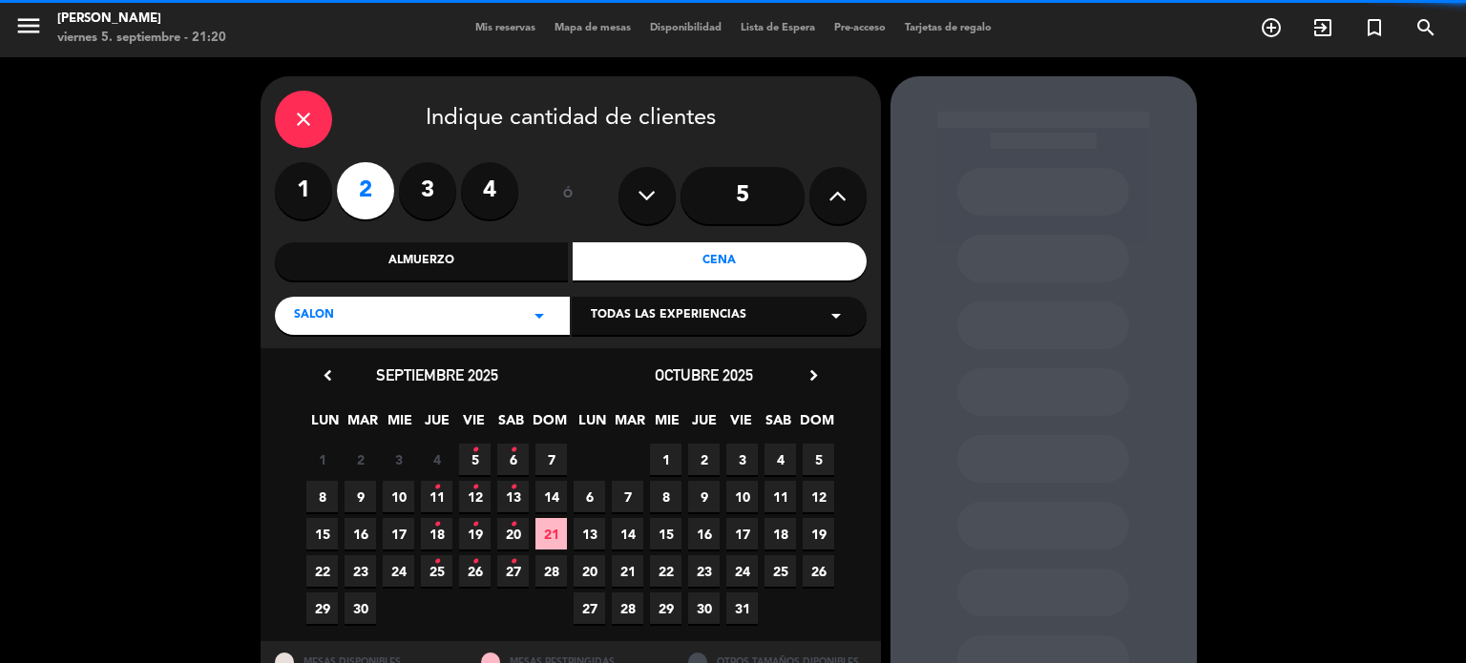
click at [490, 453] on span "5 •" at bounding box center [474, 459] width 31 height 31
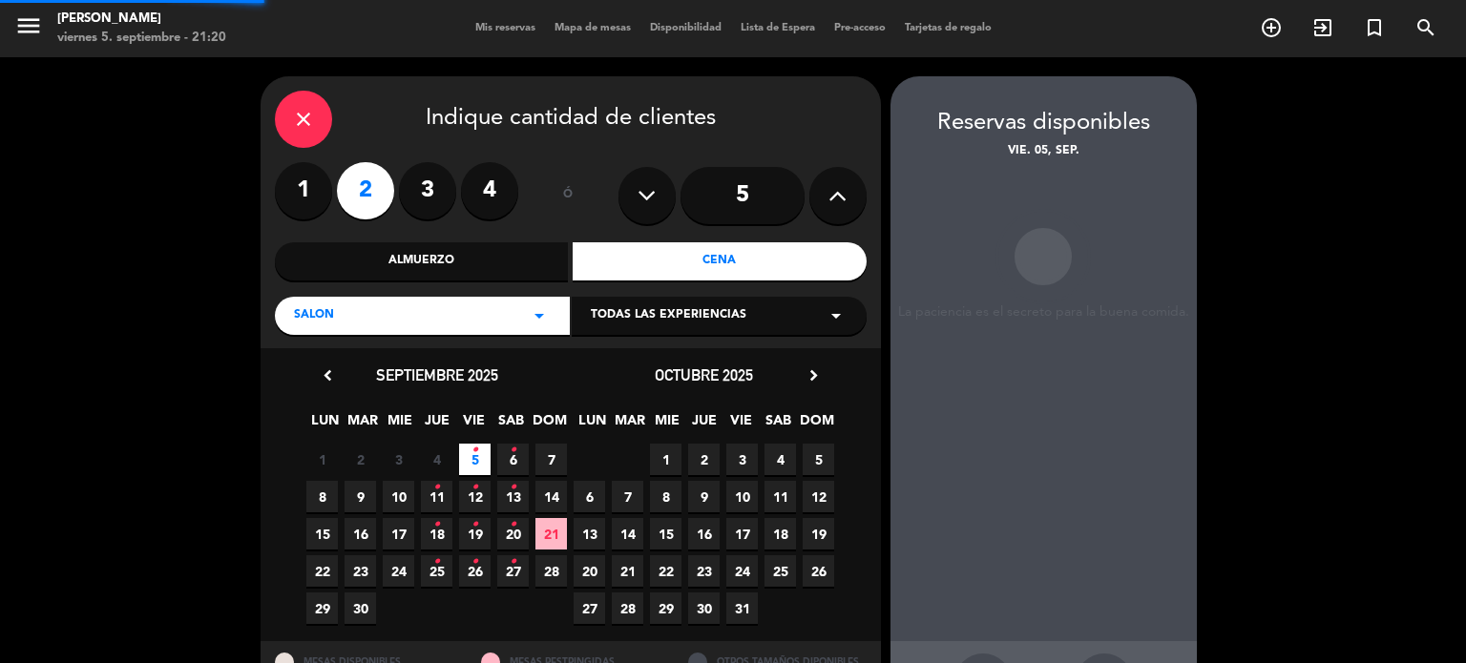
scroll to position [76, 0]
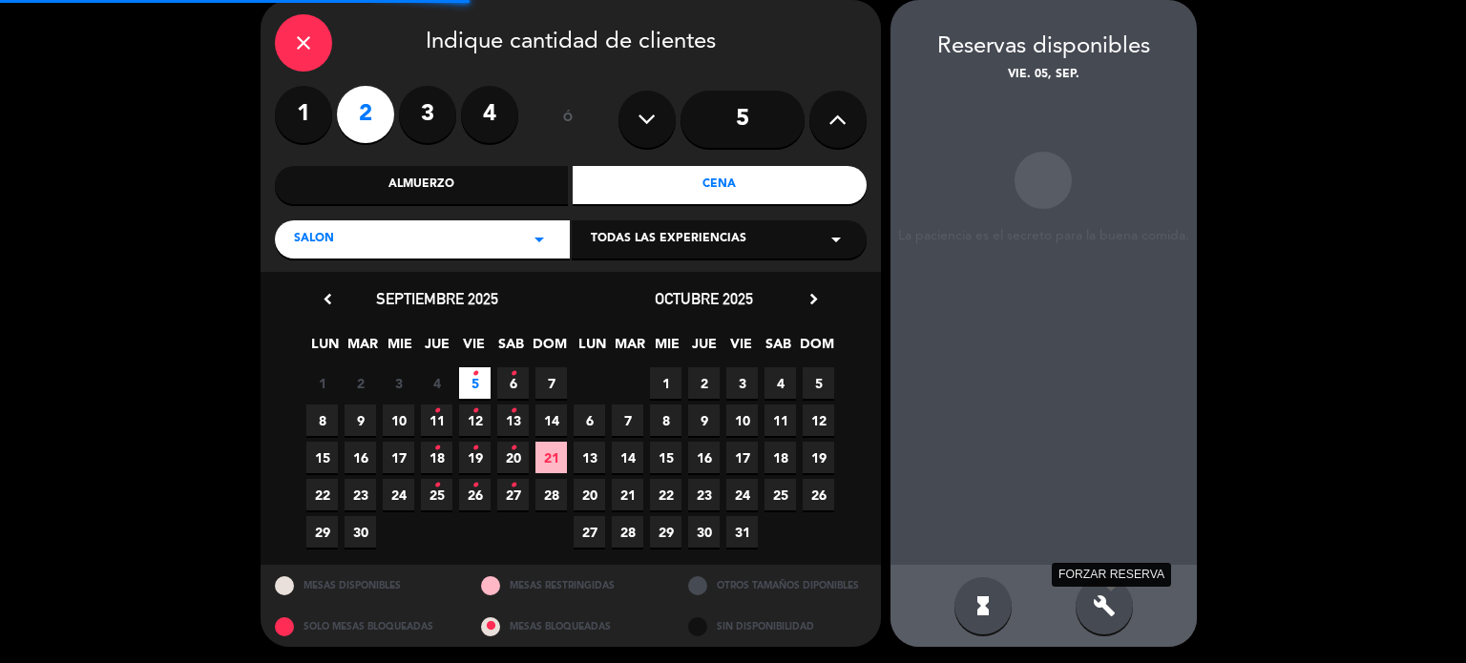
click at [1096, 616] on icon "build" at bounding box center [1104, 606] width 23 height 23
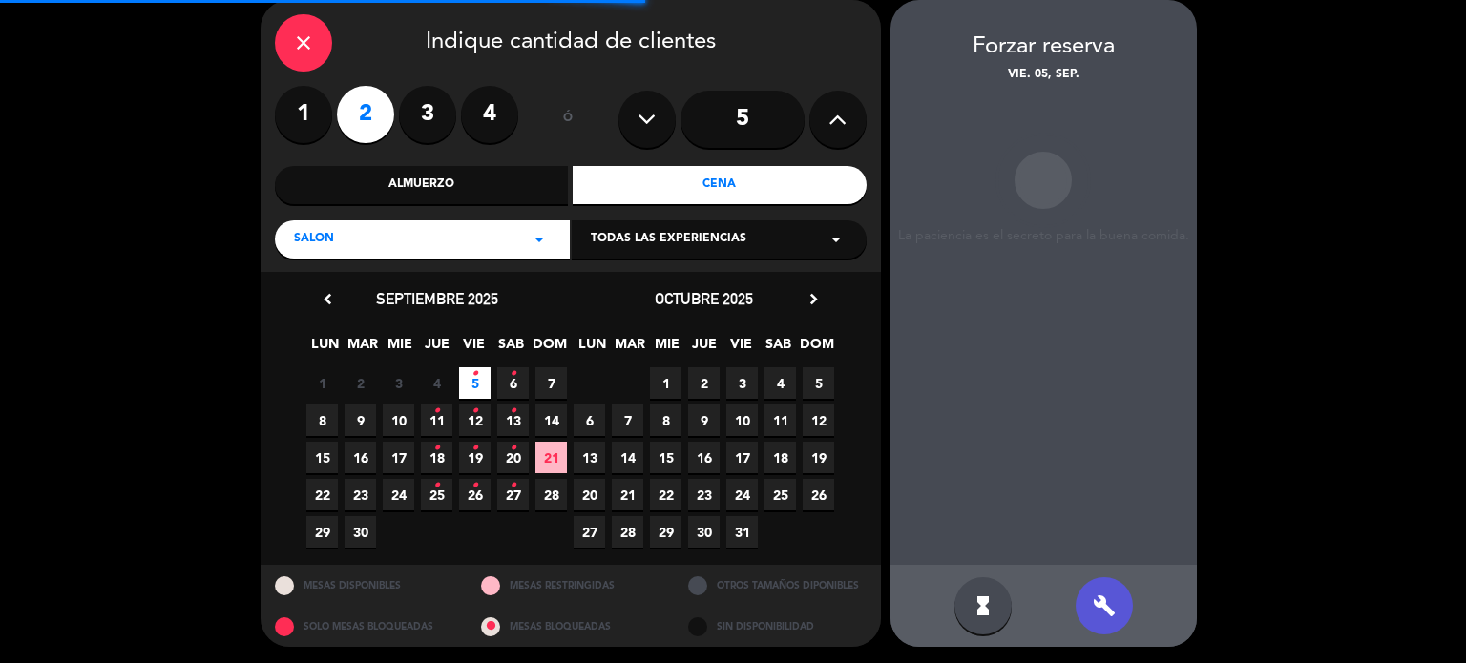
scroll to position [77, 0]
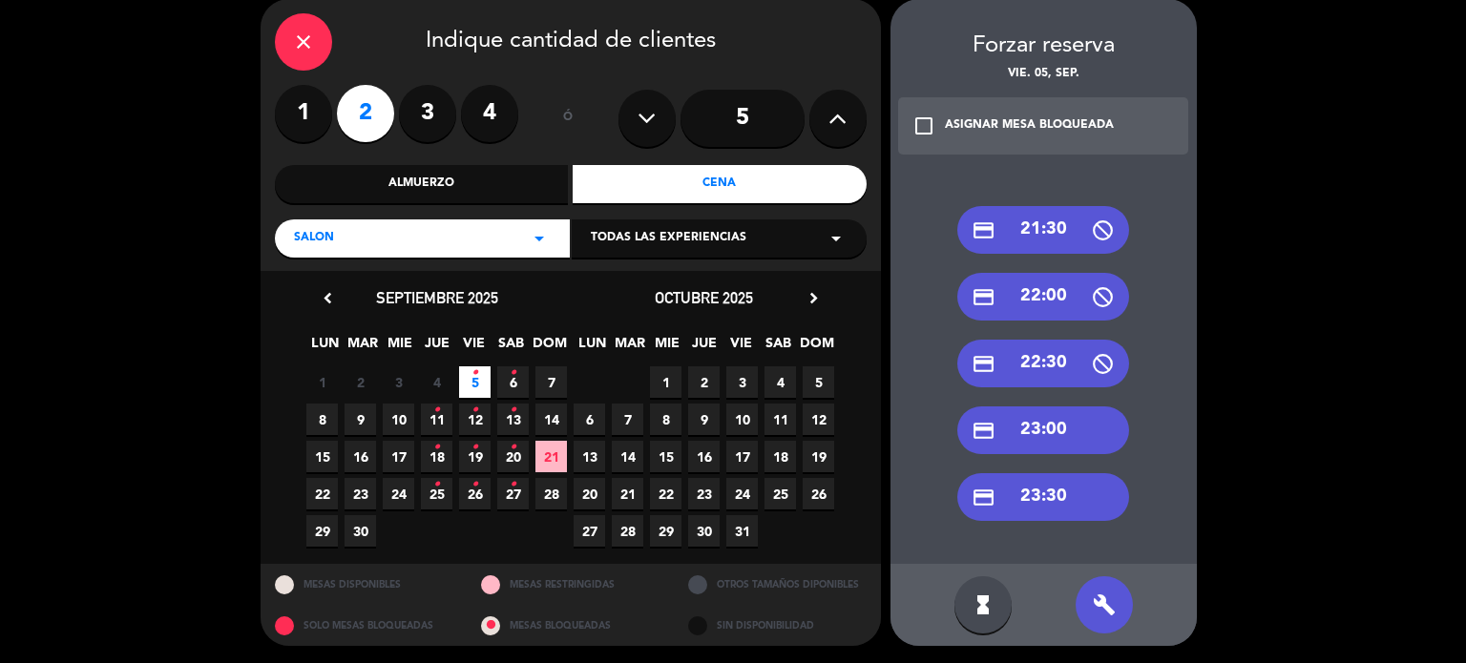
click at [1121, 589] on div "build" at bounding box center [1104, 604] width 57 height 57
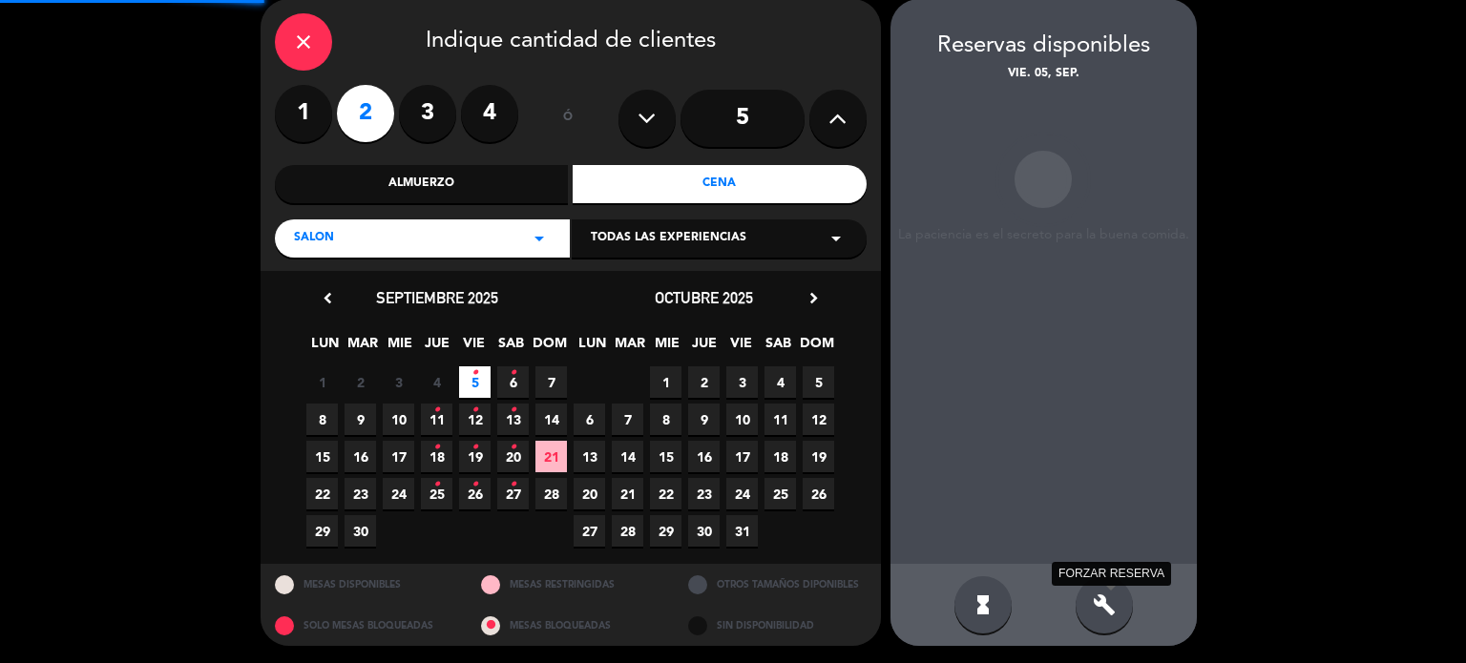
click at [1115, 596] on icon "build" at bounding box center [1104, 605] width 23 height 23
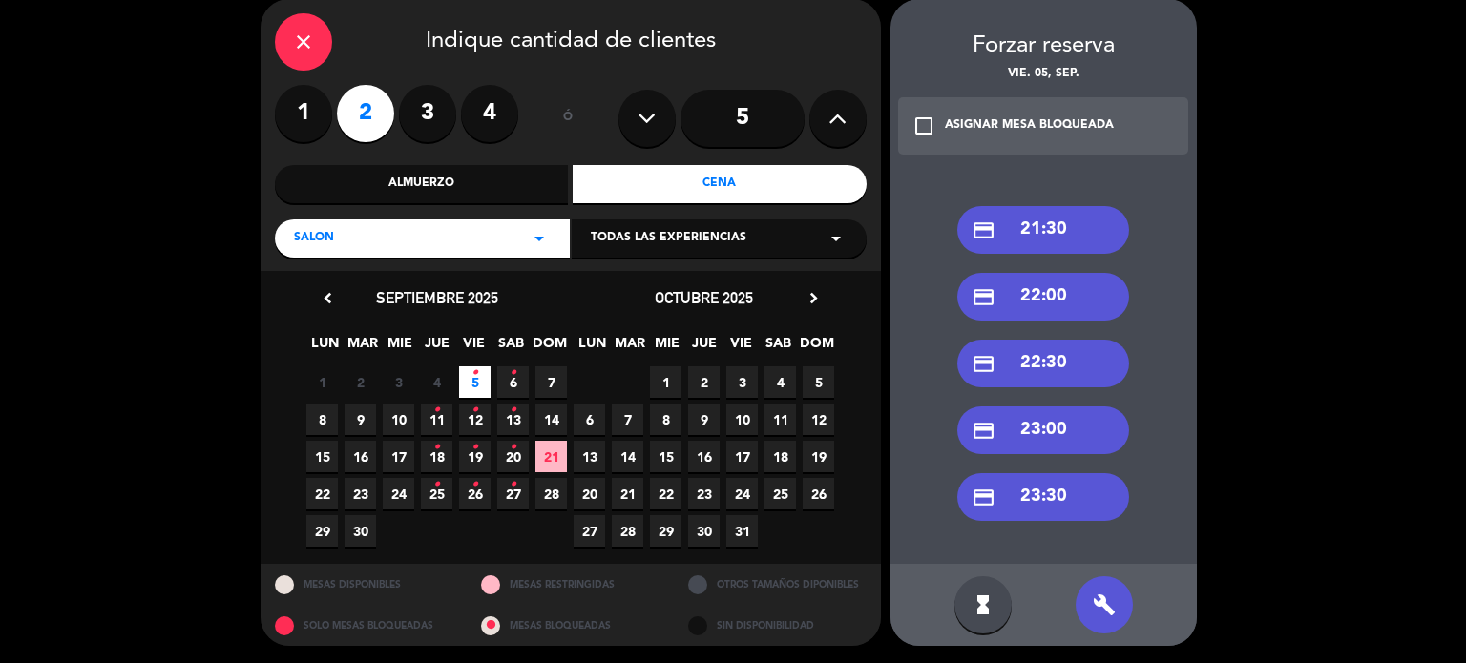
click at [1082, 229] on div "credit_card 21:30" at bounding box center [1043, 230] width 172 height 48
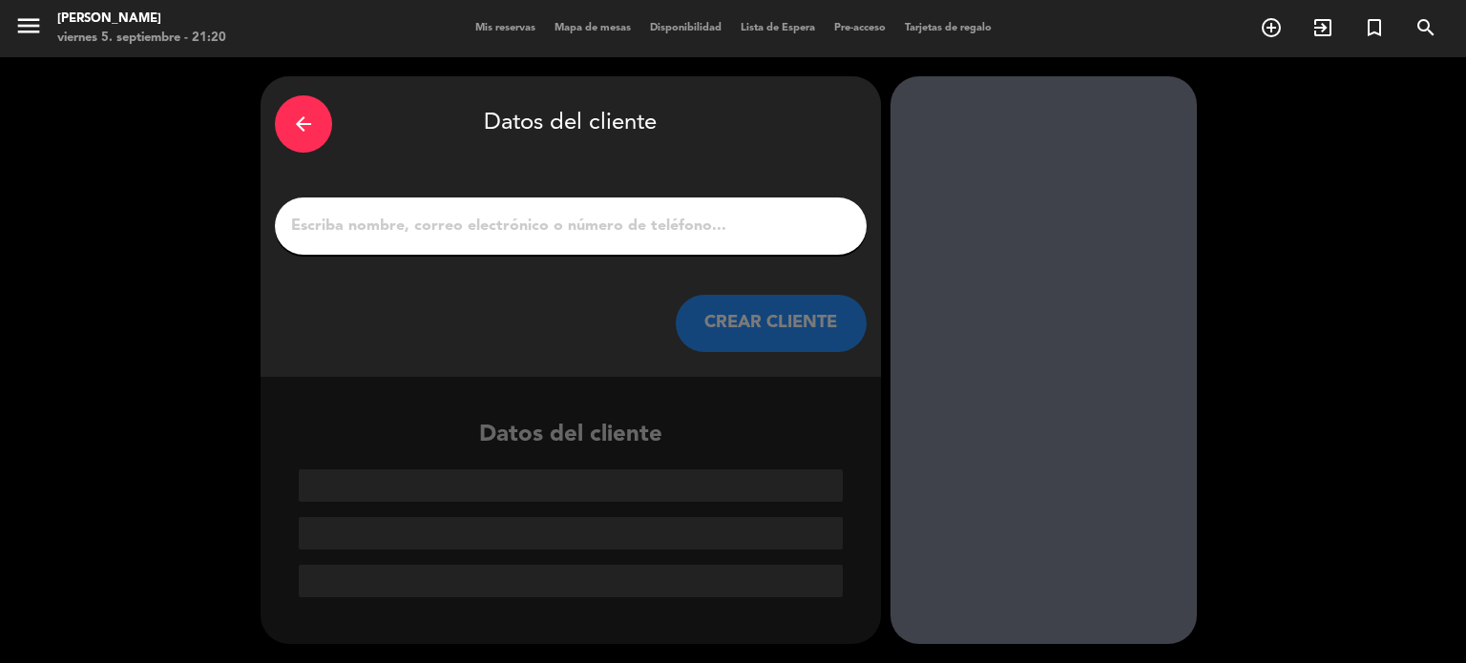
click at [521, 219] on input "1" at bounding box center [570, 226] width 563 height 27
paste input "[PERSON_NAME]"
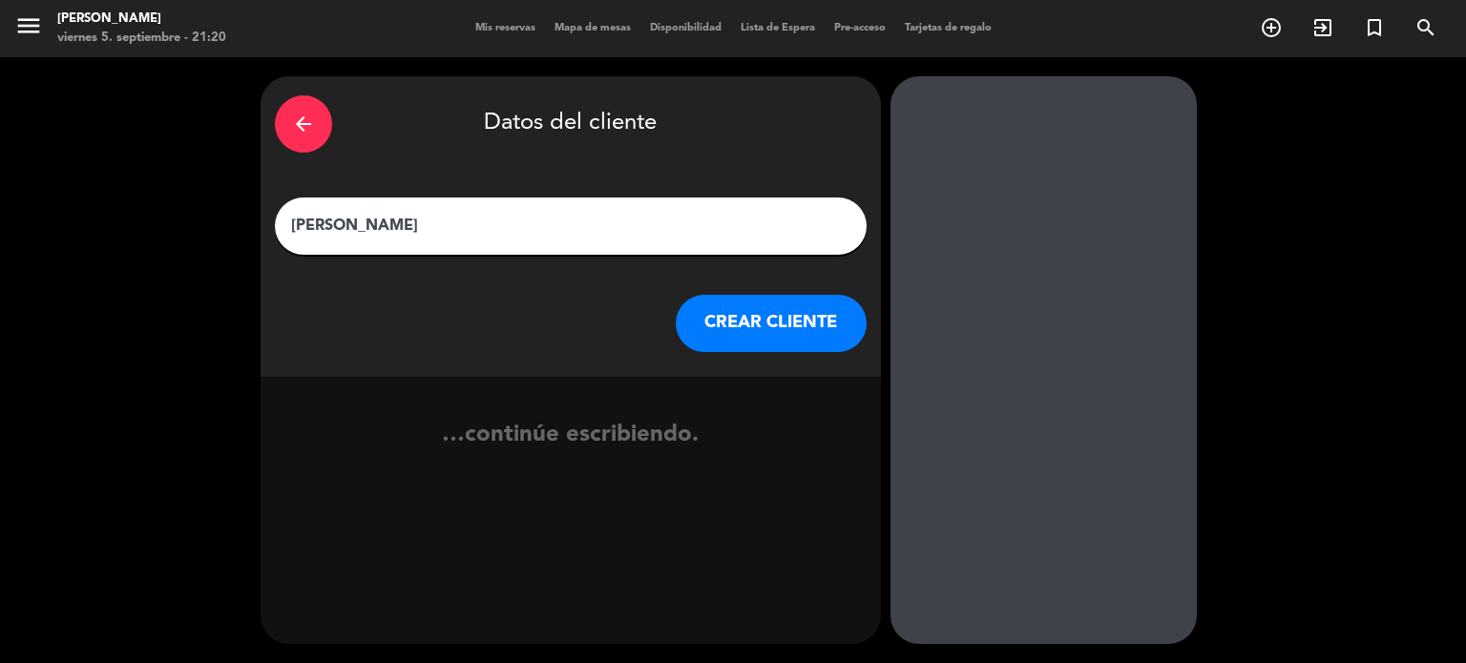
type input "[PERSON_NAME]"
click at [747, 324] on button "CREAR CLIENTE" at bounding box center [771, 323] width 191 height 57
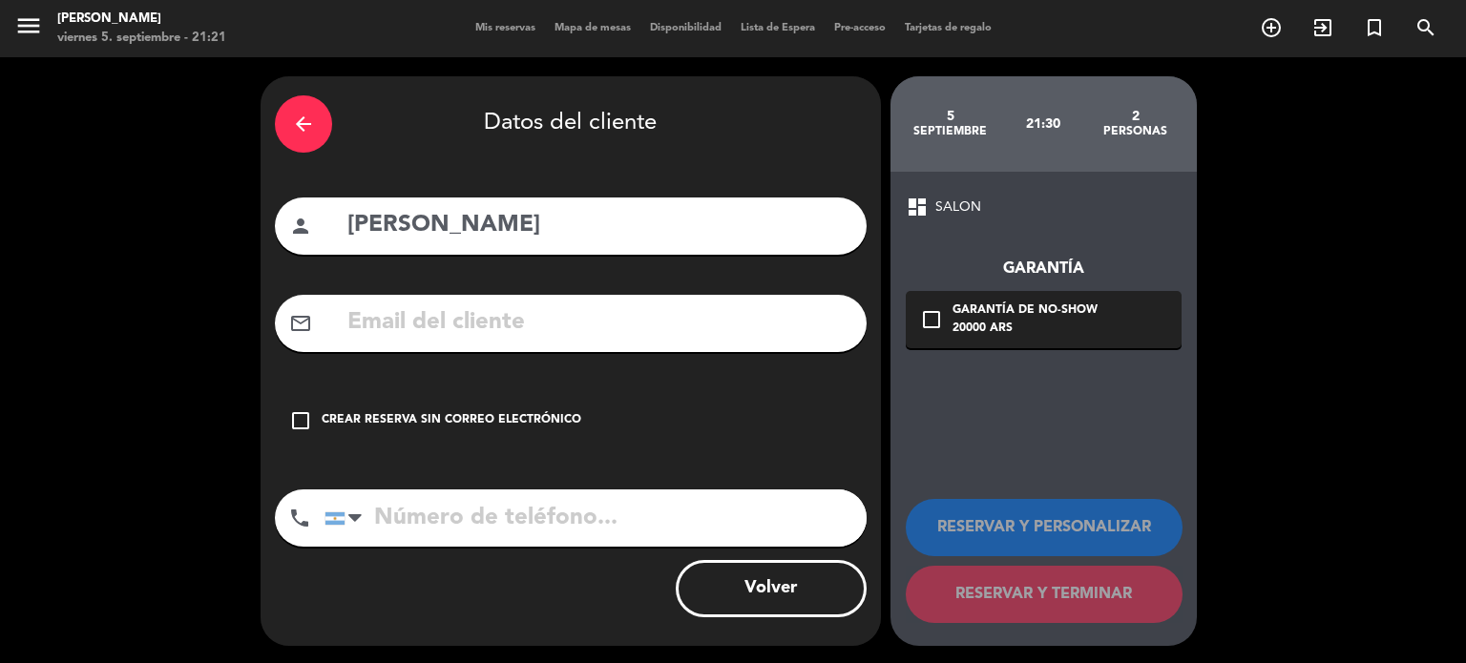
click at [307, 123] on icon "arrow_back" at bounding box center [303, 124] width 23 height 23
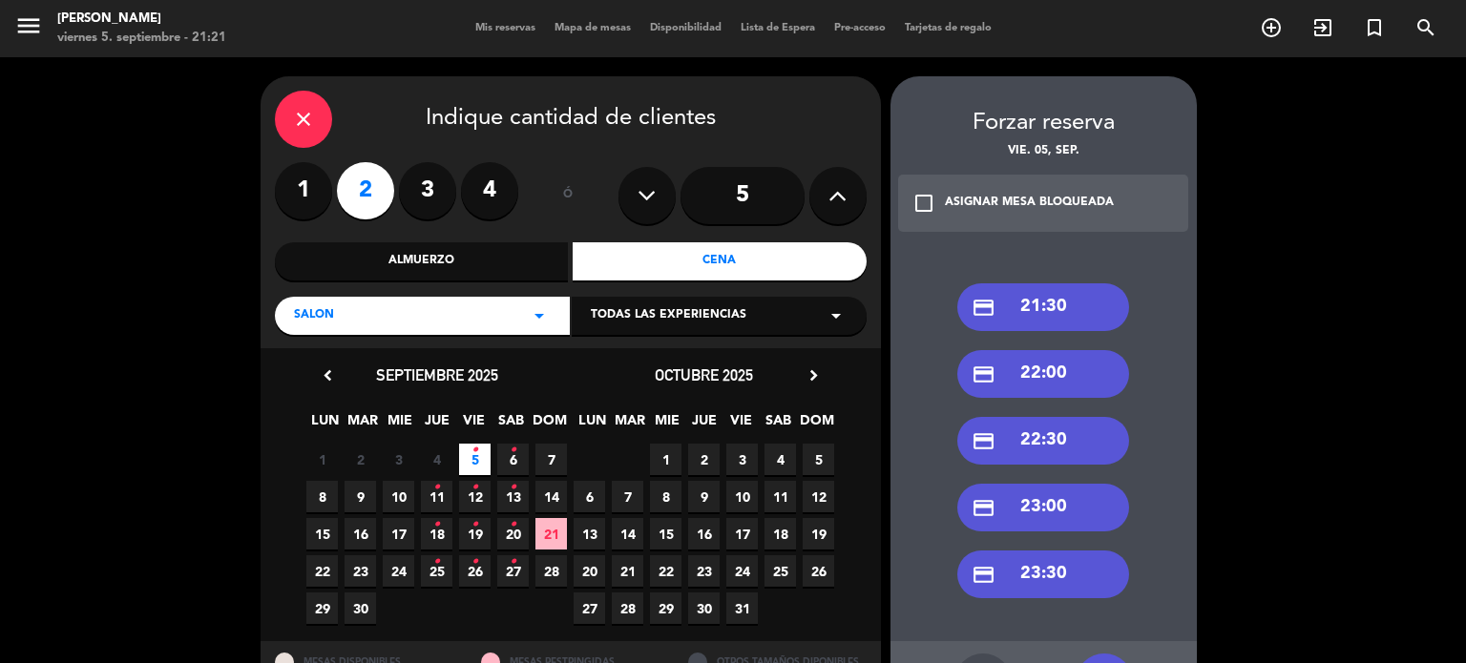
click at [1073, 373] on div "credit_card 22:00" at bounding box center [1043, 374] width 172 height 48
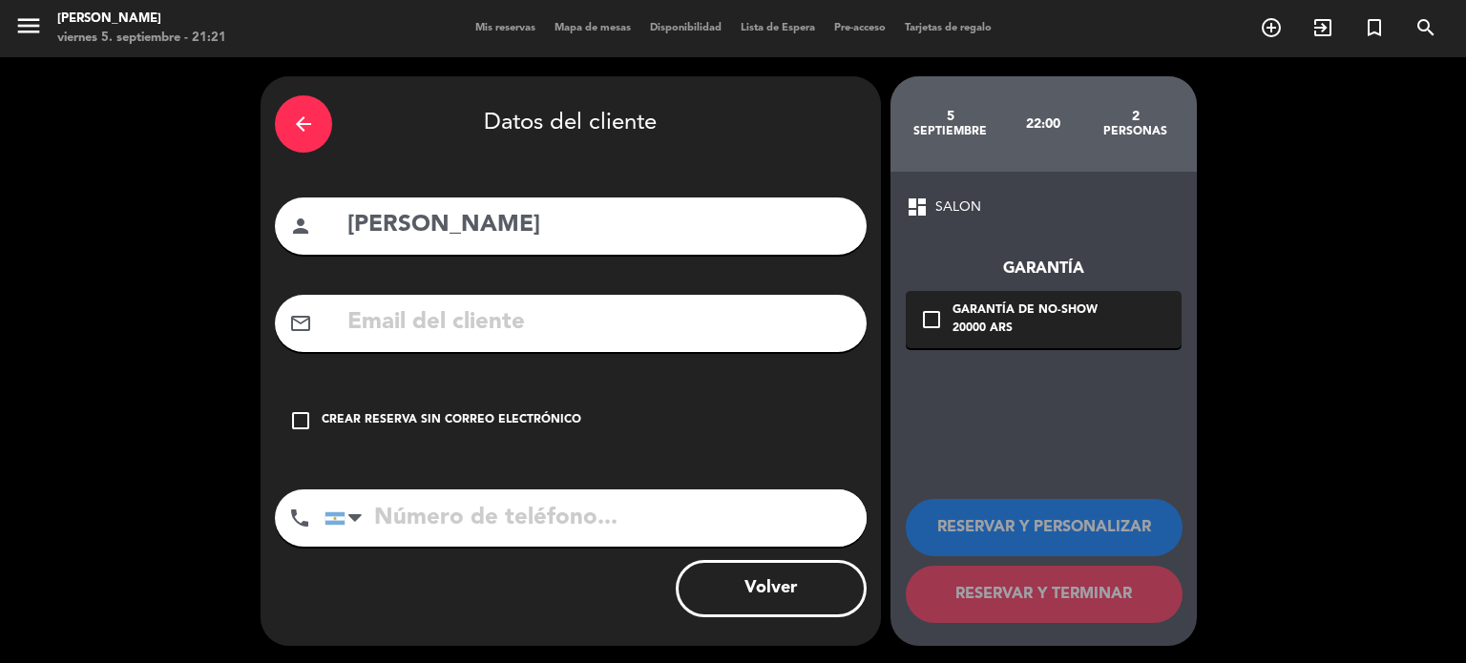
click at [549, 431] on div "check_box_outline_blank Crear reserva sin correo electrónico" at bounding box center [571, 420] width 592 height 57
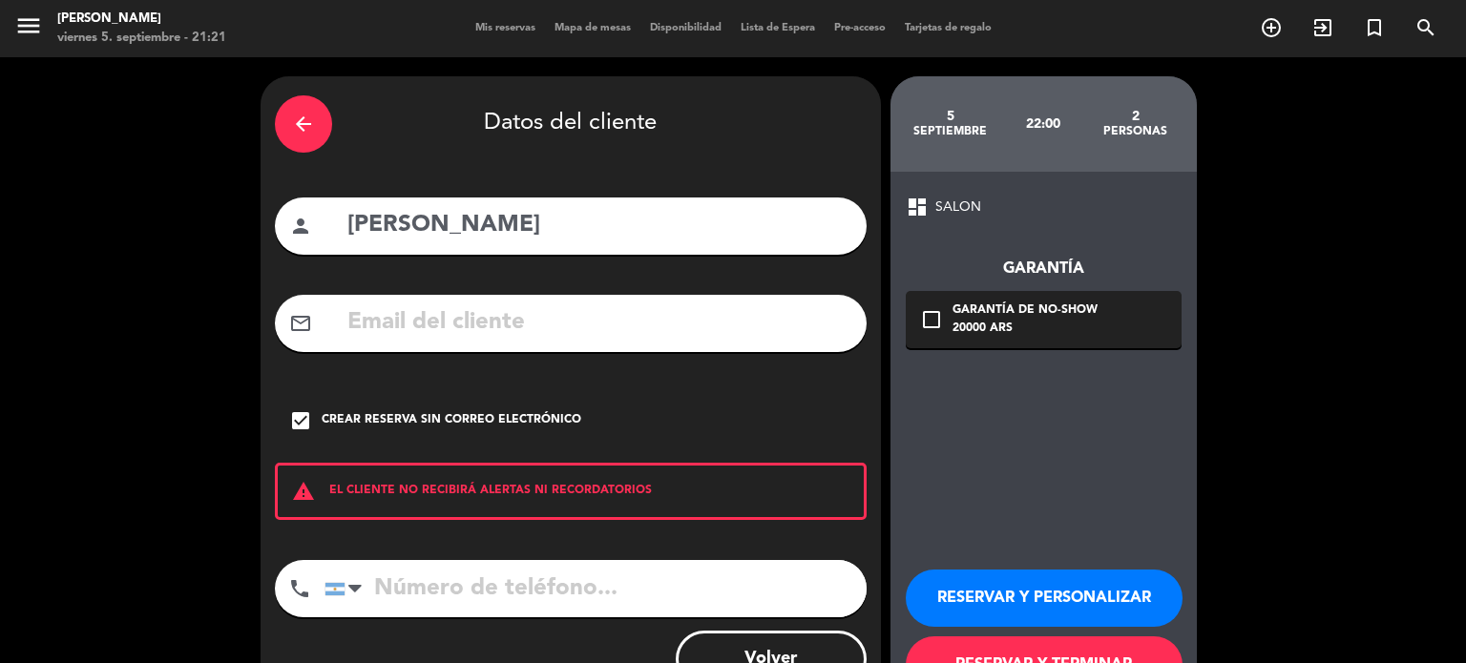
scroll to position [73, 0]
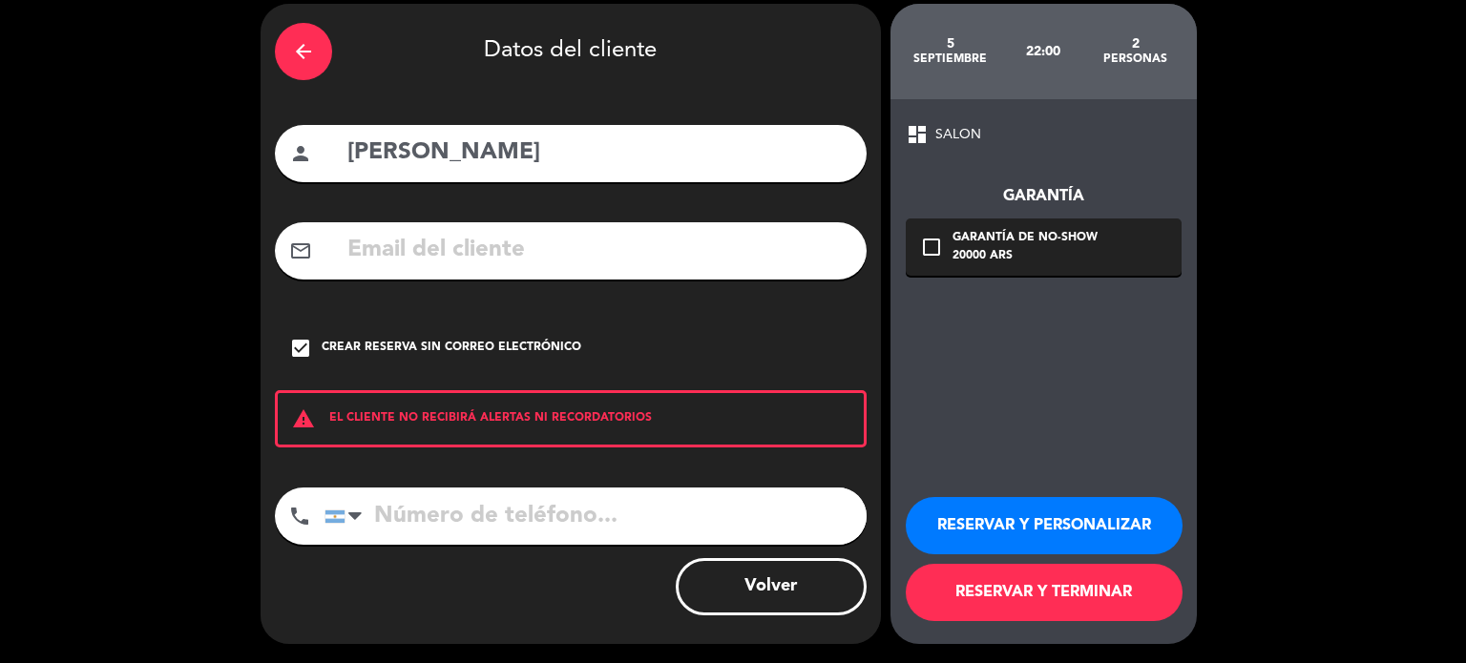
click at [1084, 606] on button "RESERVAR Y TERMINAR" at bounding box center [1044, 592] width 277 height 57
